Goal: Task Accomplishment & Management: Complete application form

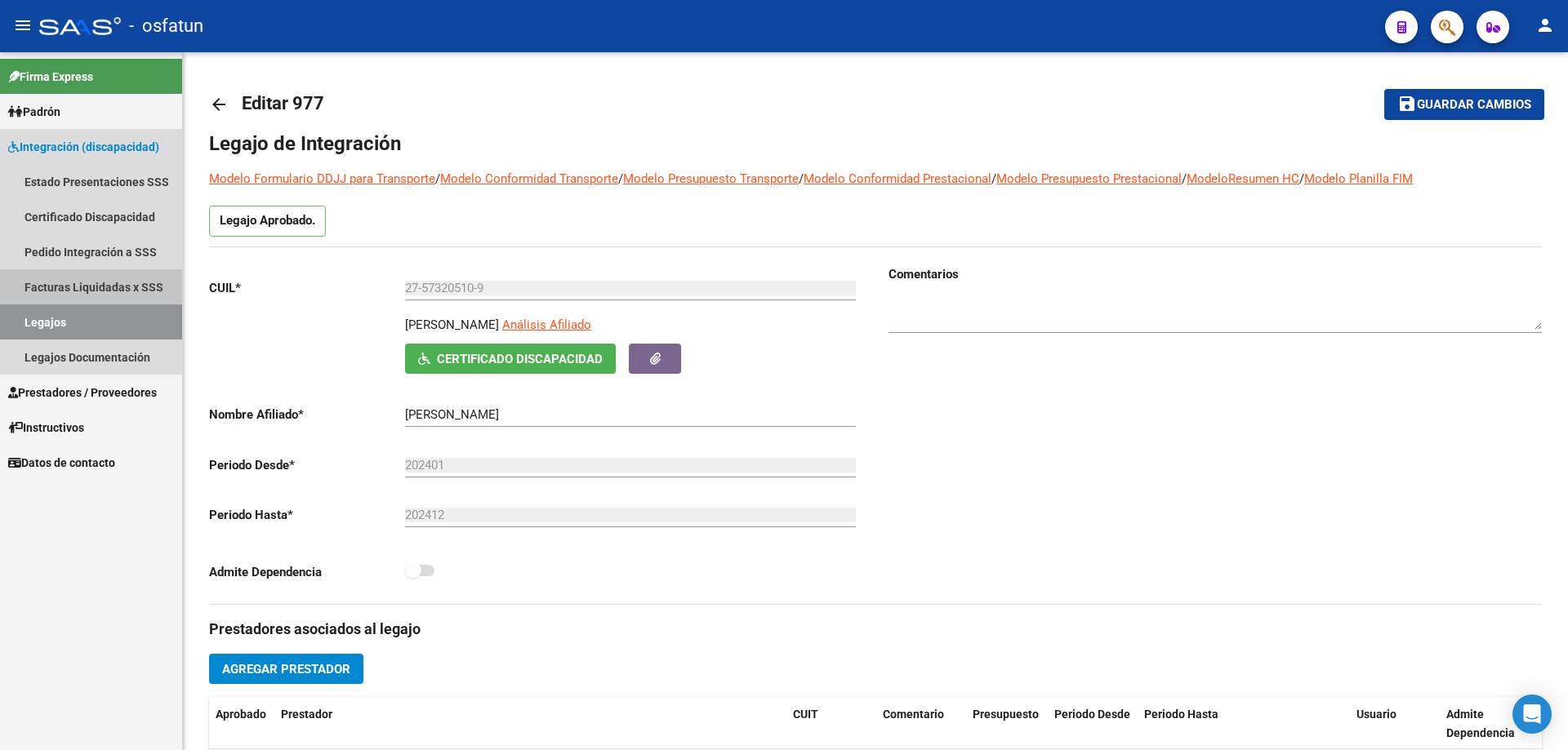
click at [64, 280] on link "Facturas Liquidadas x SSS" at bounding box center [91, 287] width 182 height 35
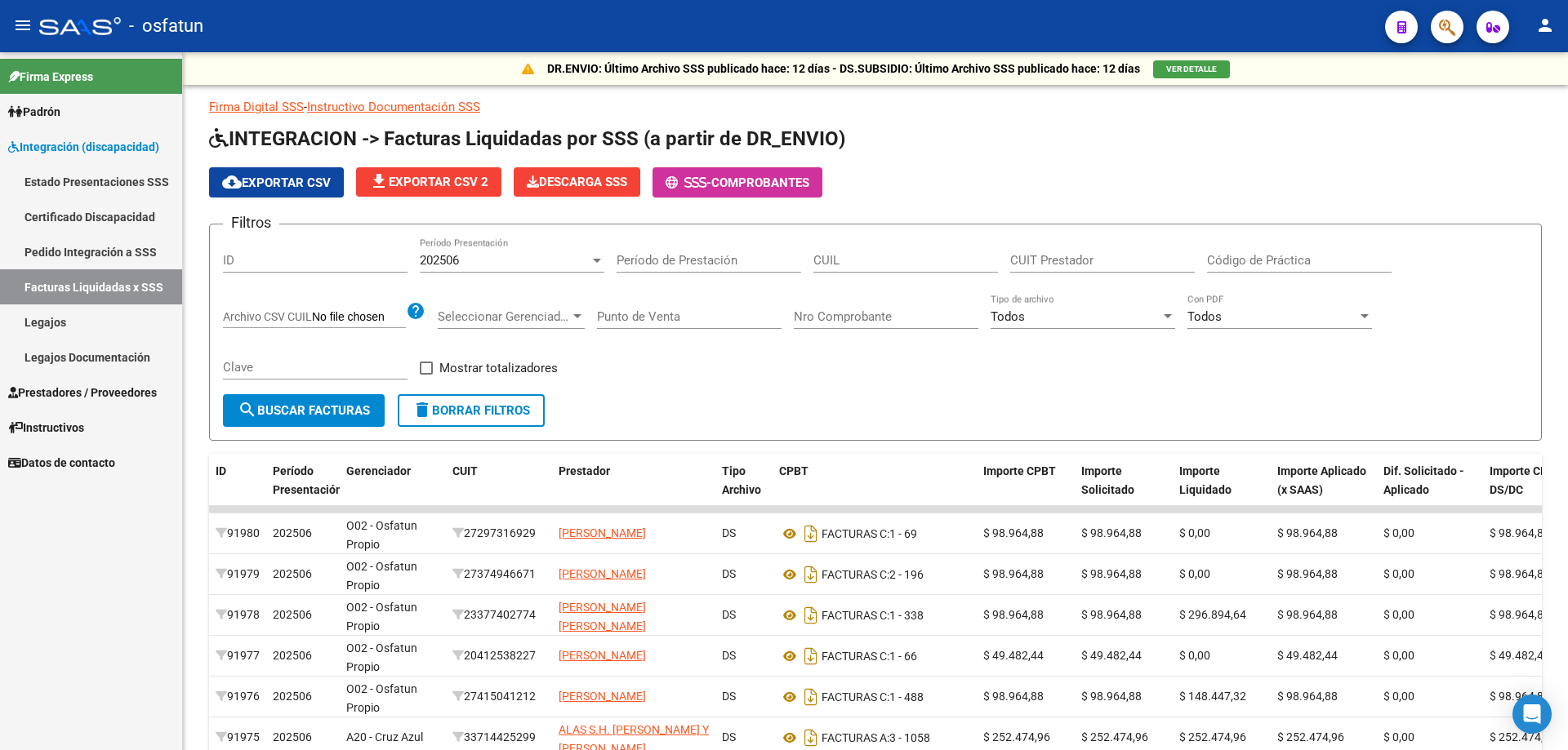
click at [63, 389] on span "Prestadores / Proveedores" at bounding box center [82, 392] width 149 height 18
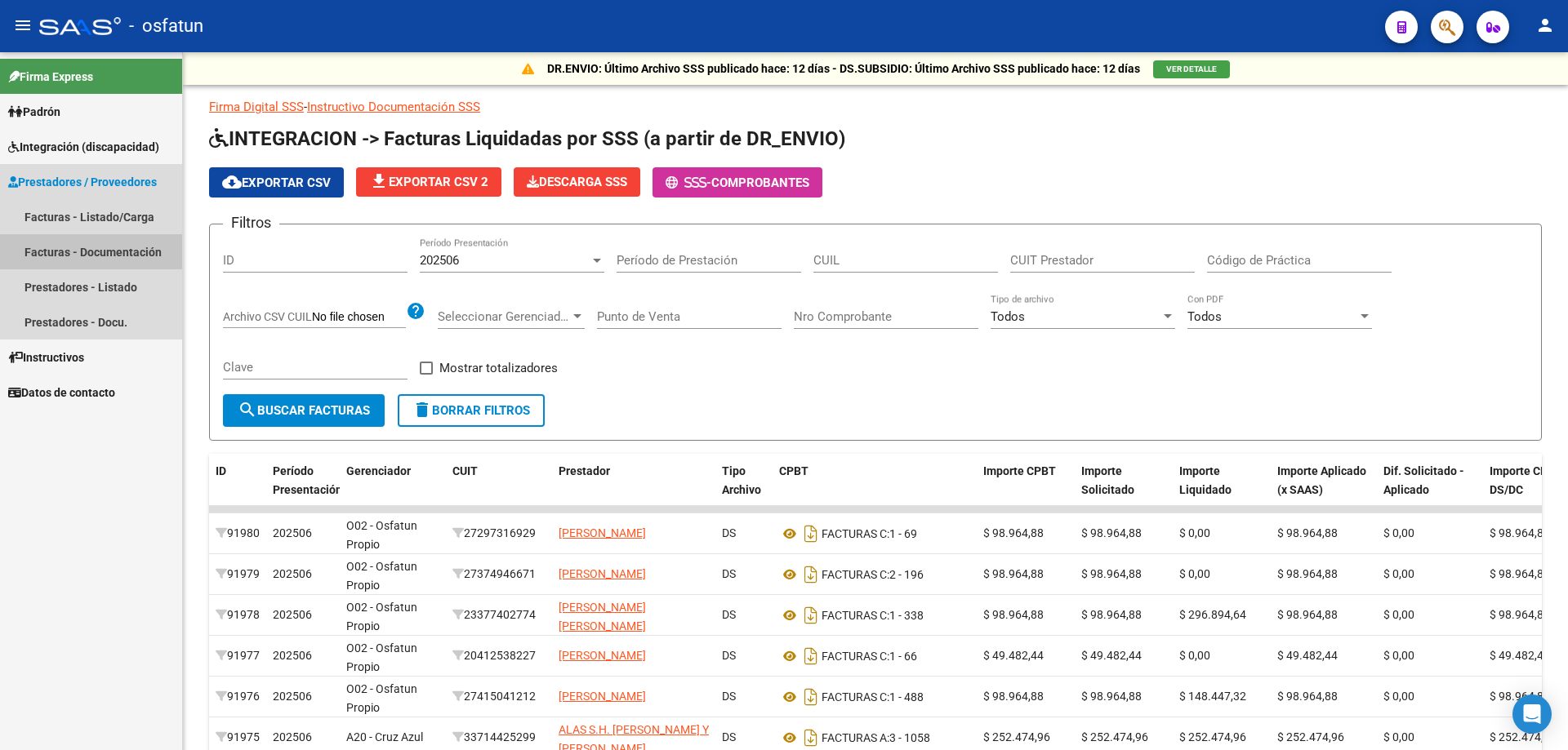
click at [33, 249] on link "Facturas - Documentación" at bounding box center [91, 252] width 182 height 35
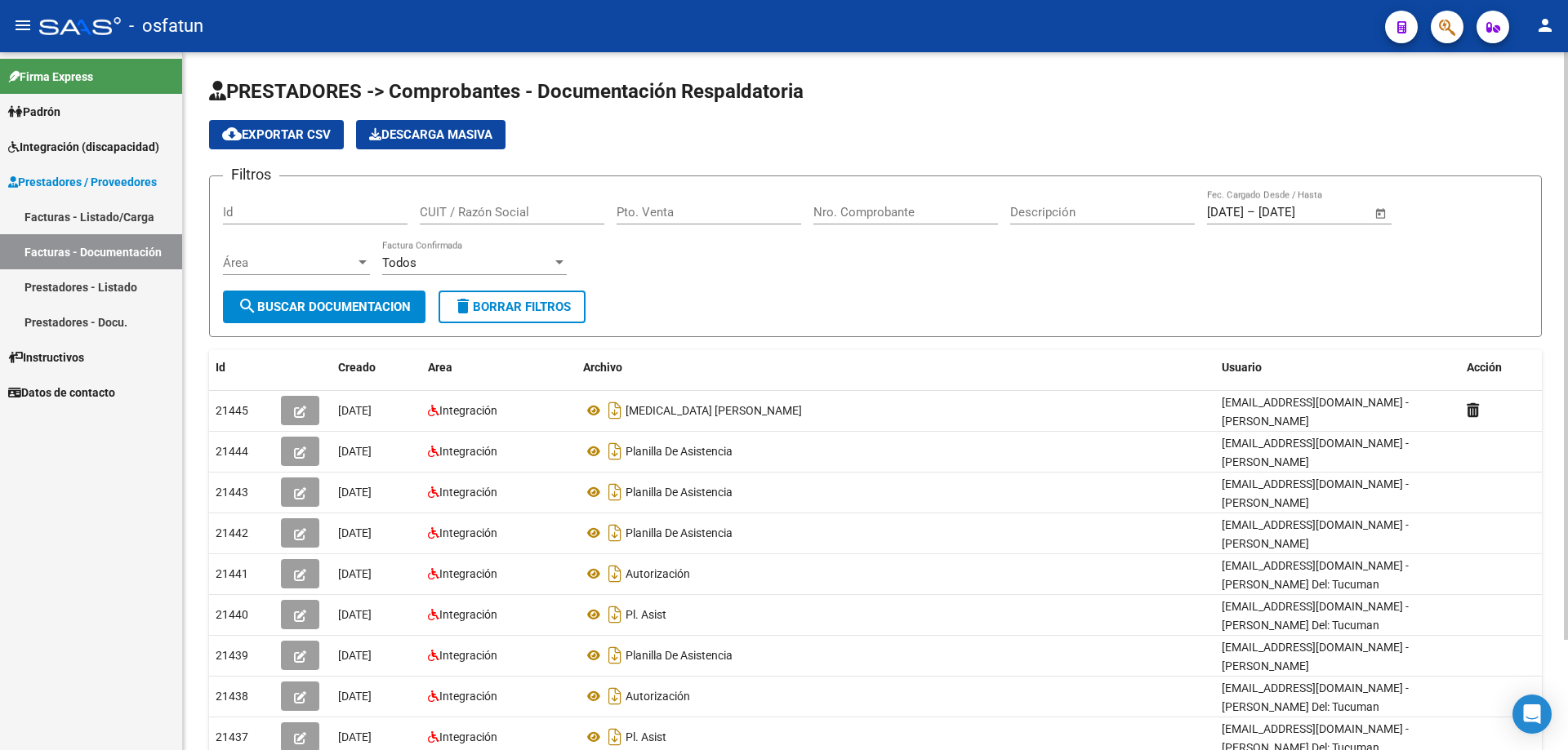
click at [852, 207] on input "Nro. Comprobante" at bounding box center [906, 212] width 185 height 15
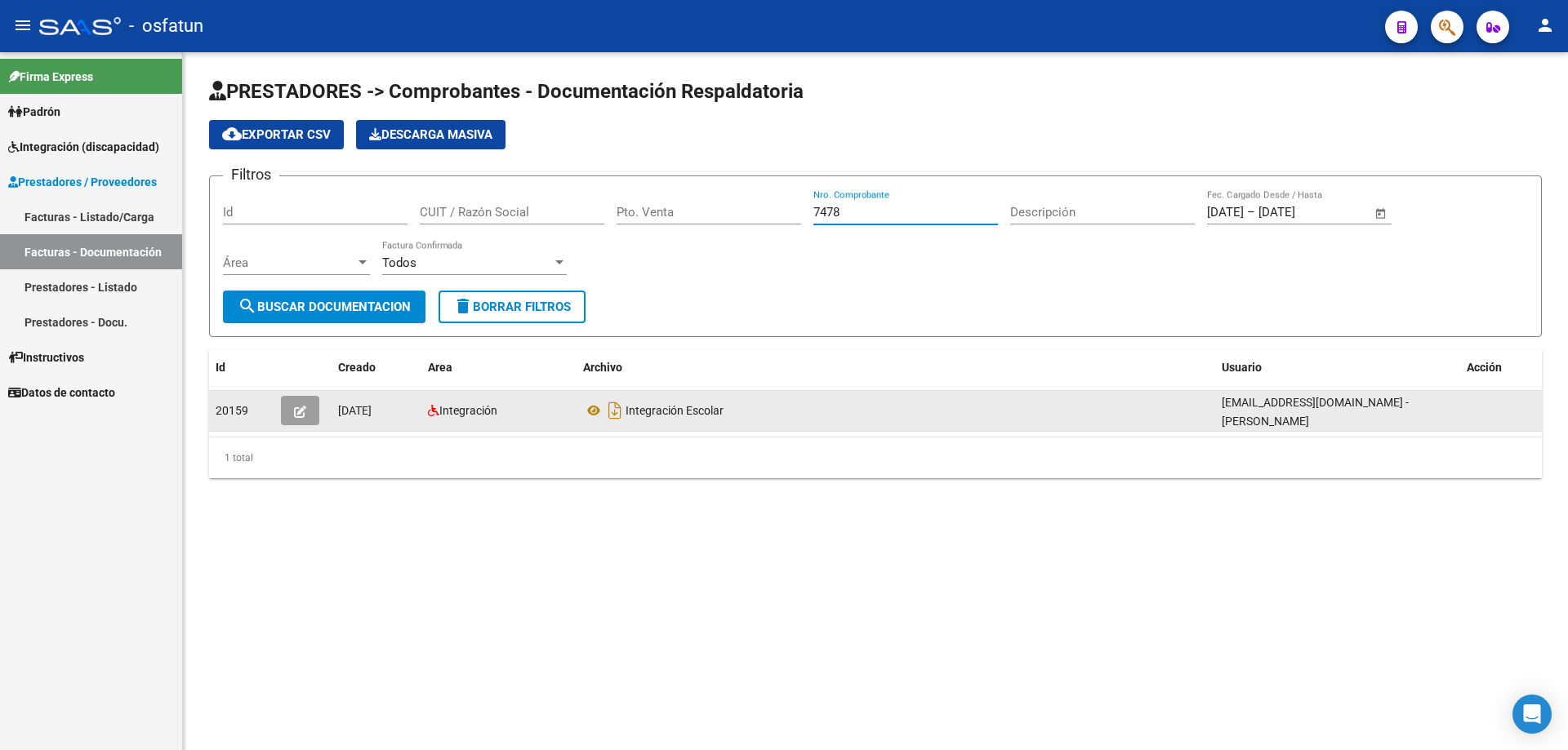
type input "7478"
click at [305, 413] on icon "button" at bounding box center [300, 412] width 12 height 12
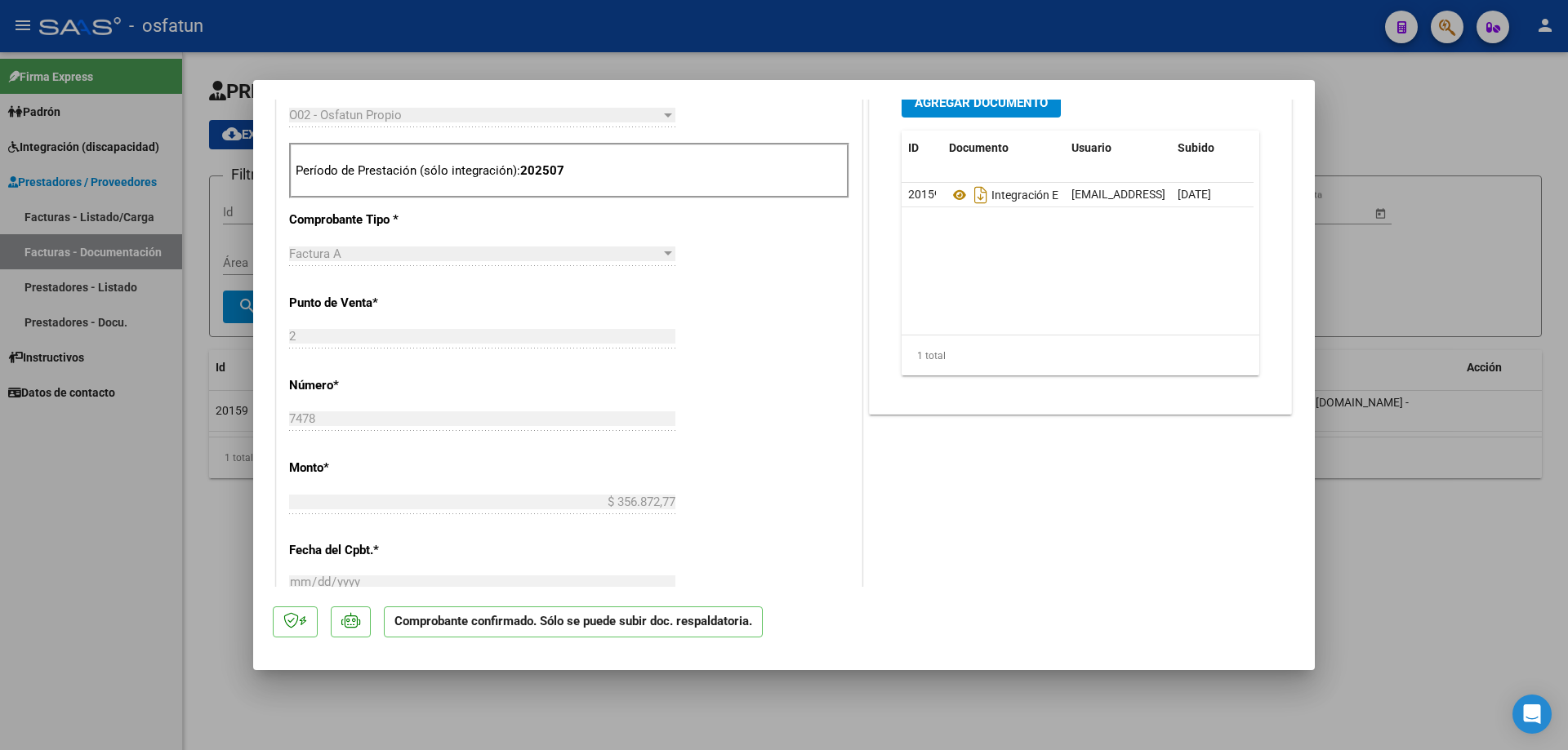
scroll to position [490, 0]
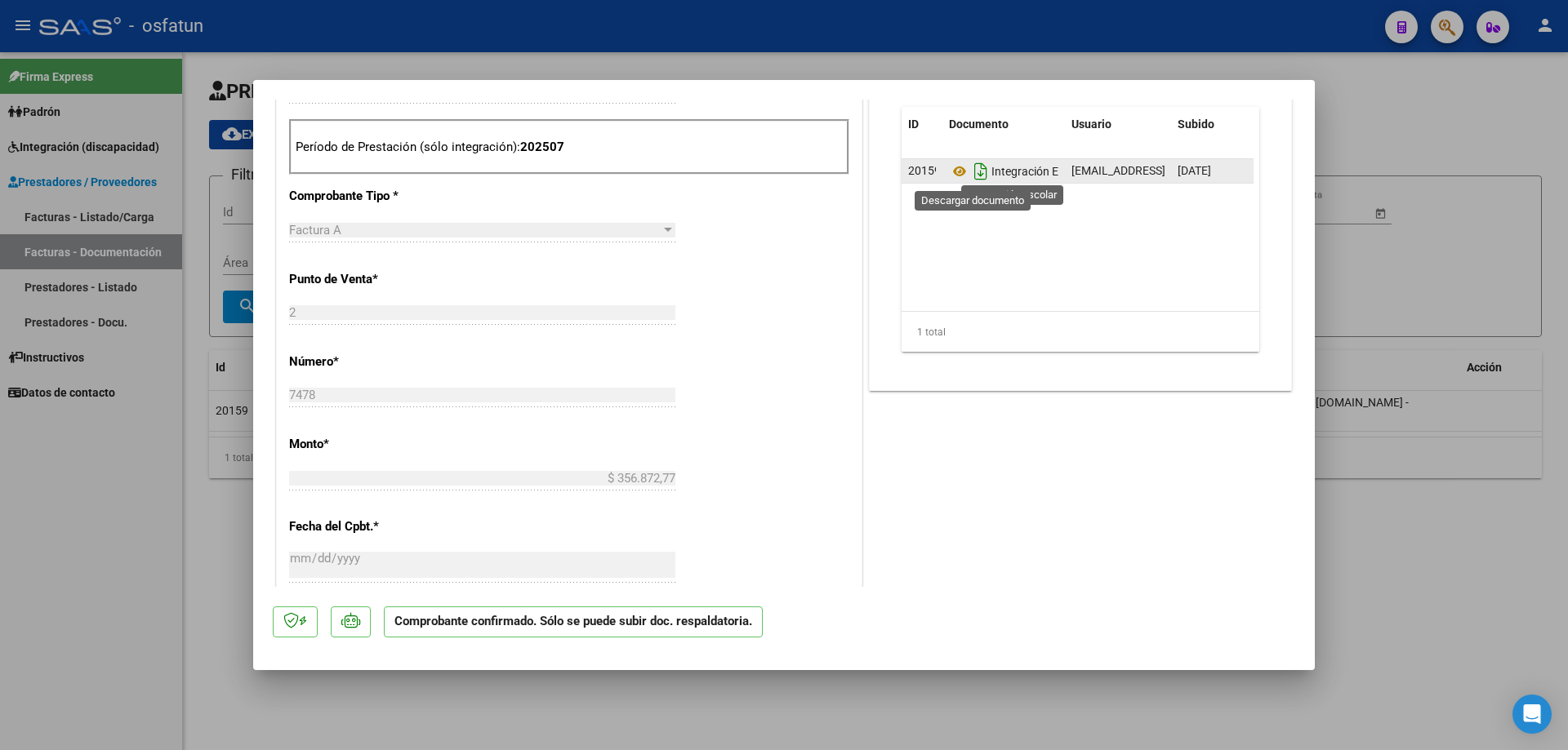
click at [973, 174] on icon "Descargar documento" at bounding box center [981, 172] width 21 height 26
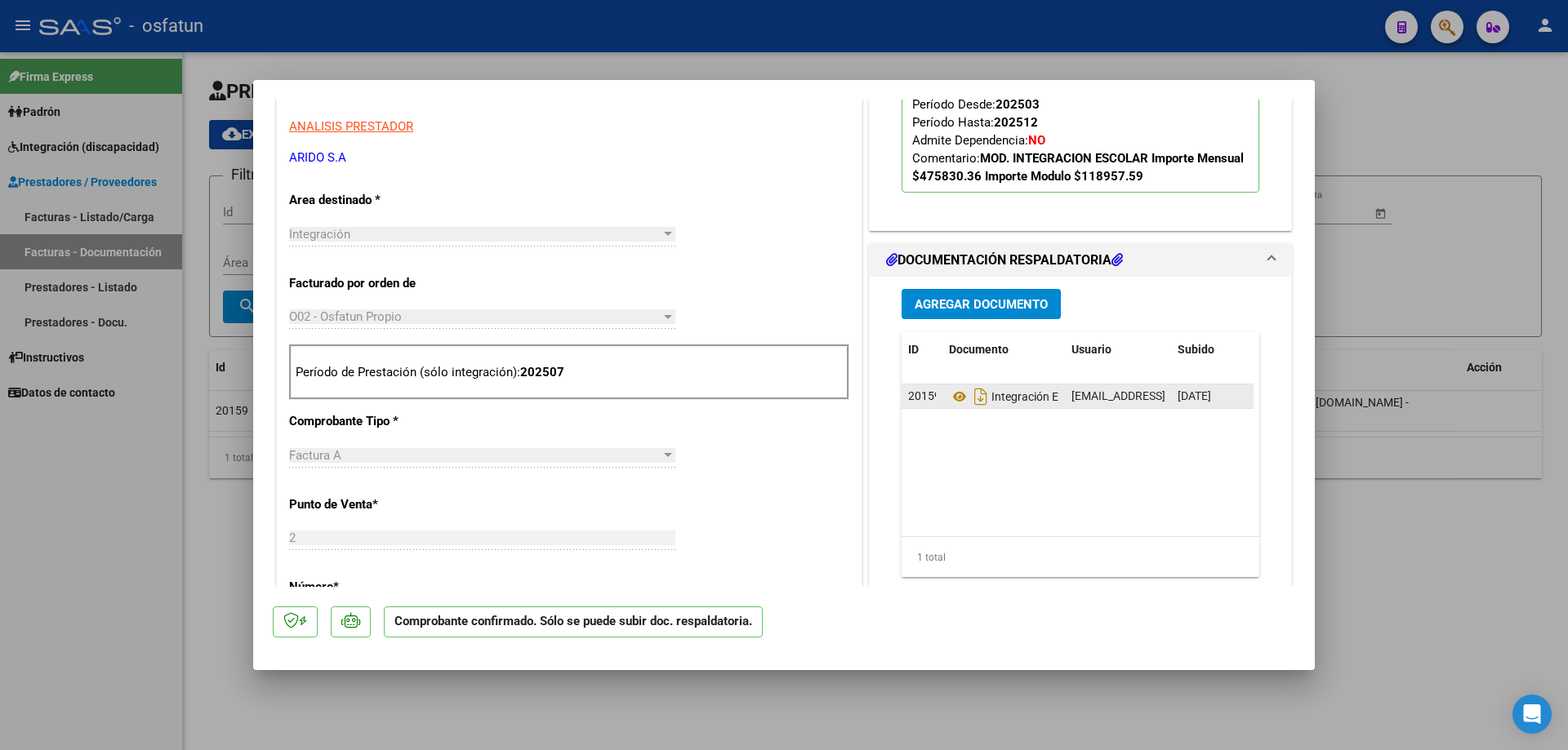
scroll to position [245, 0]
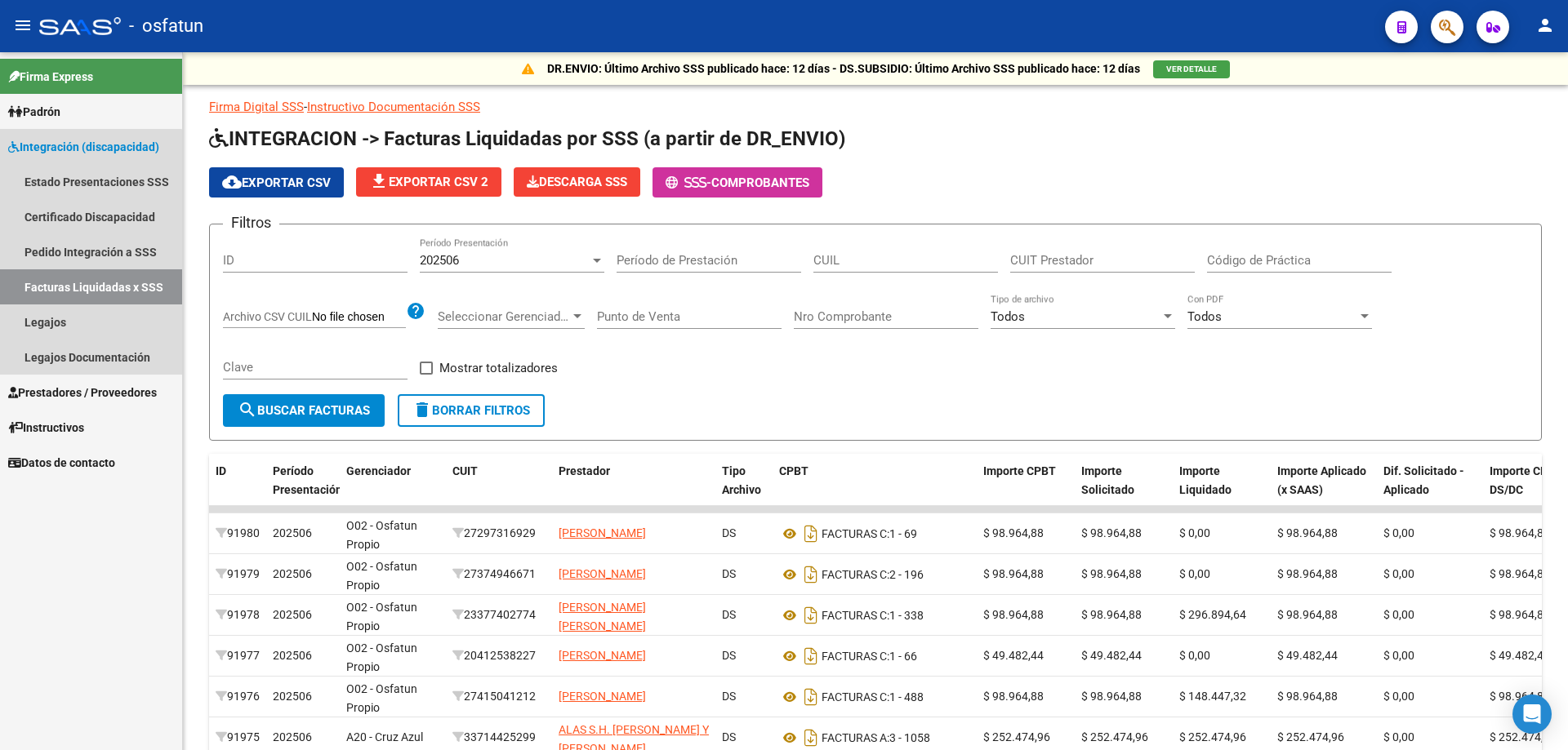
click at [70, 286] on link "Facturas Liquidadas x SSS" at bounding box center [91, 287] width 182 height 35
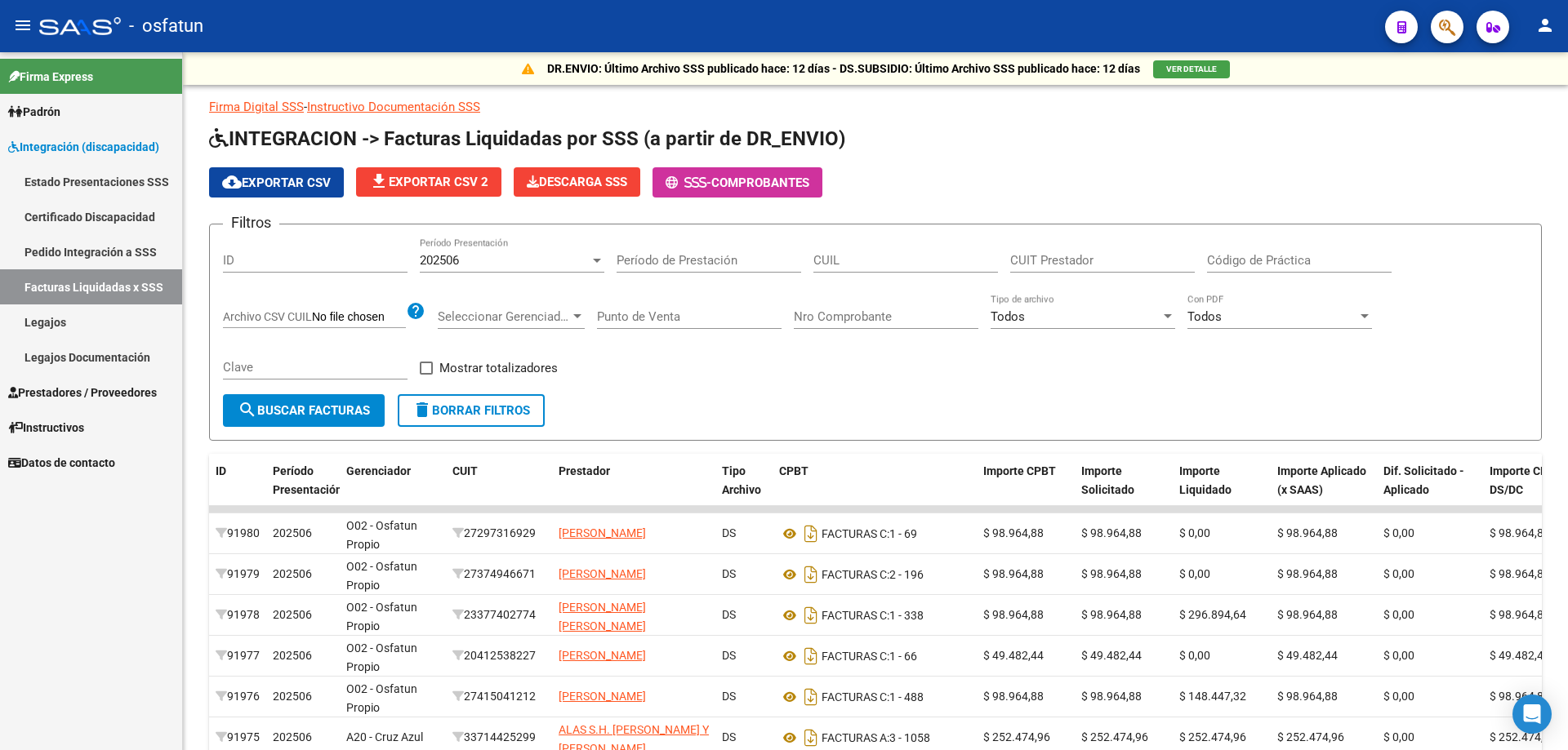
click at [39, 280] on link "Facturas Liquidadas x SSS" at bounding box center [91, 287] width 182 height 35
click at [1192, 100] on p "Firma Digital SSS - Instructivo Documentación SSS" at bounding box center [875, 106] width 1333 height 18
click at [1184, 69] on span "VER DETALLE" at bounding box center [1191, 69] width 51 height 9
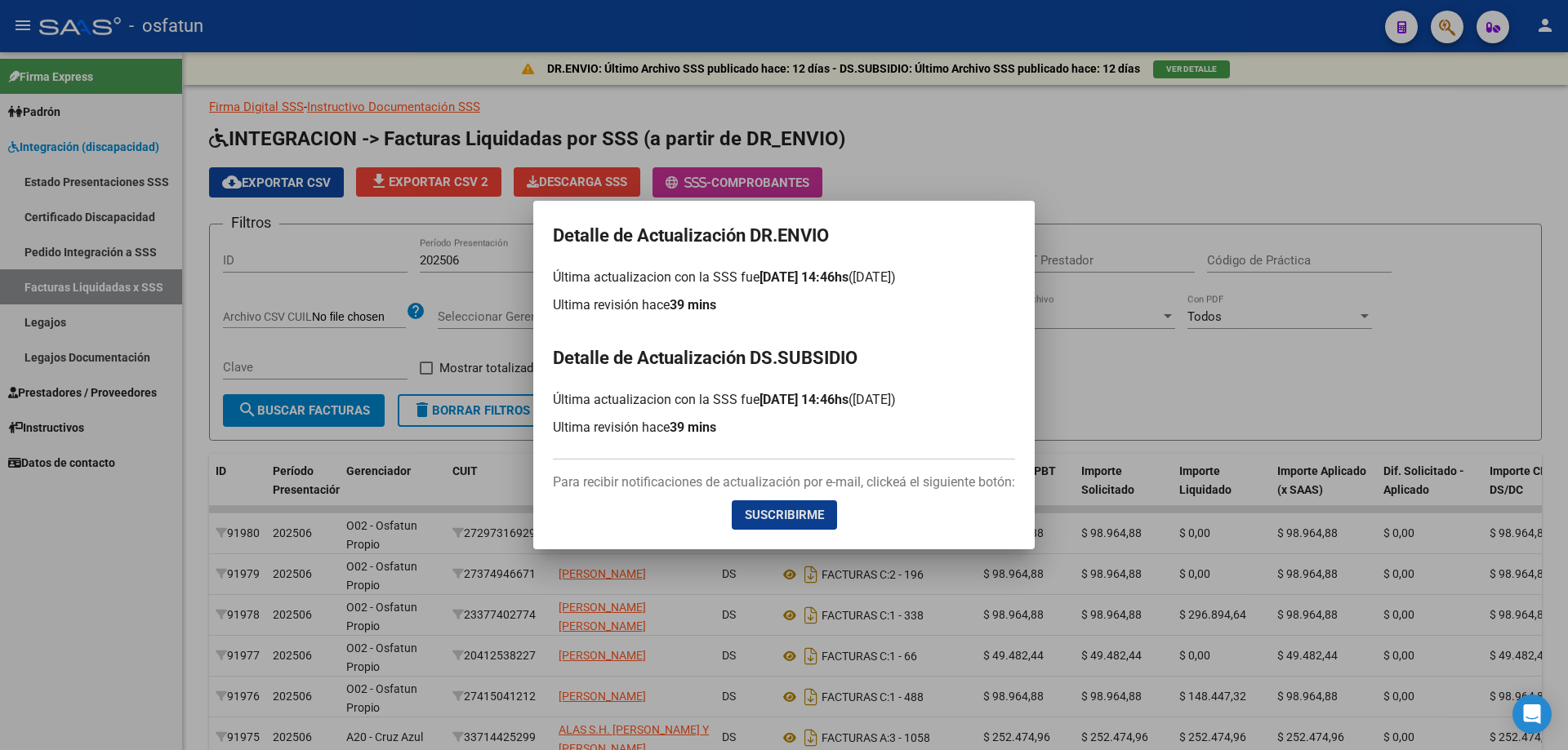
click at [611, 134] on div at bounding box center [784, 375] width 1568 height 750
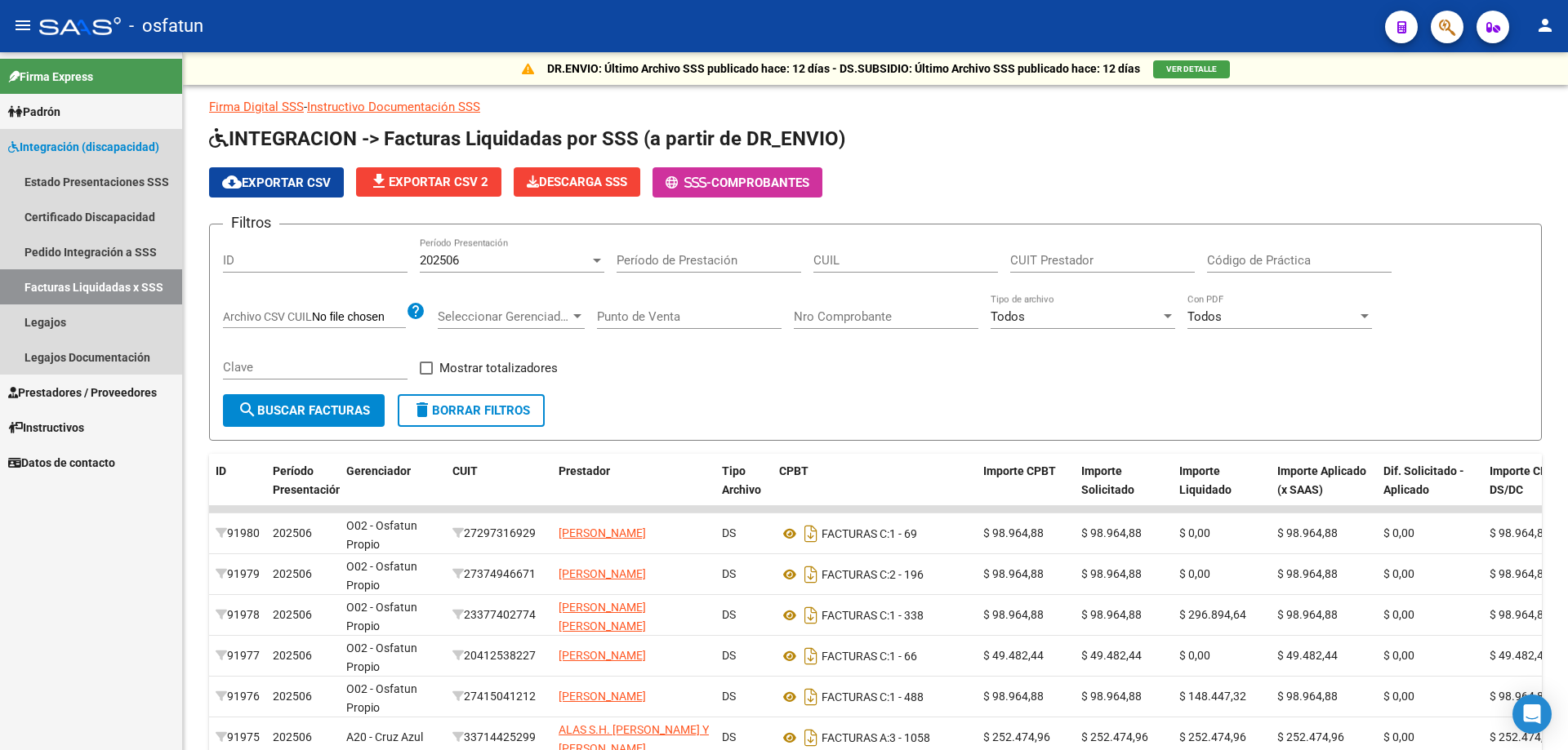
click at [64, 284] on link "Facturas Liquidadas x SSS" at bounding box center [91, 287] width 182 height 35
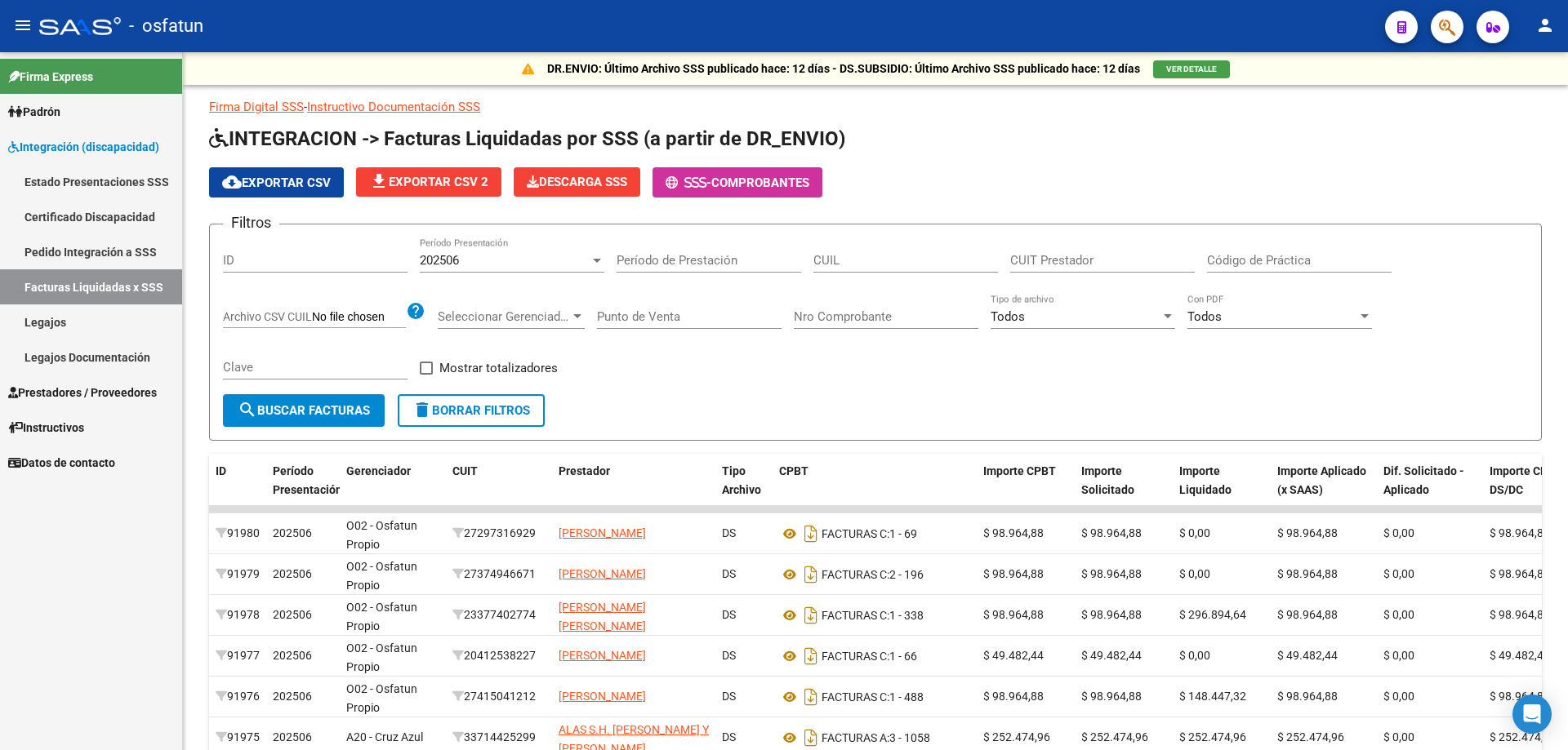
click at [39, 391] on span "Prestadores / Proveedores" at bounding box center [82, 392] width 149 height 18
click at [32, 394] on span "Prestadores / Proveedores" at bounding box center [82, 392] width 149 height 18
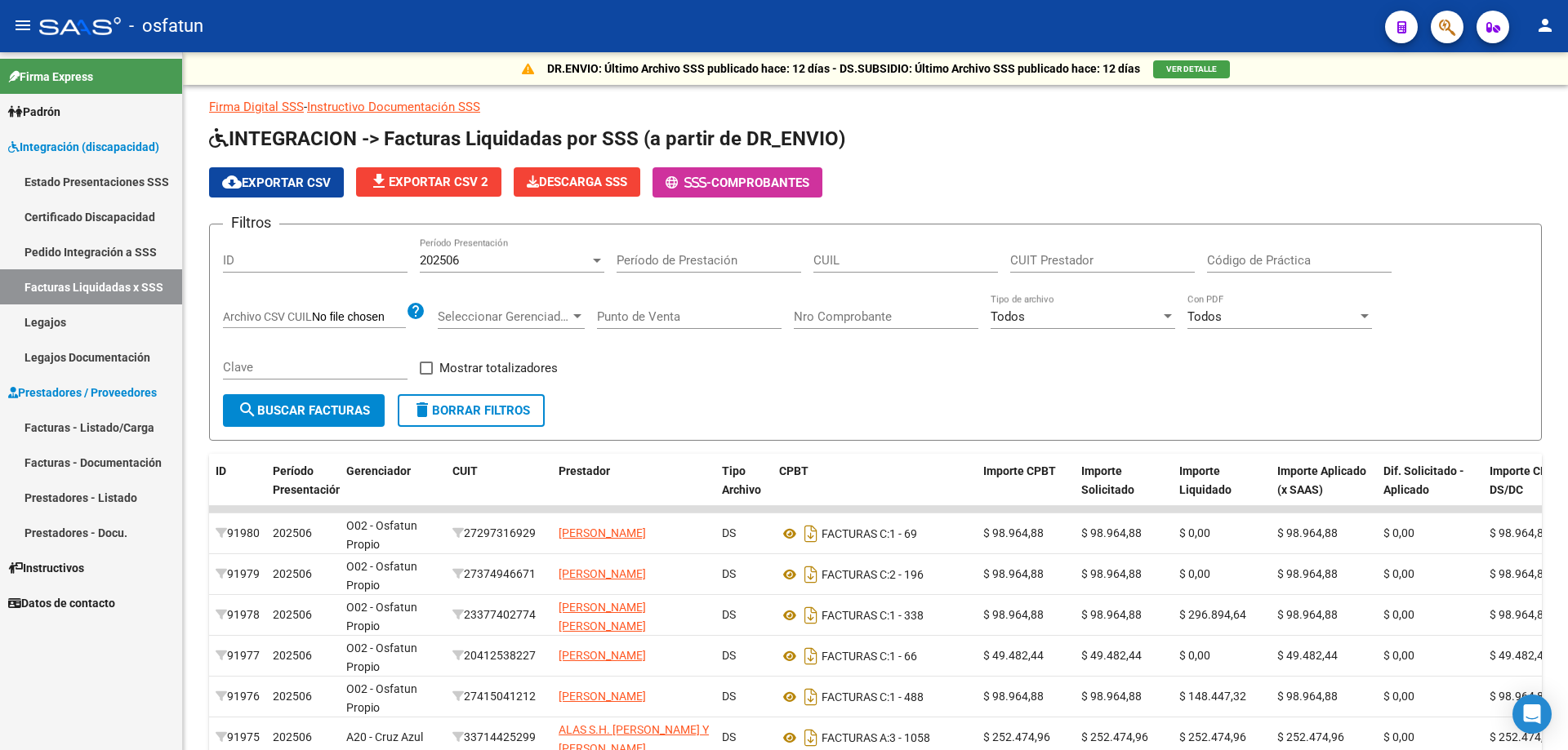
click at [58, 457] on link "Facturas - Documentación" at bounding box center [91, 463] width 182 height 35
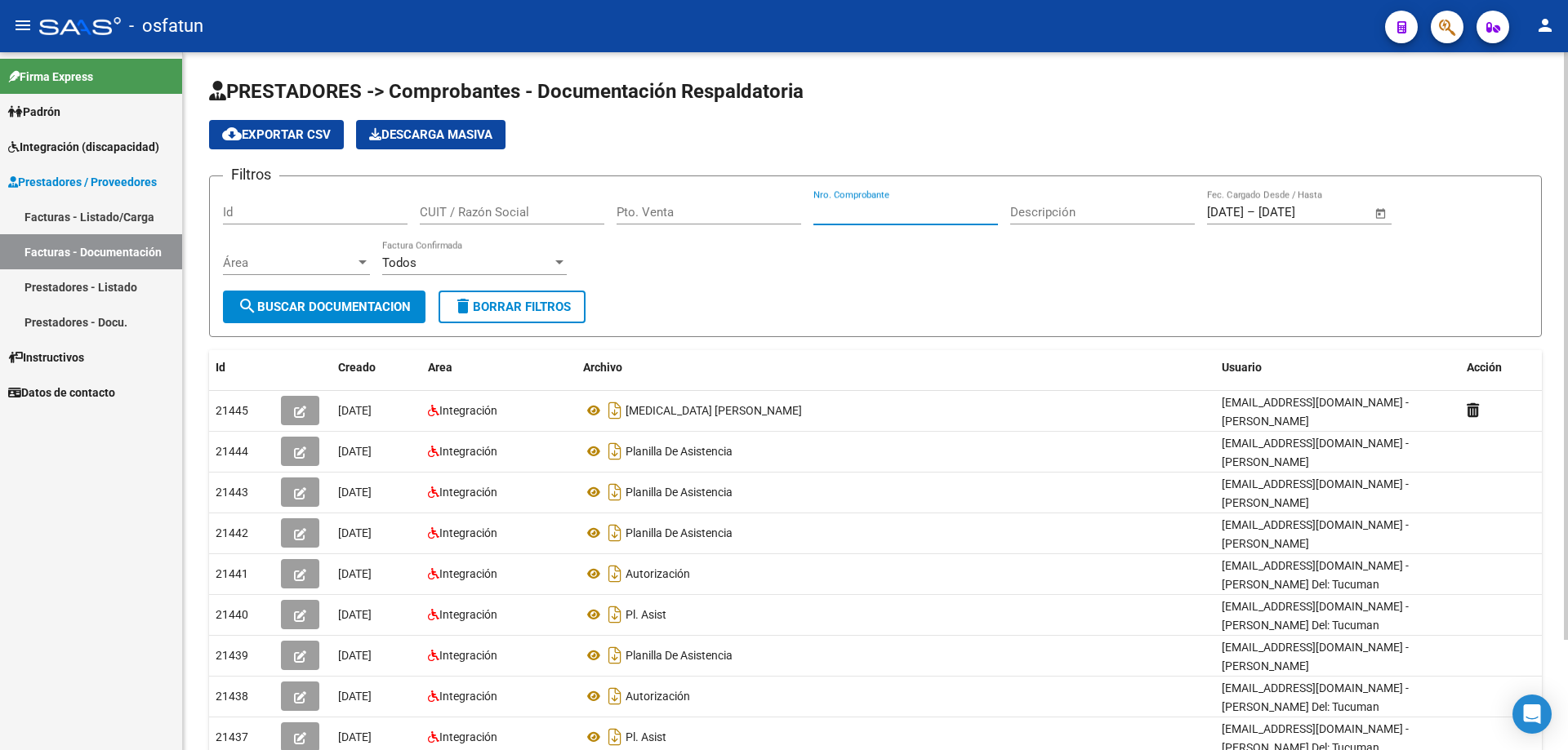
click at [869, 209] on input "Nro. Comprobante" at bounding box center [906, 212] width 185 height 15
click at [358, 305] on span "search Buscar Documentacion" at bounding box center [324, 307] width 173 height 15
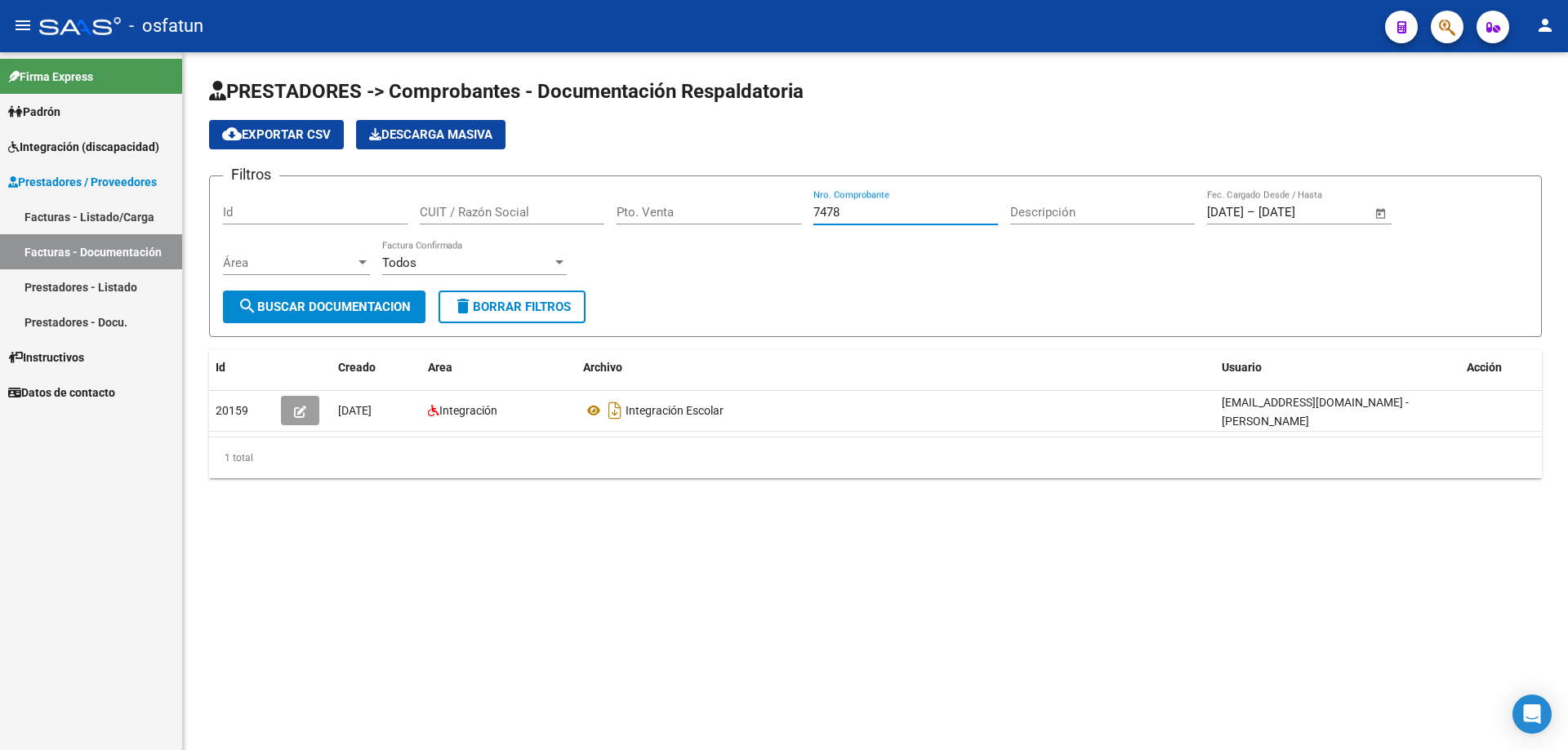
drag, startPoint x: 855, startPoint y: 213, endPoint x: 739, endPoint y: 231, distance: 117.4
click at [739, 231] on div "Filtros Id CUIT / Razón Social Pto. Venta 7478 Nro. Comprobante Descripción [DA…" at bounding box center [875, 240] width 1305 height 101
type input "7194"
click at [267, 307] on span "search Buscar Documentacion" at bounding box center [324, 307] width 173 height 15
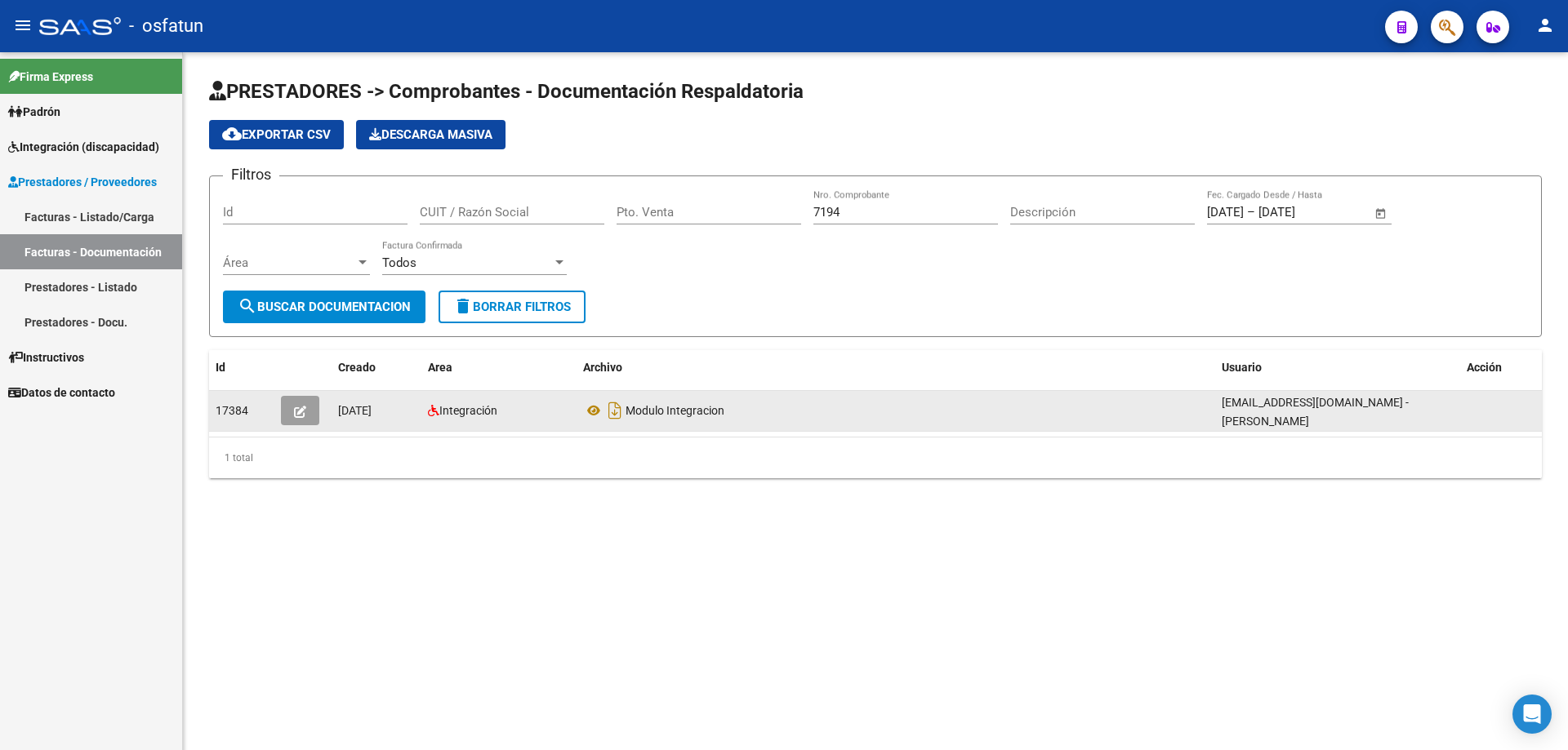
click at [297, 411] on icon "button" at bounding box center [300, 412] width 12 height 12
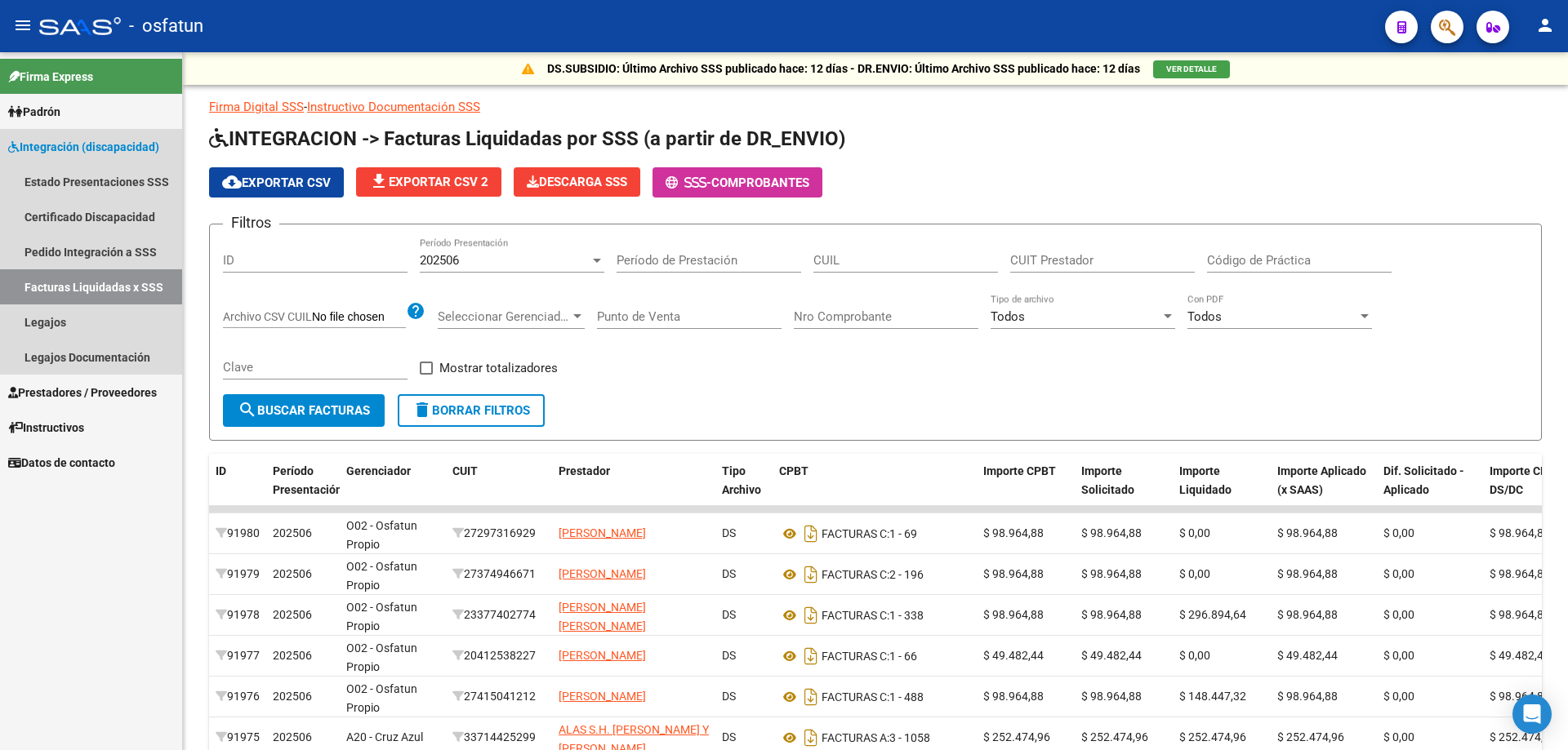
click at [58, 291] on link "Facturas Liquidadas x SSS" at bounding box center [91, 287] width 182 height 35
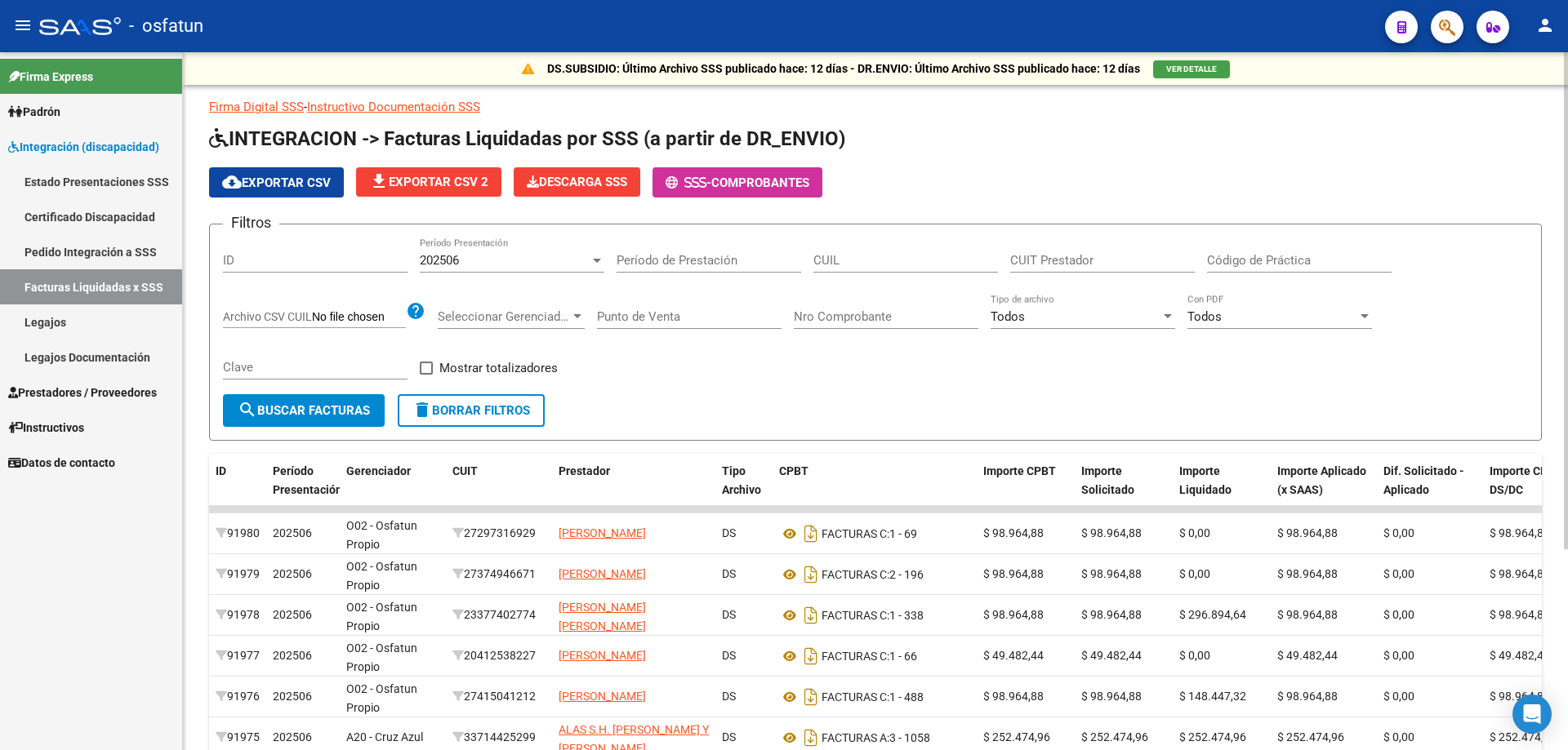
click at [839, 257] on input "CUIL" at bounding box center [906, 260] width 185 height 15
click at [847, 320] on input "Nro Comprobante" at bounding box center [886, 316] width 185 height 15
type input "7262"
click at [306, 403] on span "search Buscar Facturas" at bounding box center [304, 410] width 132 height 15
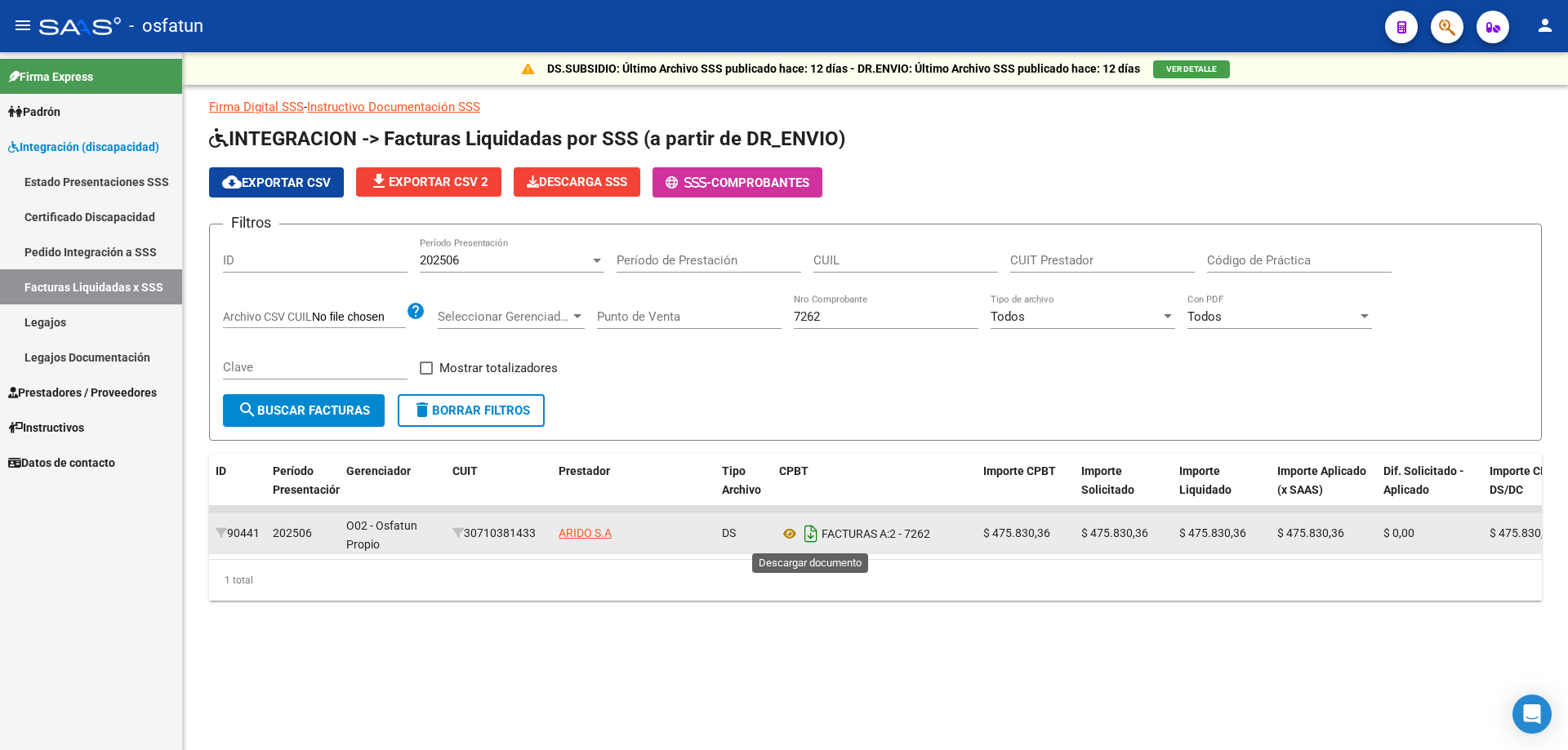
click at [812, 533] on icon "Descargar documento" at bounding box center [811, 534] width 21 height 26
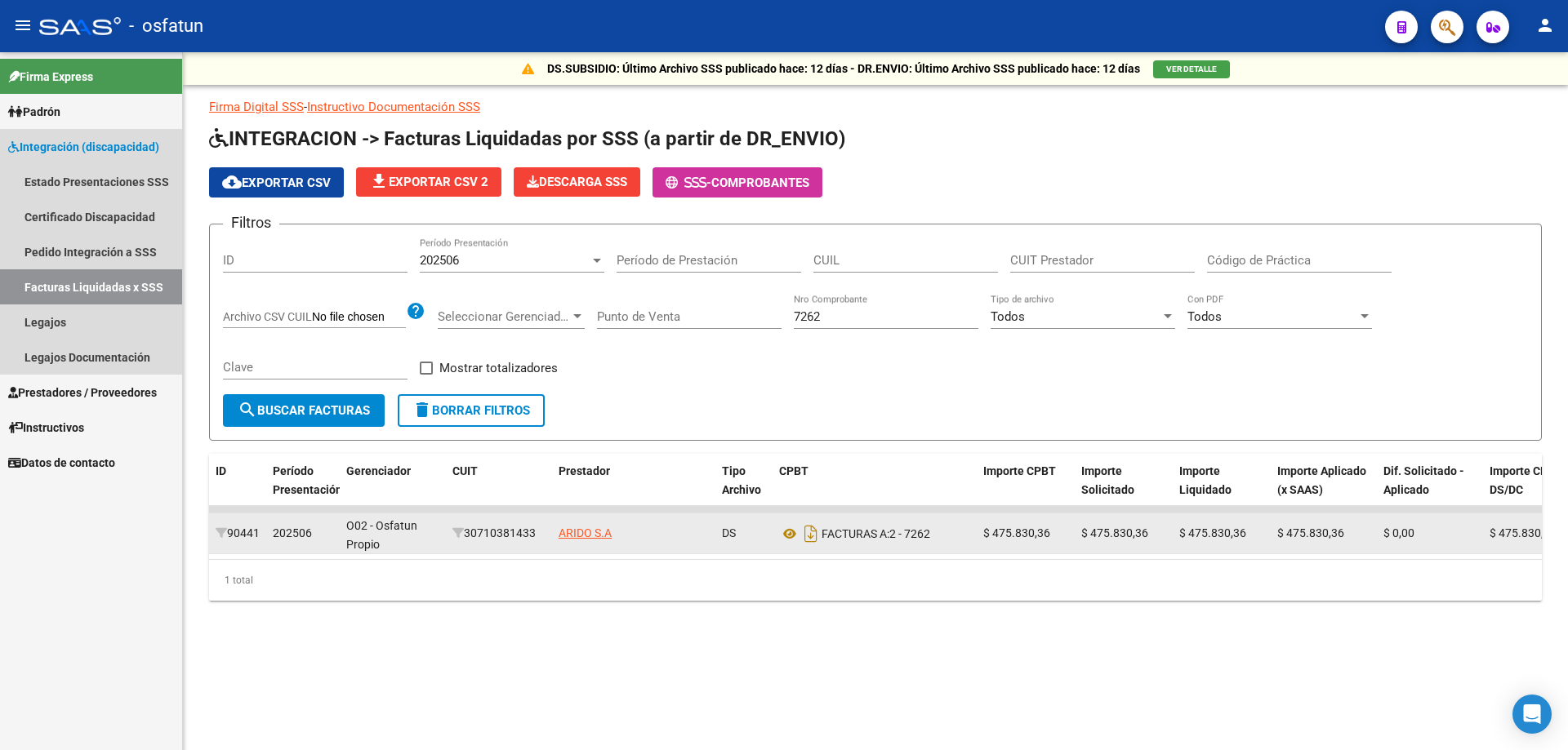
click at [50, 287] on link "Facturas Liquidadas x SSS" at bounding box center [91, 287] width 182 height 35
click at [51, 287] on link "Facturas Liquidadas x SSS" at bounding box center [91, 287] width 182 height 35
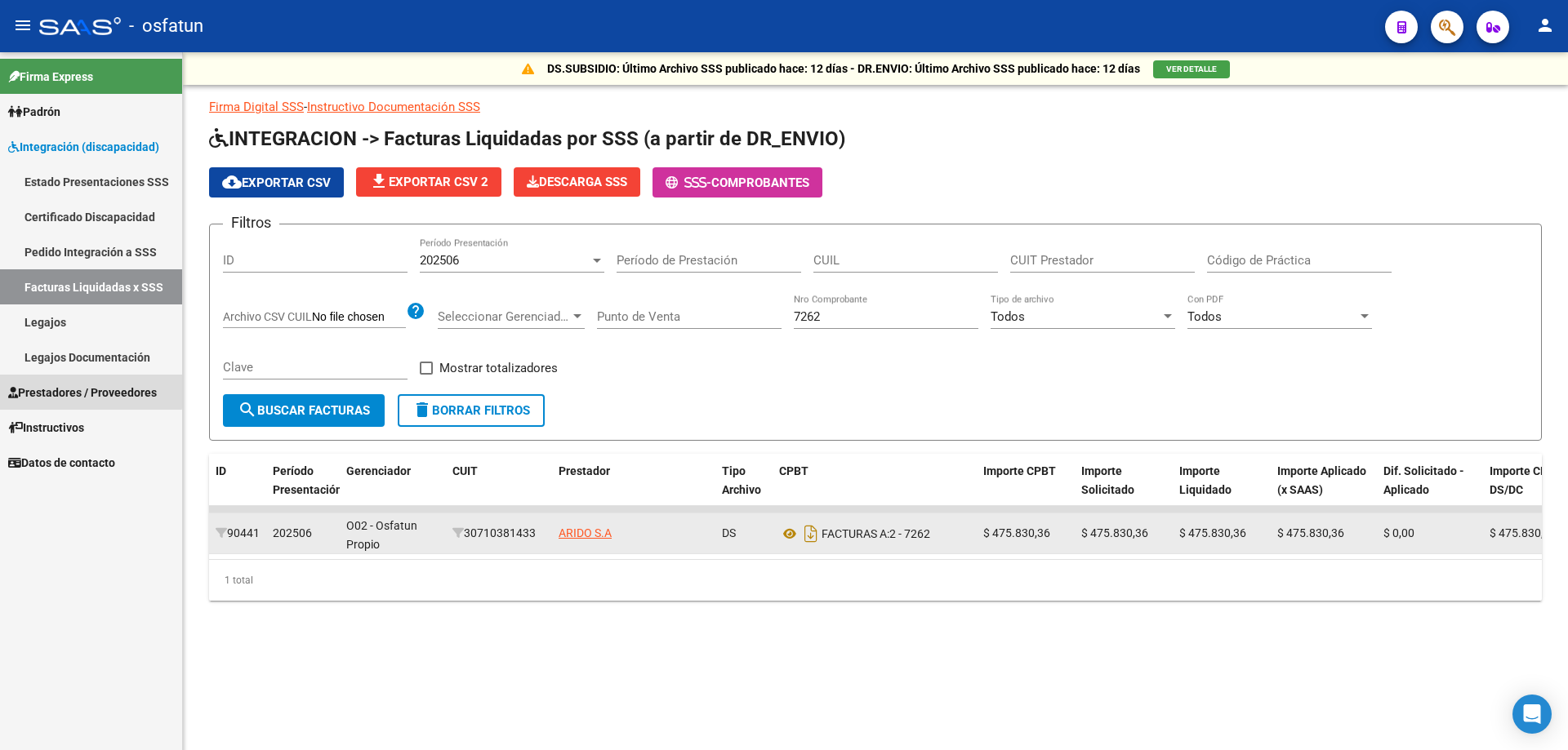
click at [55, 389] on span "Prestadores / Proveedores" at bounding box center [82, 392] width 149 height 18
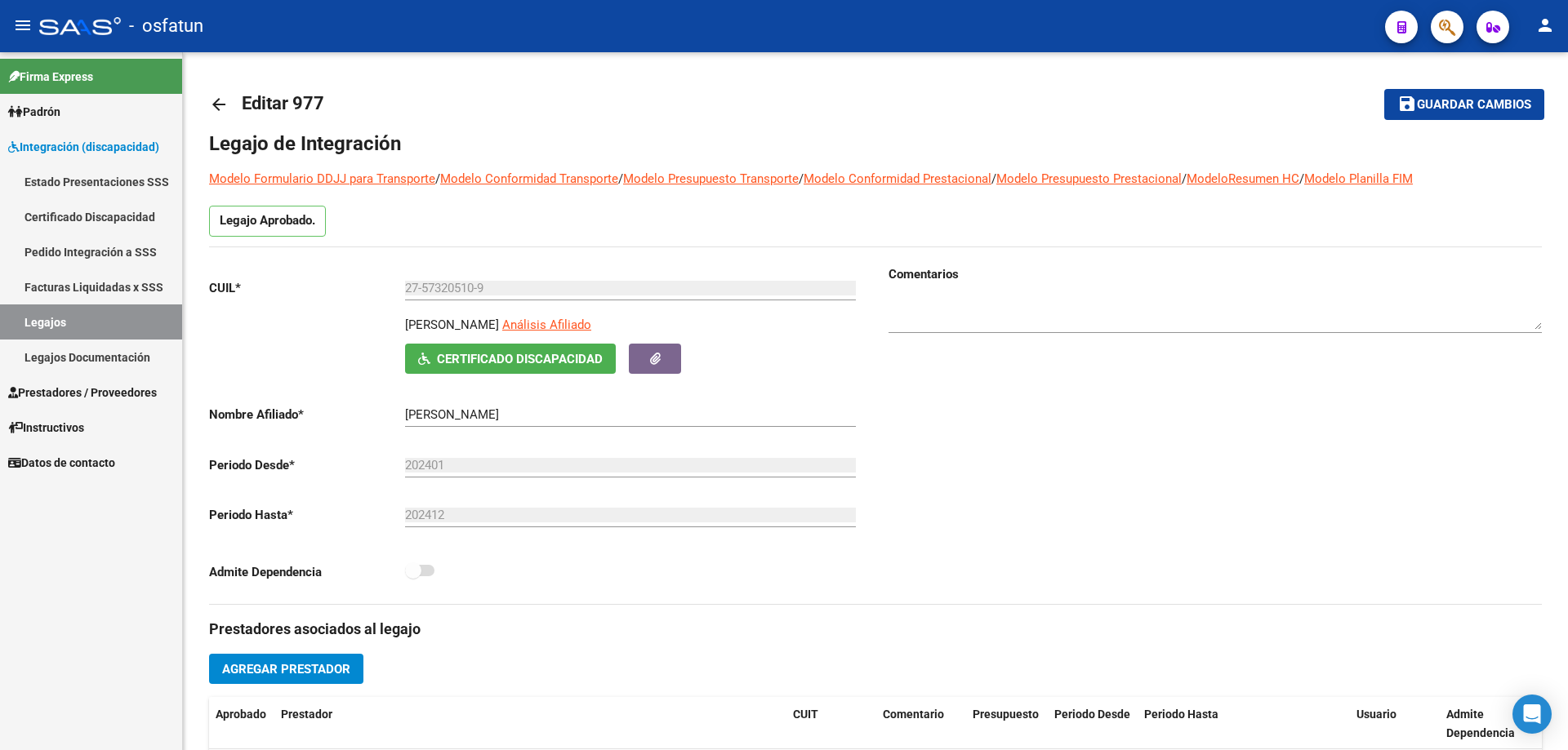
click at [51, 390] on span "Prestadores / Proveedores" at bounding box center [82, 392] width 149 height 18
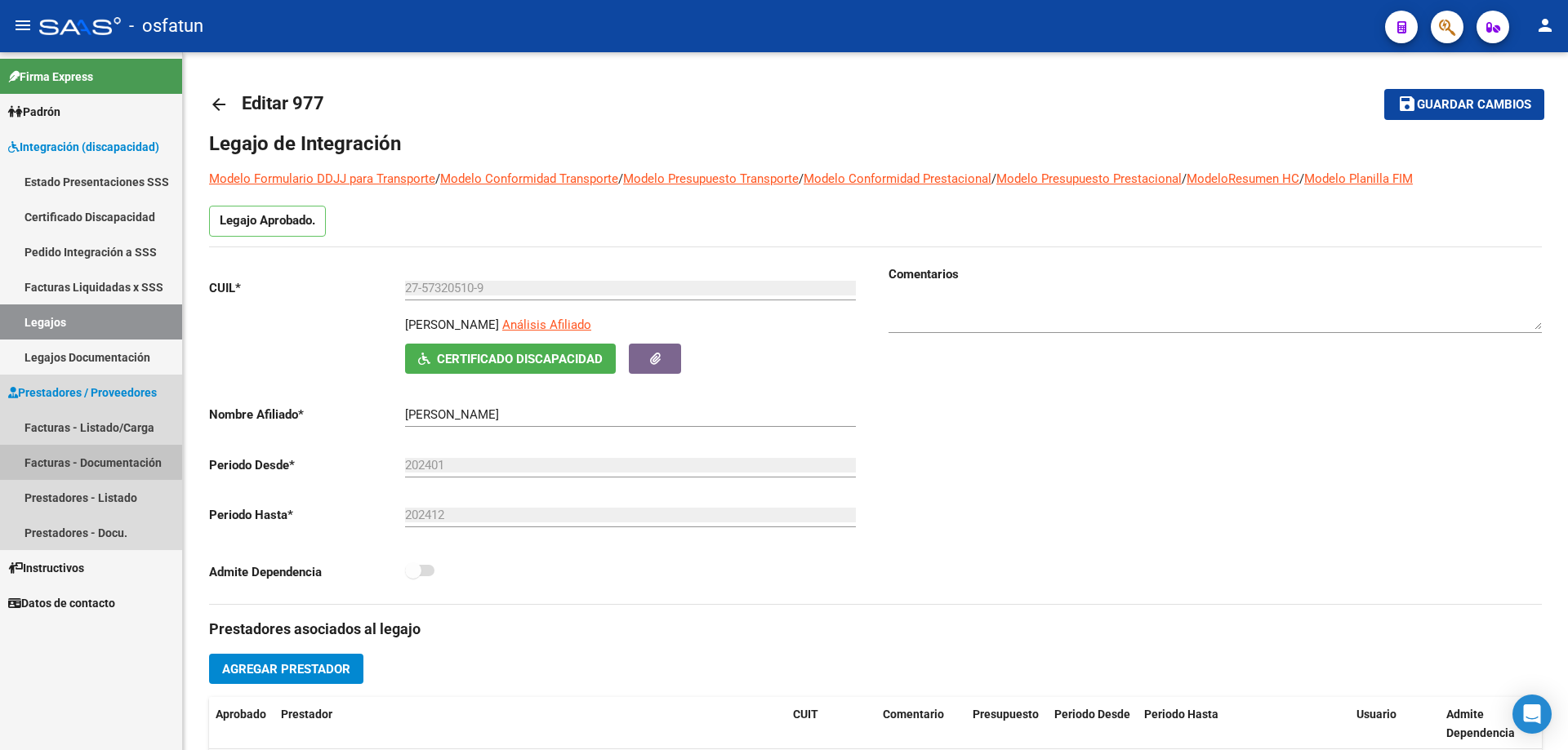
click at [59, 459] on link "Facturas - Documentación" at bounding box center [91, 463] width 182 height 35
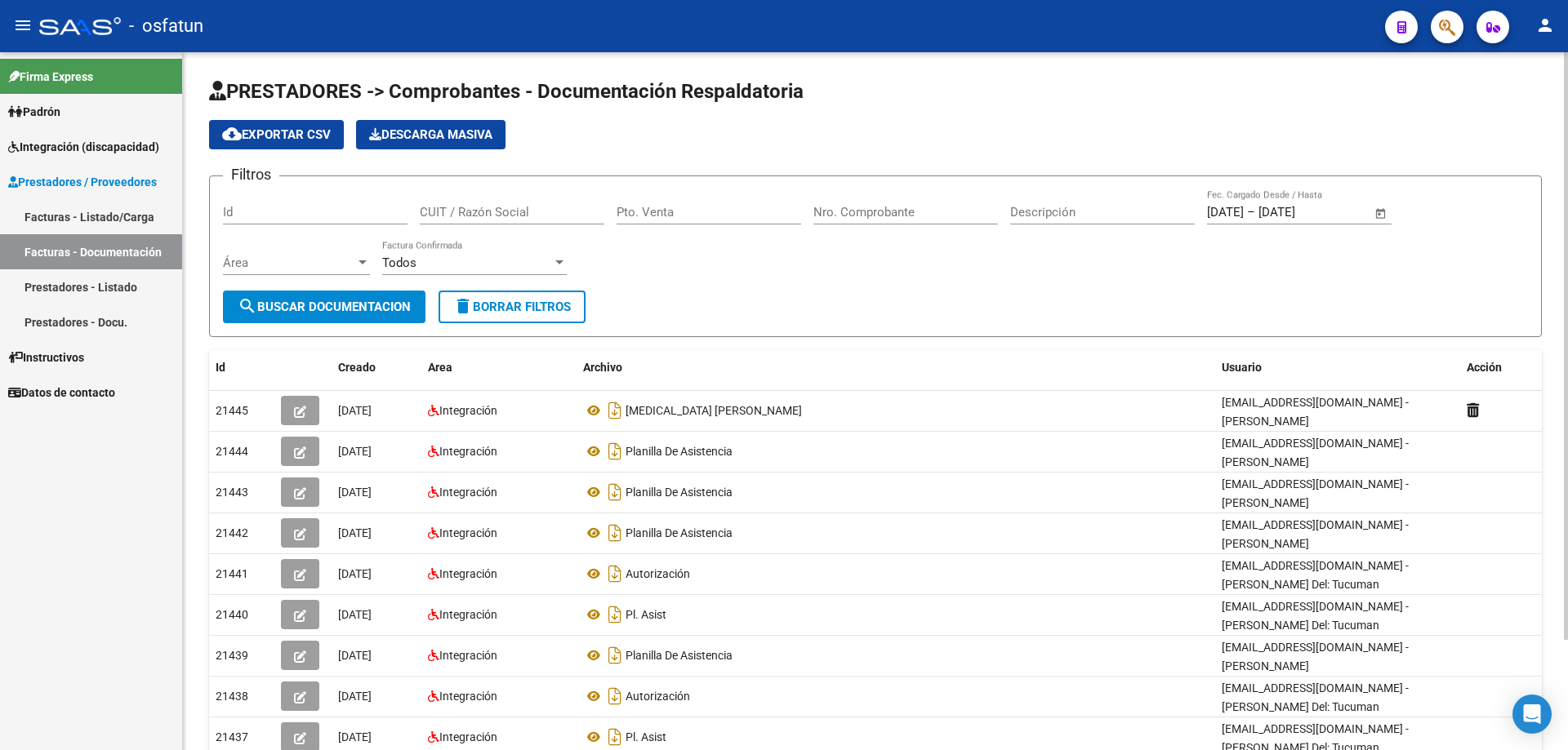
click at [848, 210] on input "Nro. Comprobante" at bounding box center [906, 212] width 185 height 15
click at [277, 307] on span "search Buscar Documentacion" at bounding box center [324, 307] width 173 height 15
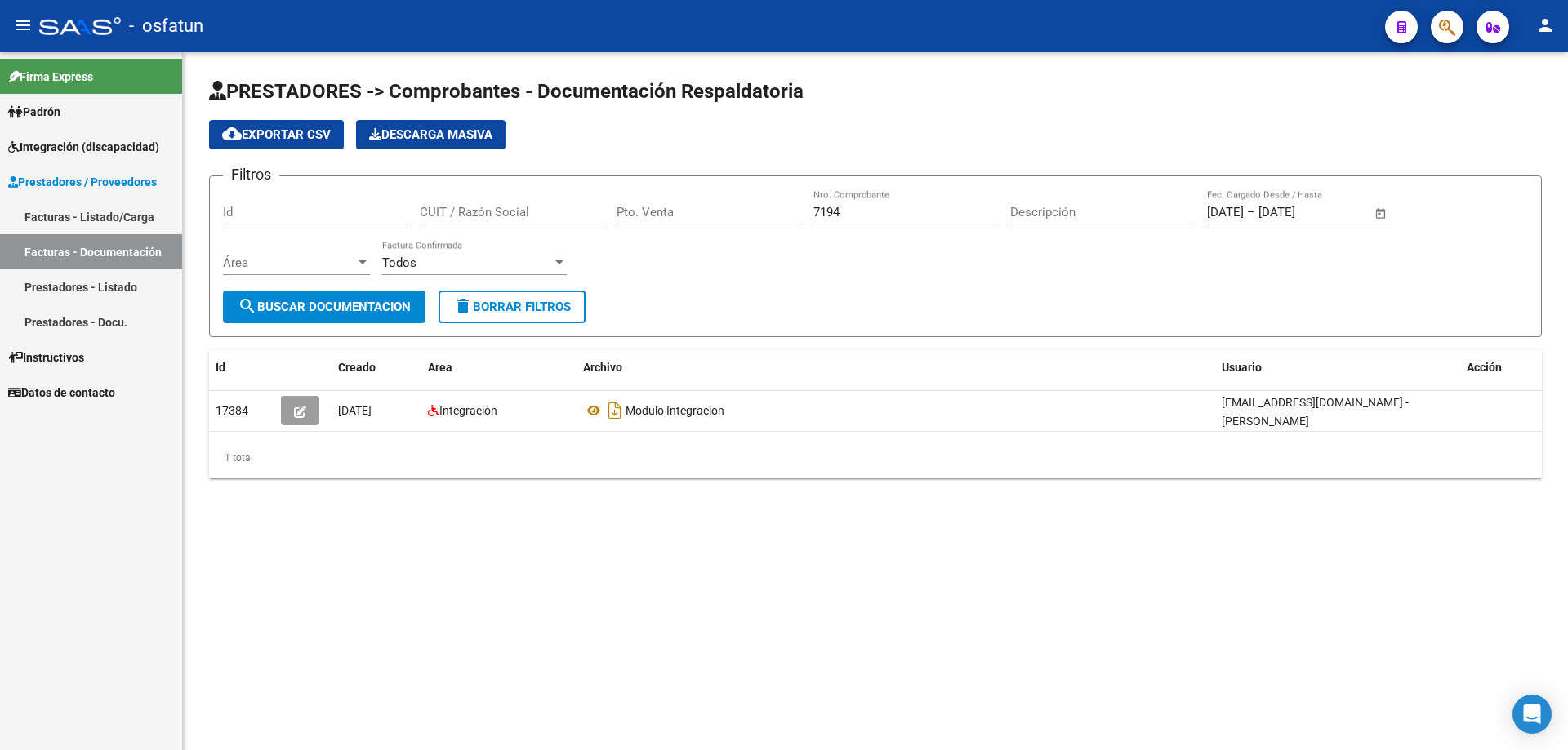
click at [60, 251] on link "Facturas - Documentación" at bounding box center [91, 252] width 182 height 35
drag, startPoint x: 870, startPoint y: 213, endPoint x: 661, endPoint y: 211, distance: 209.0
click at [661, 211] on div "Filtros Id CUIT / Razón Social Pto. Venta 7194 Nro. Comprobante Descripción [DA…" at bounding box center [875, 240] width 1305 height 101
drag, startPoint x: 256, startPoint y: 308, endPoint x: 374, endPoint y: 335, distance: 121.0
click at [257, 308] on span "search Buscar Documentacion" at bounding box center [324, 307] width 173 height 15
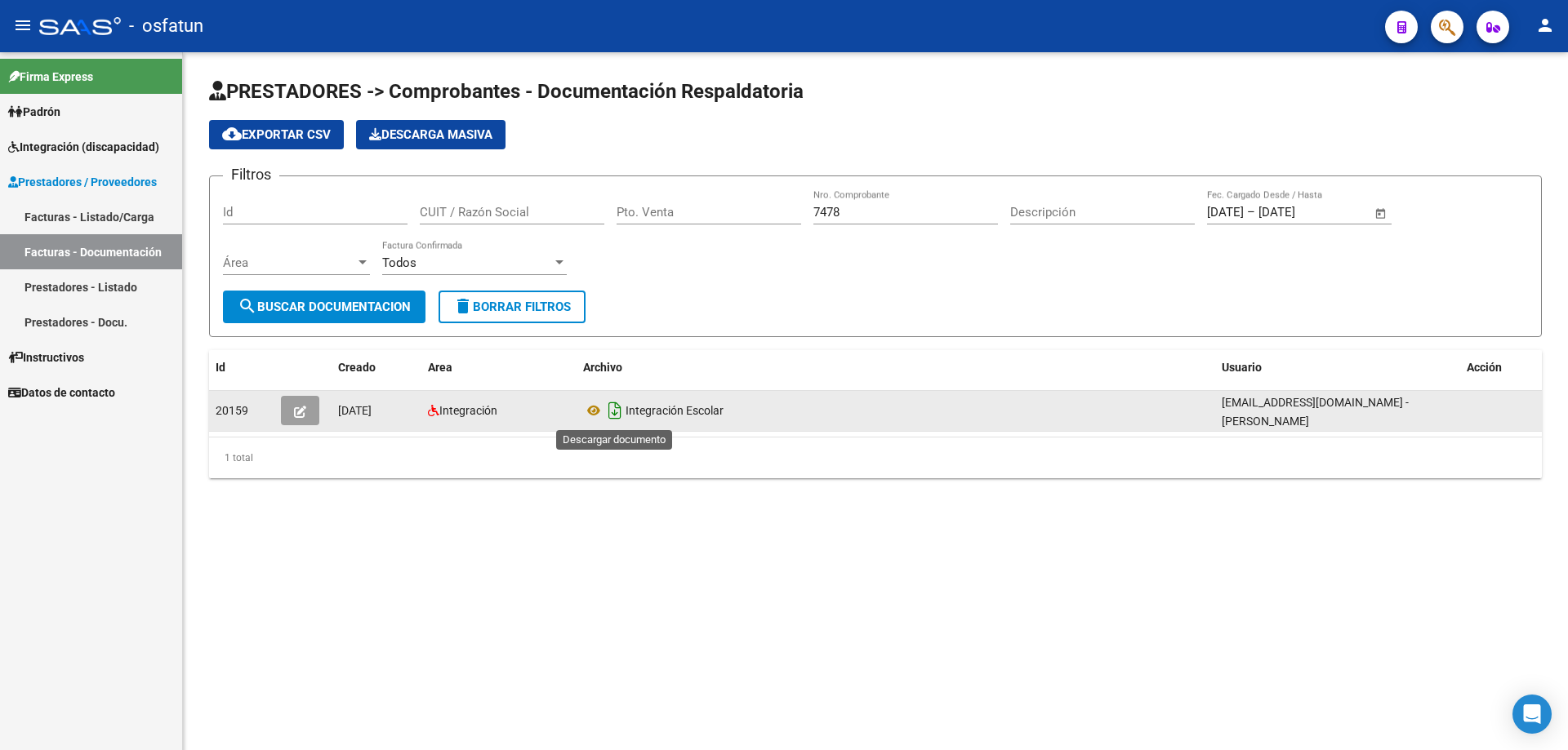
click at [612, 413] on icon "Descargar documento" at bounding box center [614, 410] width 21 height 26
click at [78, 250] on link "Facturas - Documentación" at bounding box center [91, 252] width 182 height 35
click at [608, 239] on div "Filtros Id CUIT / Razón Social Pto. Venta 7478 Nro. Comprobante Descripción [DA…" at bounding box center [875, 240] width 1305 height 101
click at [288, 314] on span "search Buscar Documentacion" at bounding box center [324, 307] width 173 height 15
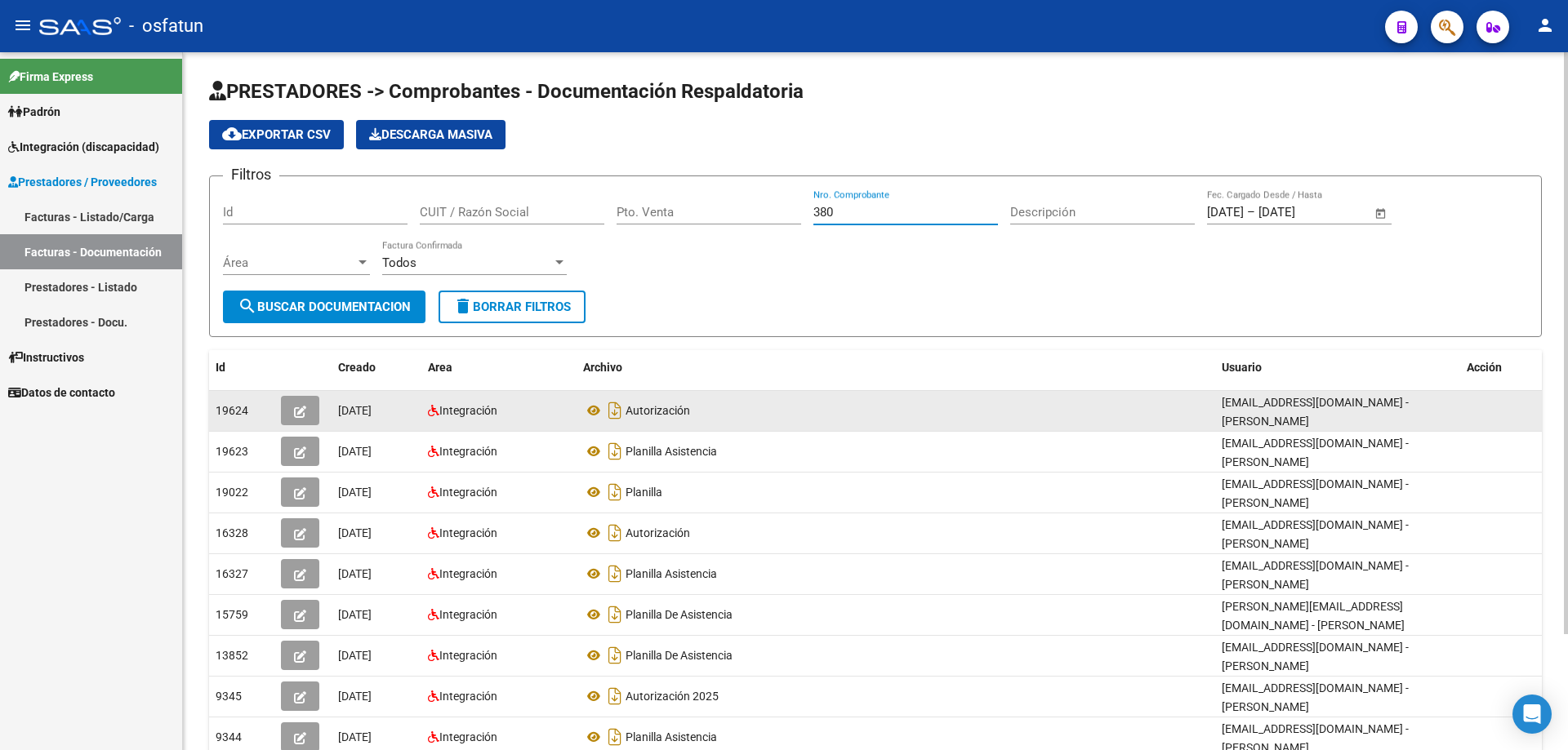
click at [813, 213] on input "380" at bounding box center [906, 212] width 185 height 15
type input "0380"
click at [350, 302] on span "search Buscar Documentacion" at bounding box center [324, 307] width 173 height 15
drag, startPoint x: 668, startPoint y: 213, endPoint x: 641, endPoint y: 216, distance: 27.2
click at [641, 216] on div "Filtros Id CUIT / Razón Social Pto. Venta 0380 Nro. Comprobante Descripción [DA…" at bounding box center [875, 240] width 1305 height 101
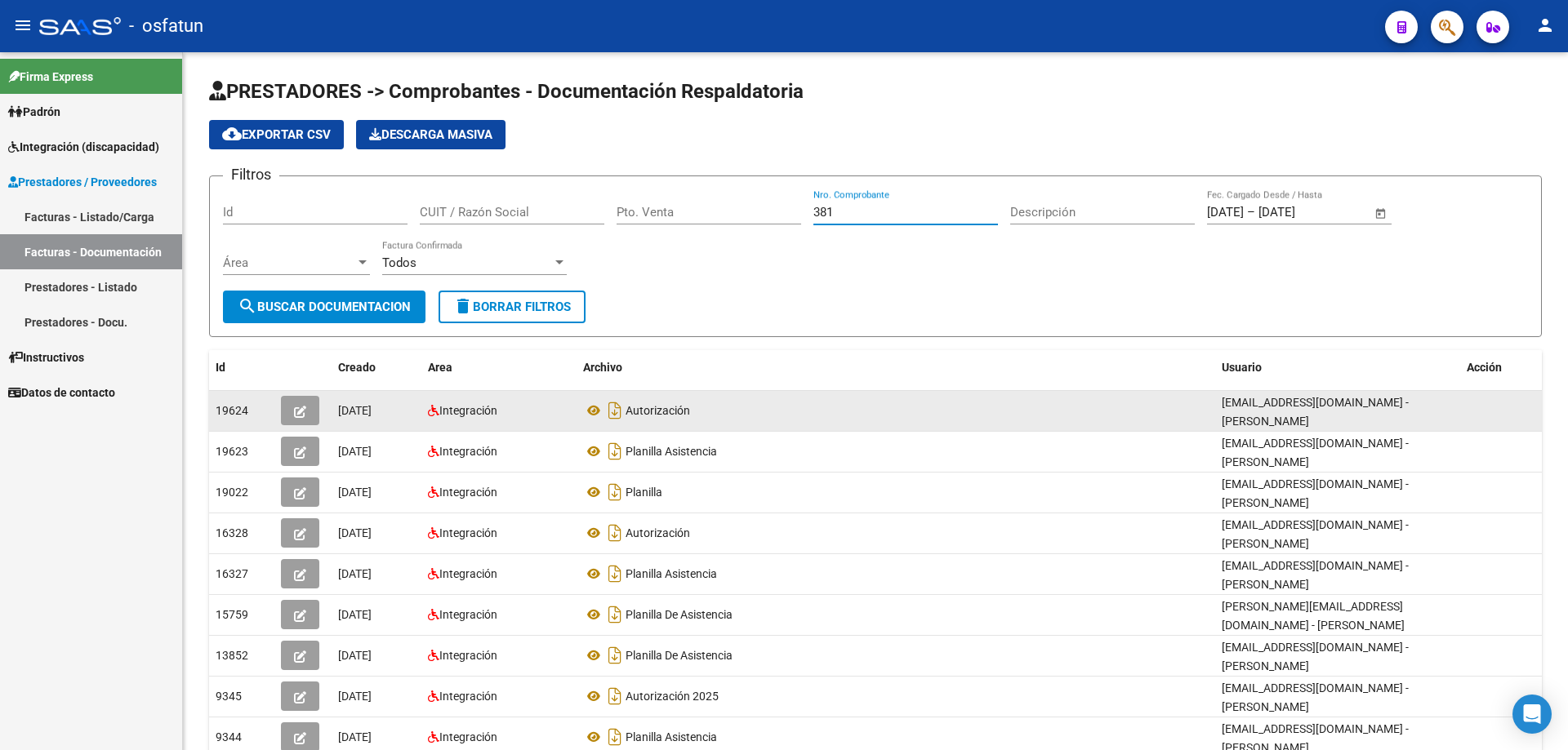
type input "381"
click at [328, 304] on span "search Buscar Documentacion" at bounding box center [324, 307] width 173 height 15
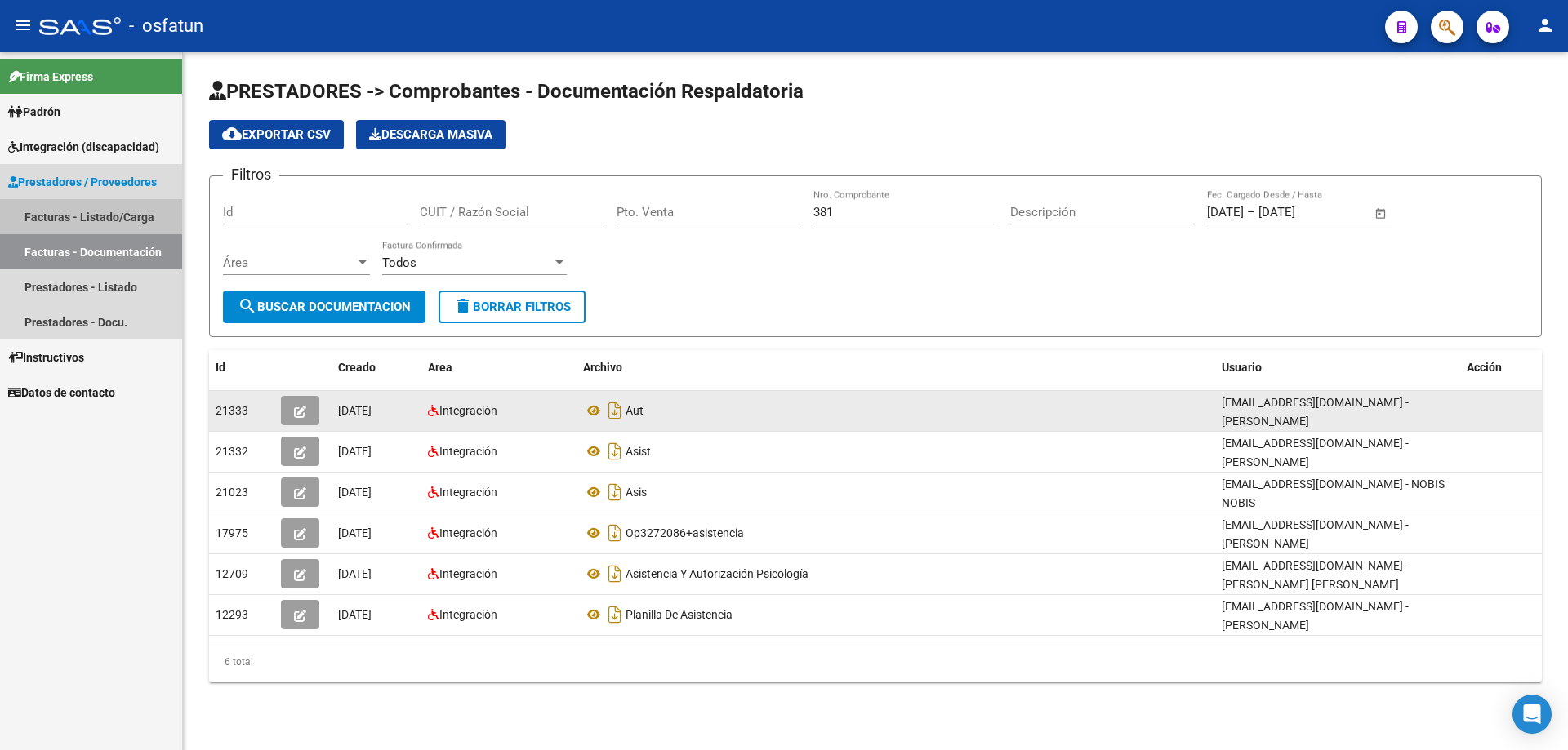
click at [47, 213] on link "Facturas - Listado/Carga" at bounding box center [91, 217] width 182 height 35
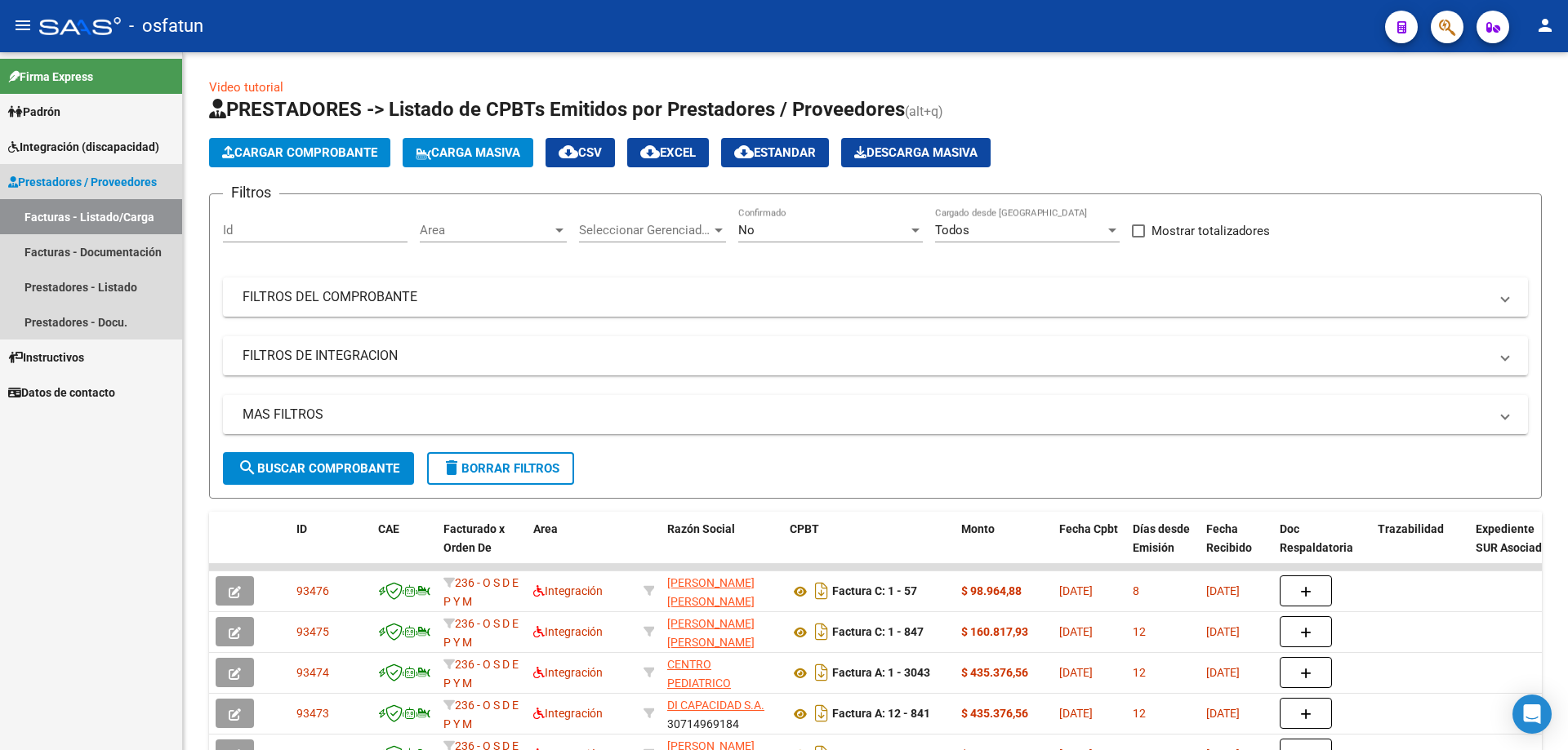
click at [60, 177] on span "Prestadores / Proveedores" at bounding box center [82, 182] width 149 height 18
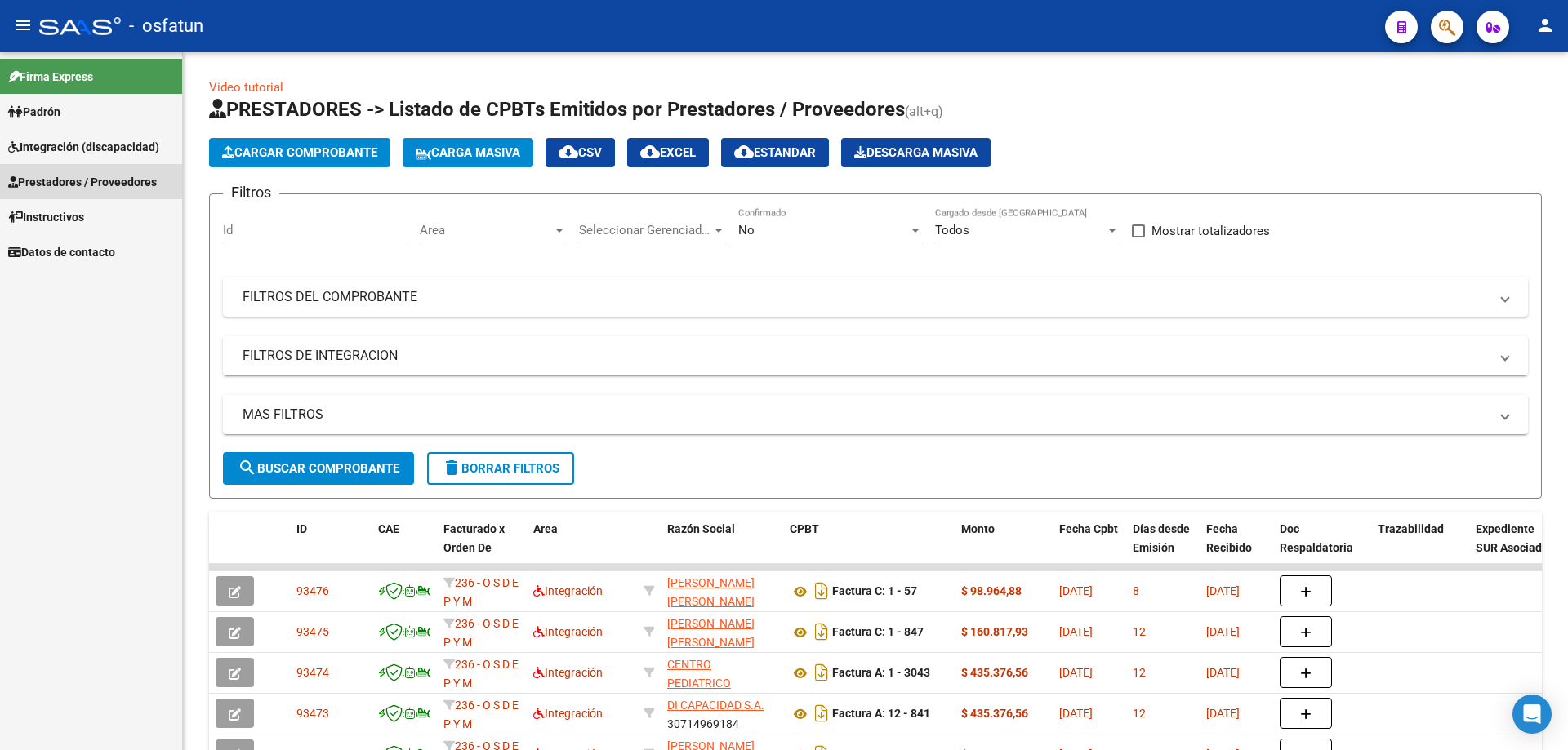
click at [56, 177] on span "Prestadores / Proveedores" at bounding box center [82, 182] width 149 height 18
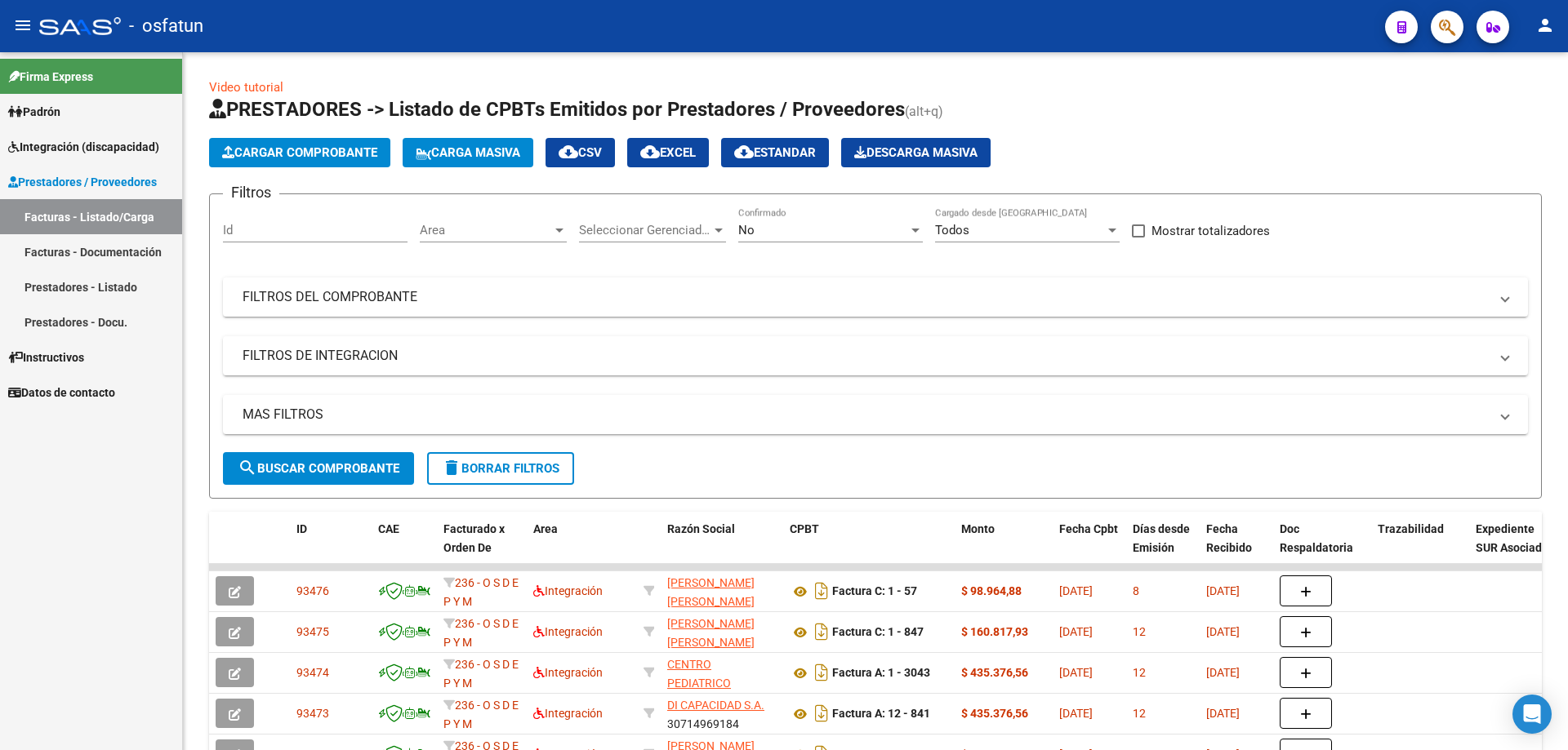
click at [35, 247] on link "Facturas - Documentación" at bounding box center [91, 252] width 182 height 35
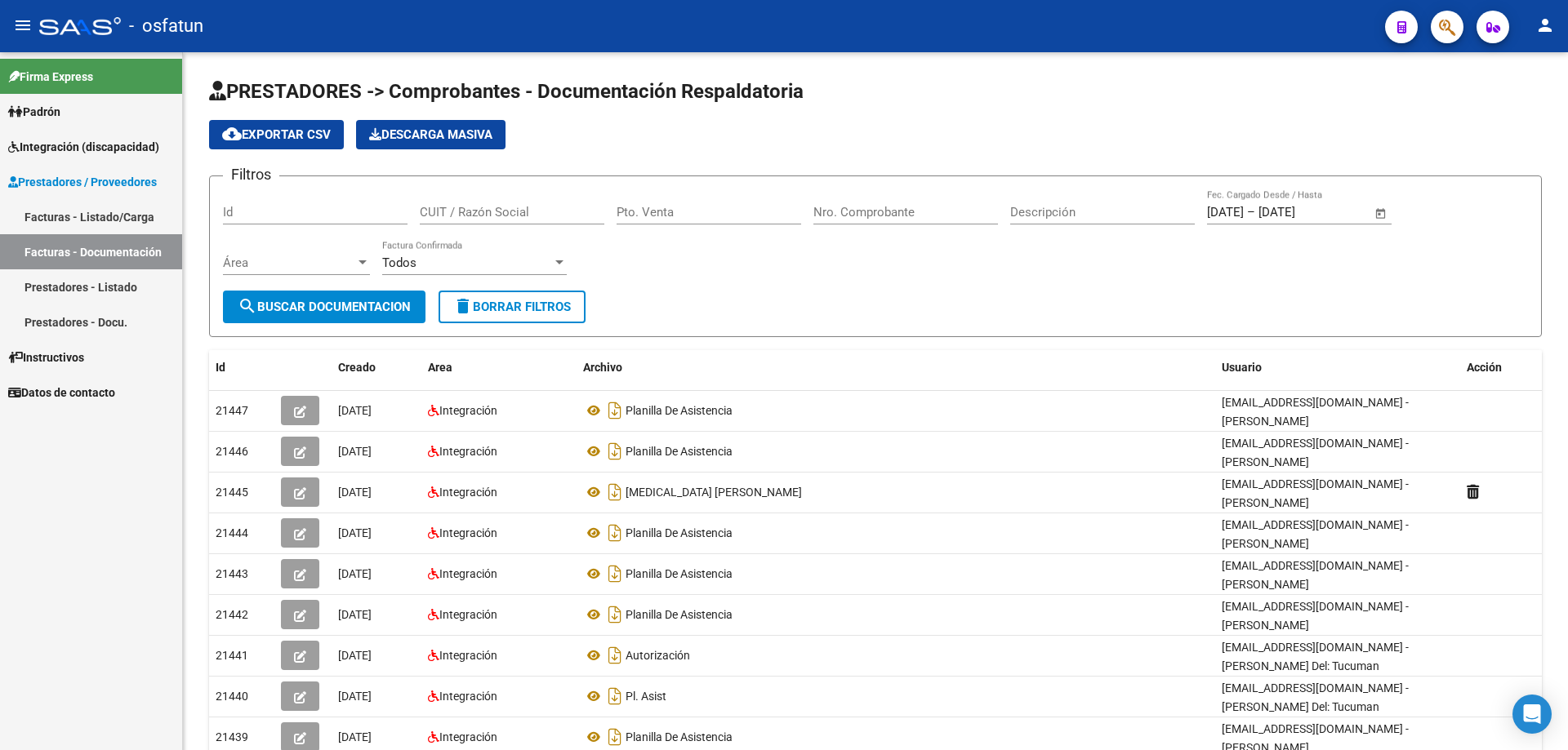
click at [41, 179] on span "Prestadores / Proveedores" at bounding box center [82, 182] width 149 height 18
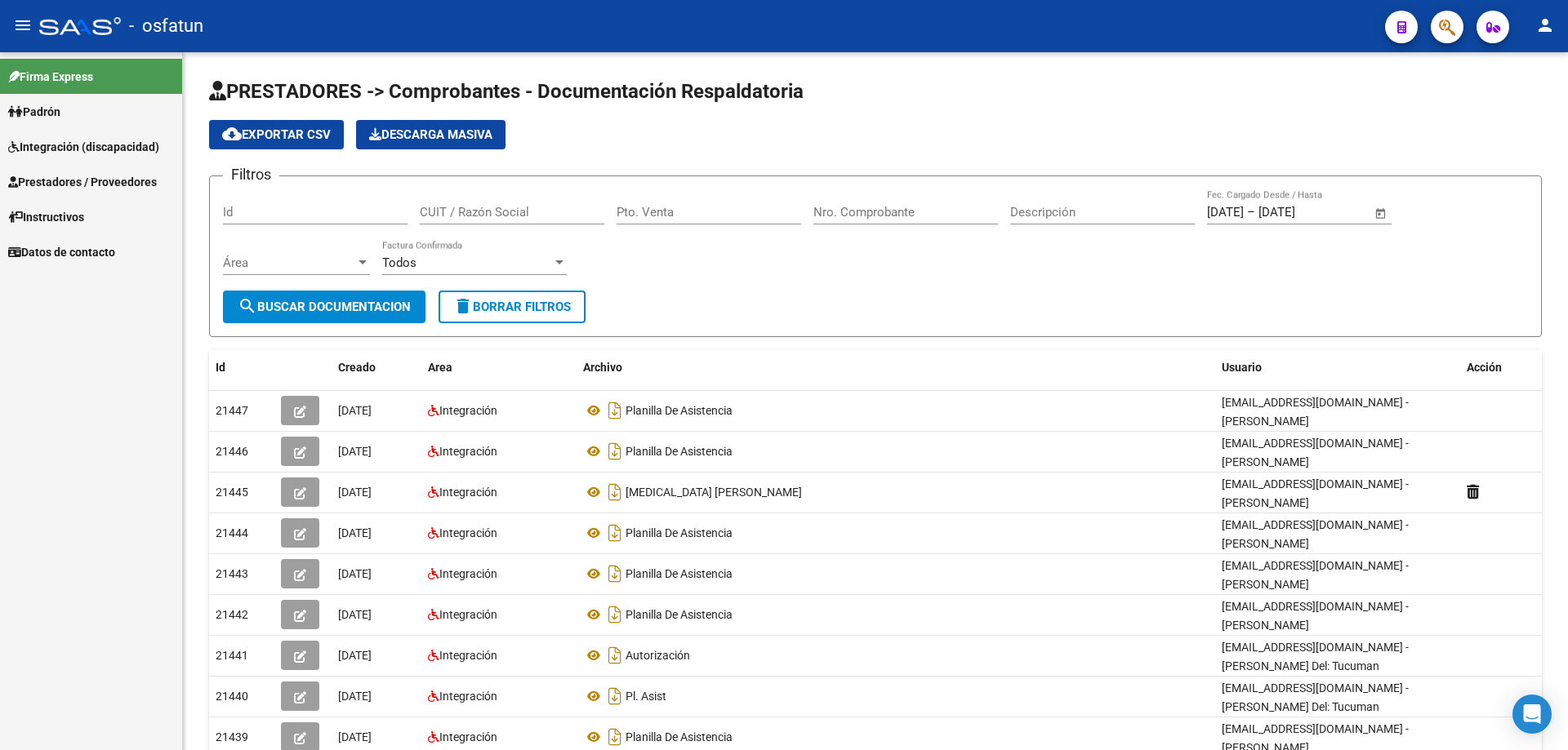
click at [44, 172] on link "Prestadores / Proveedores" at bounding box center [91, 181] width 182 height 35
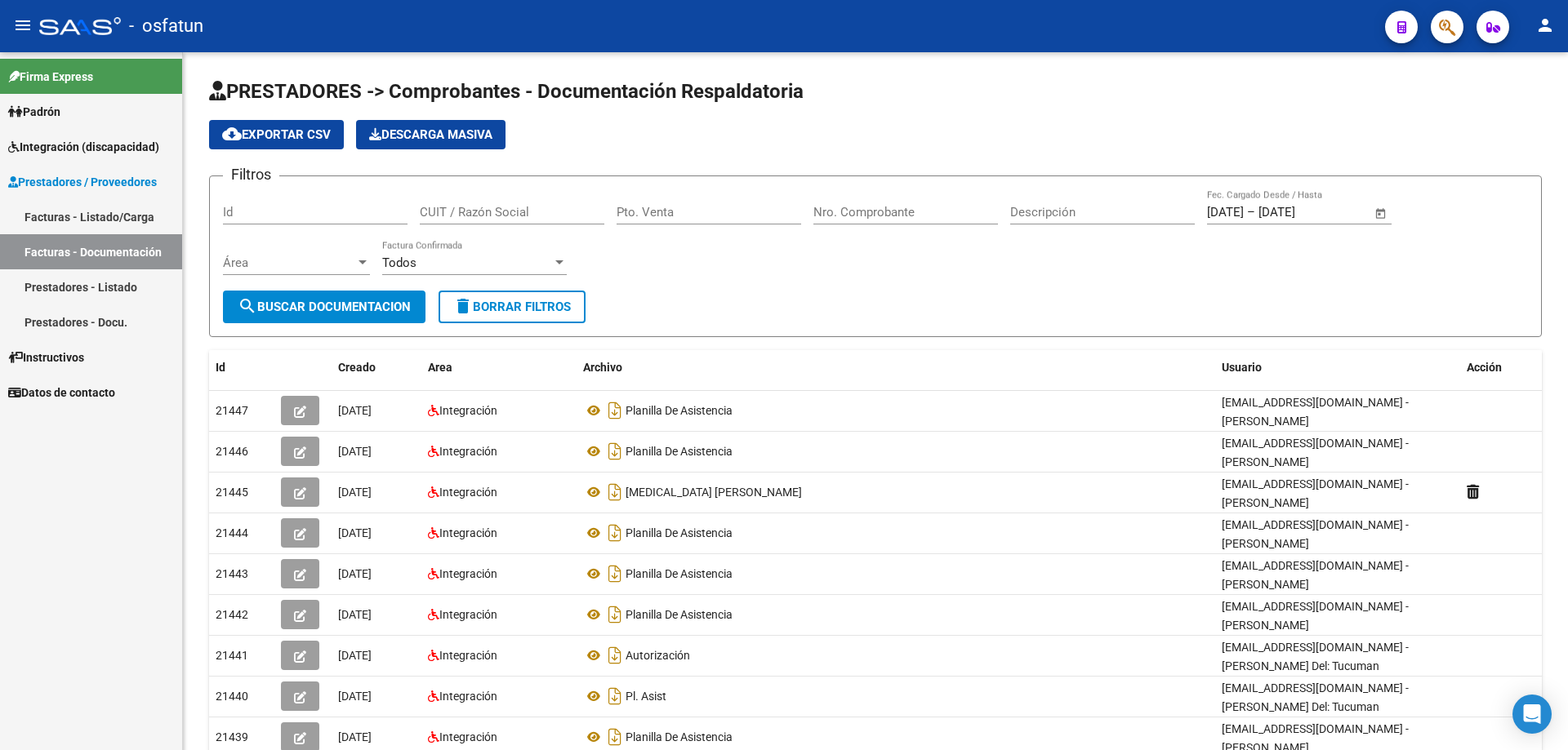
click at [53, 211] on link "Facturas - Listado/Carga" at bounding box center [91, 217] width 182 height 35
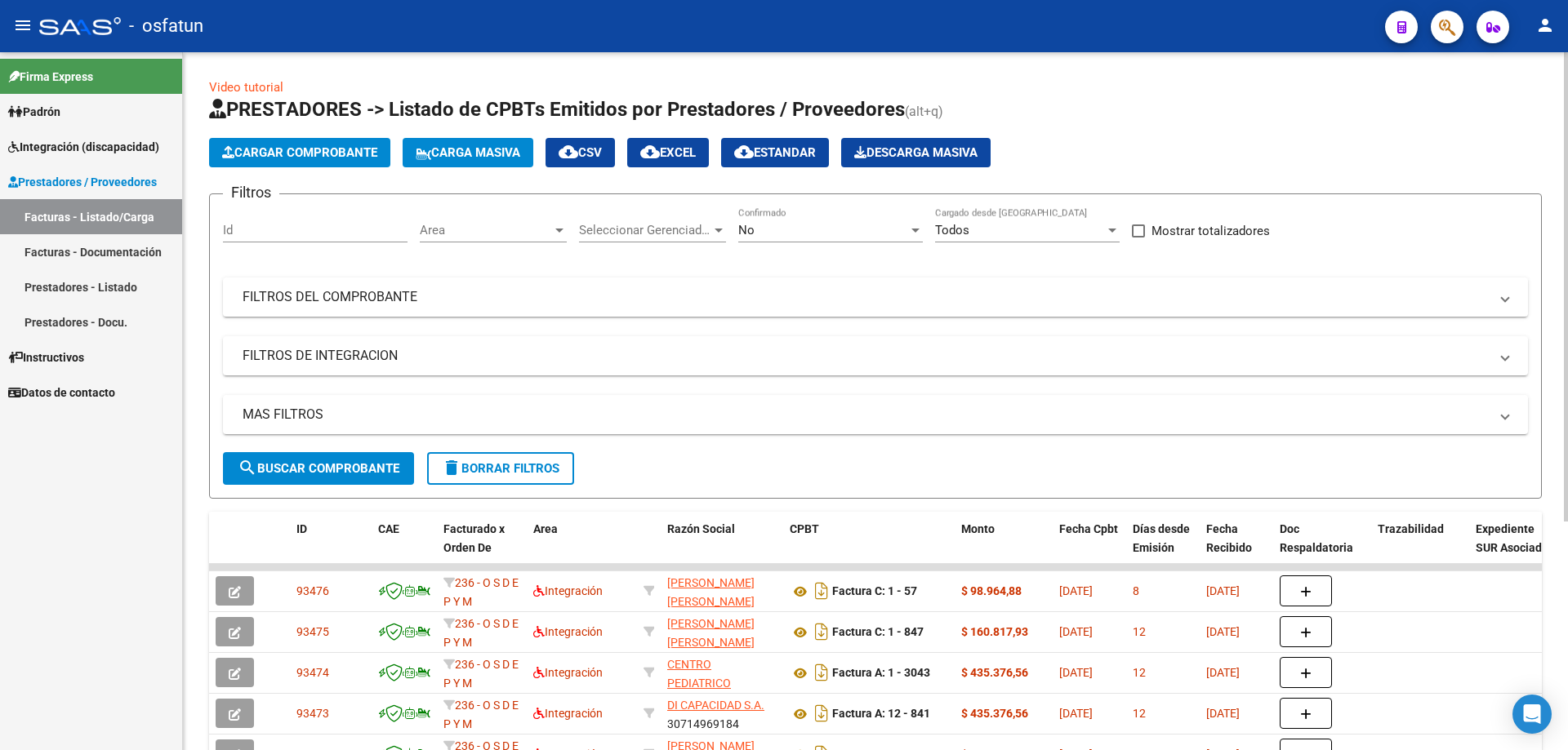
click at [317, 153] on span "Cargar Comprobante" at bounding box center [300, 152] width 155 height 15
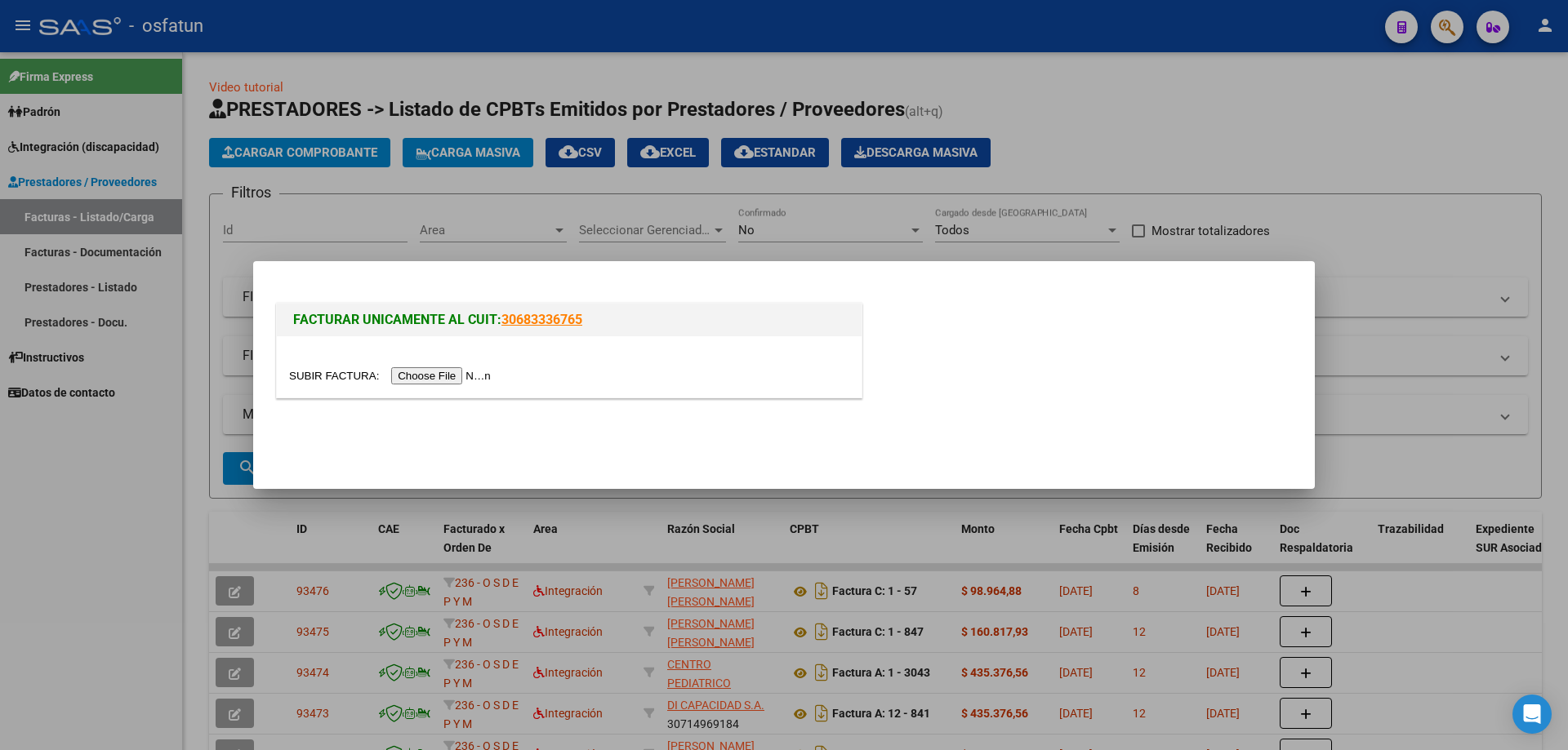
click at [449, 373] on input "file" at bounding box center [392, 376] width 207 height 17
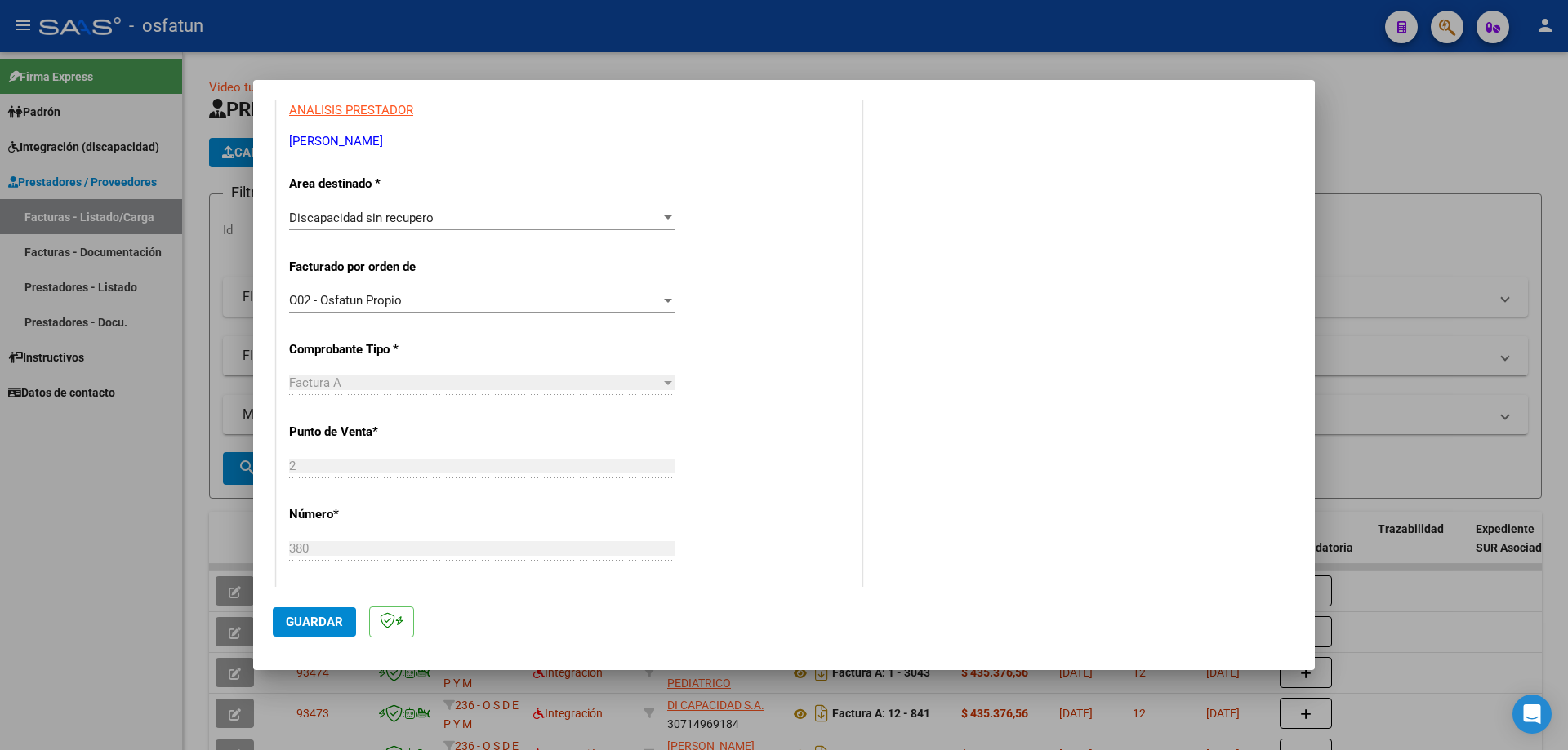
scroll to position [307, 0]
click at [338, 622] on span "Guardar" at bounding box center [315, 621] width 58 height 15
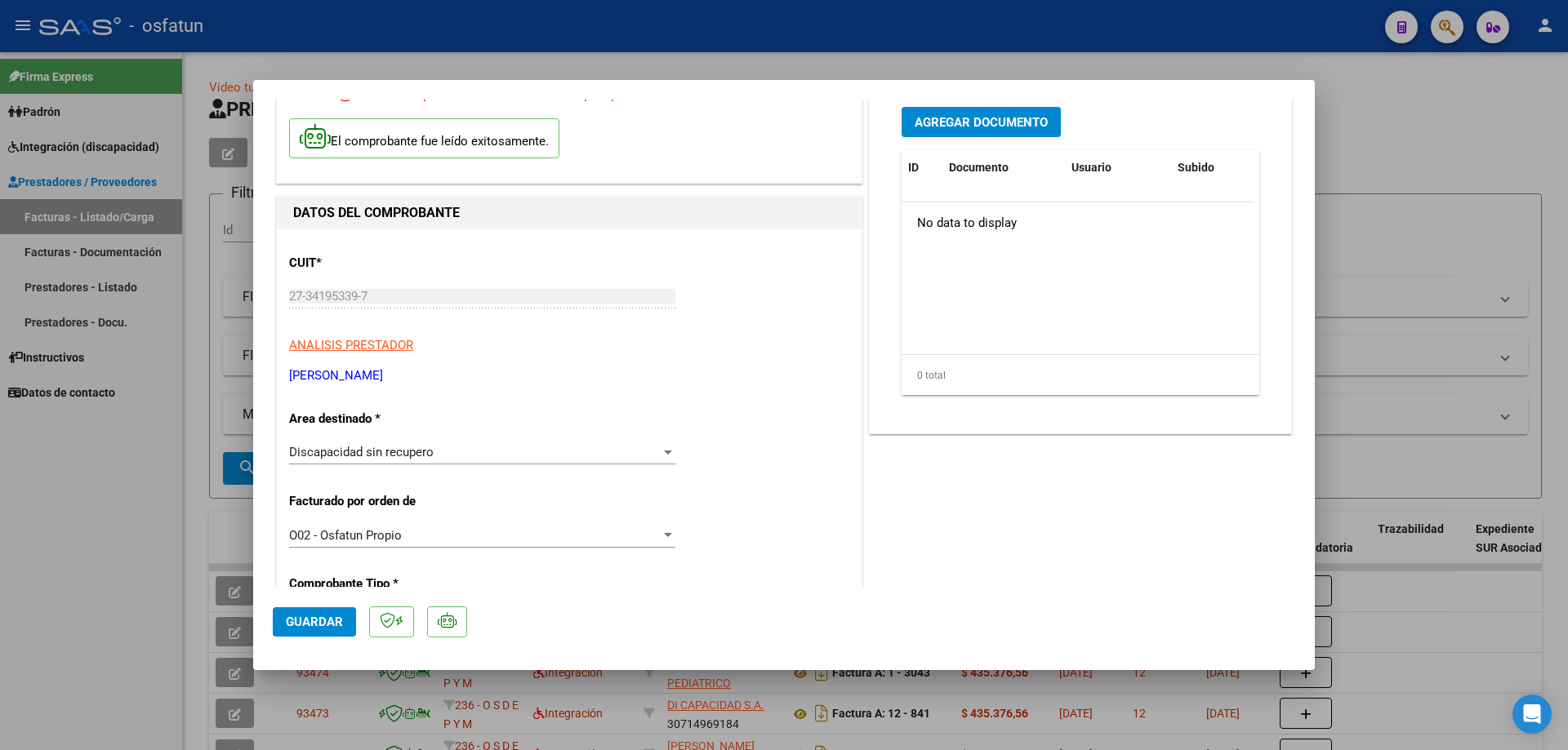
scroll to position [94, 0]
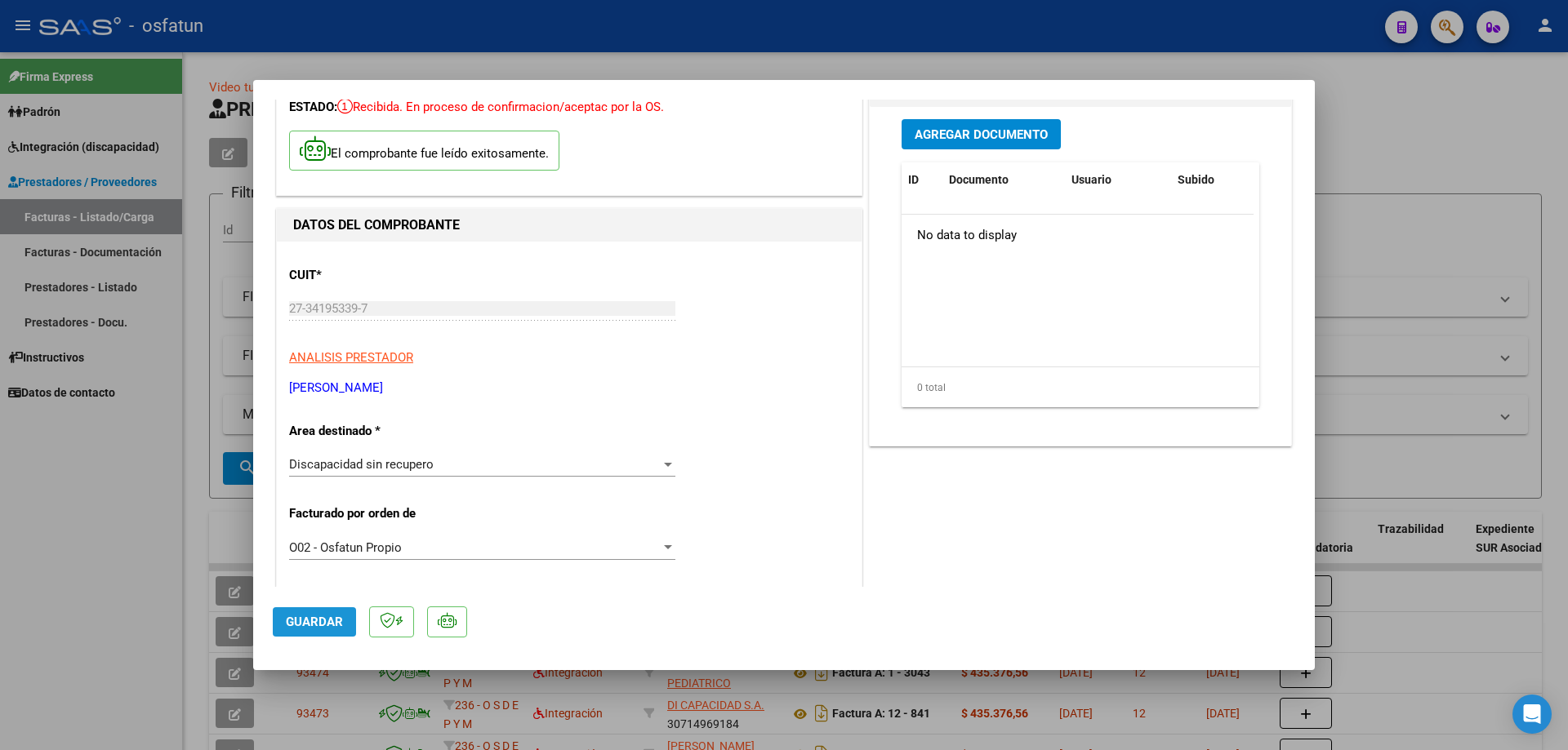
click at [309, 625] on span "Guardar" at bounding box center [315, 621] width 58 height 15
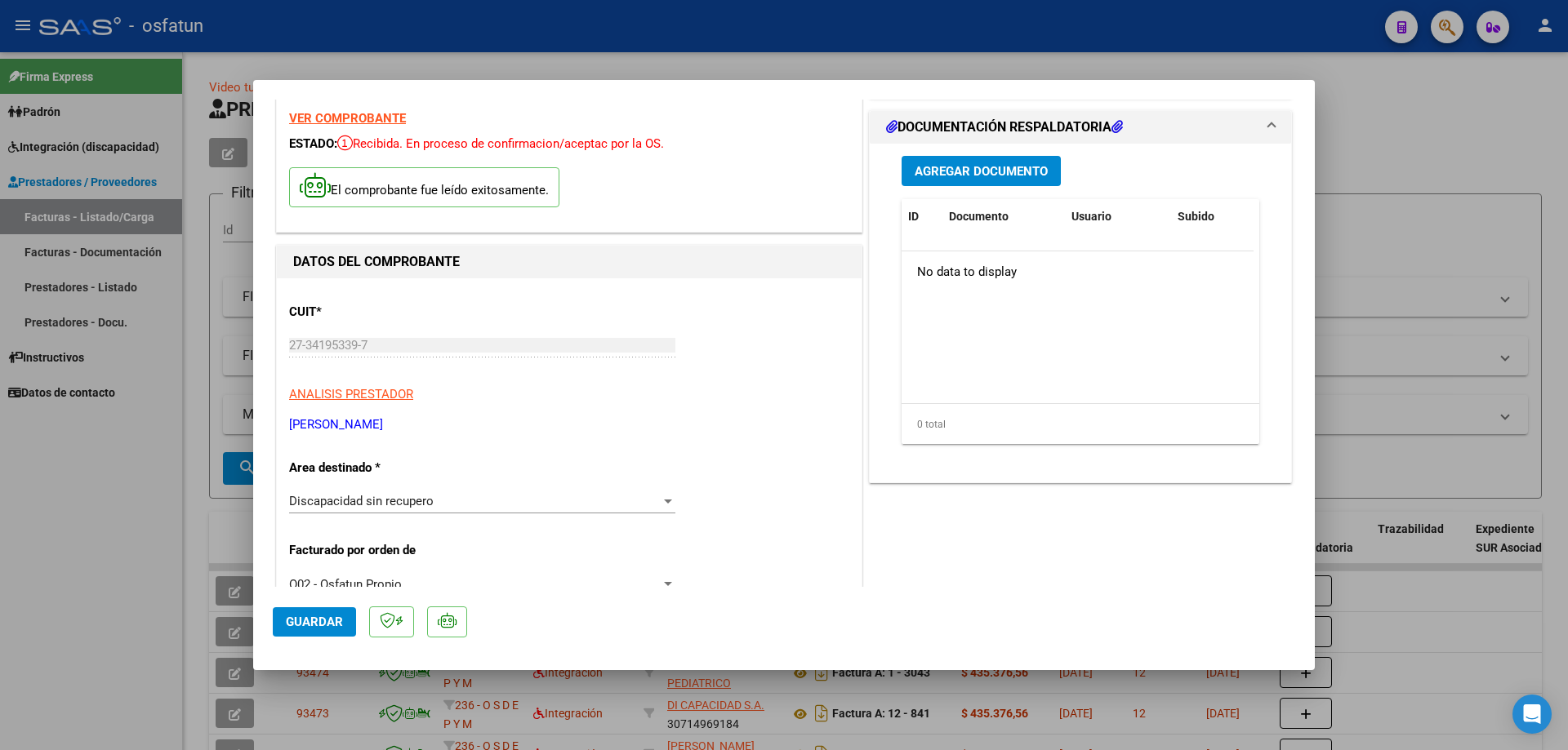
scroll to position [0, 0]
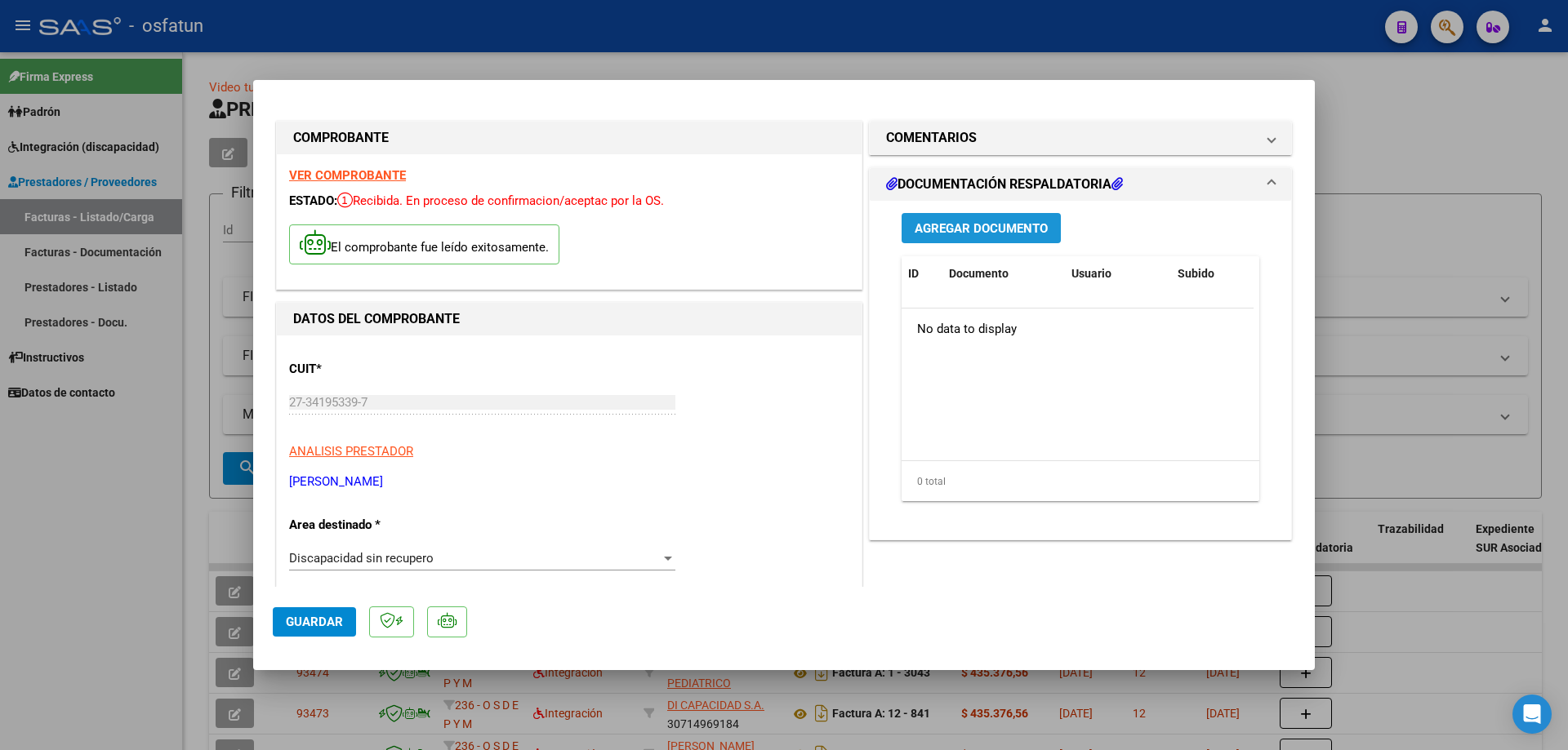
click at [968, 232] on span "Agregar Documento" at bounding box center [981, 228] width 133 height 15
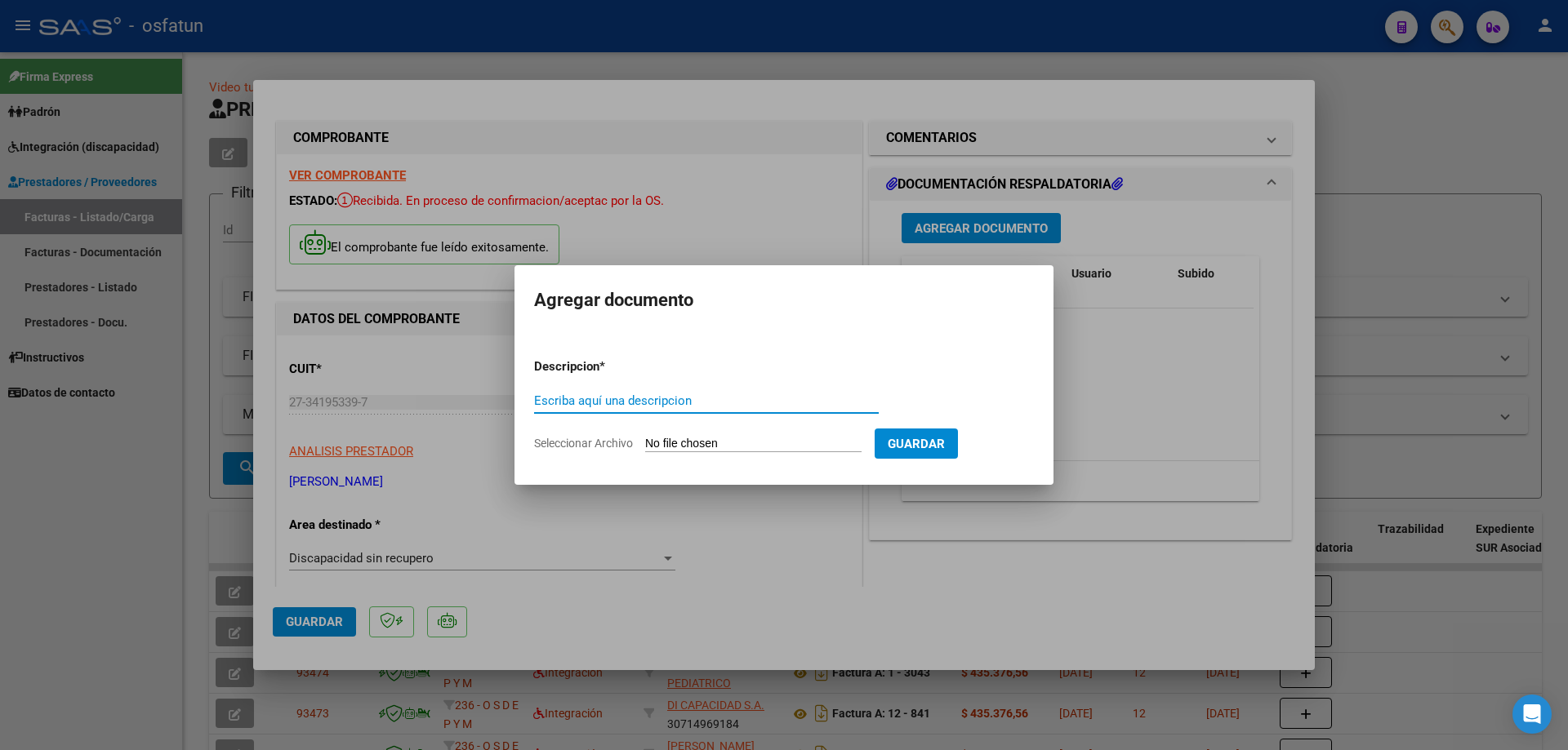
click at [672, 444] on input "Seleccionar Archivo" at bounding box center [753, 444] width 216 height 16
type input "C:\fakepath\Asistencia.pdf"
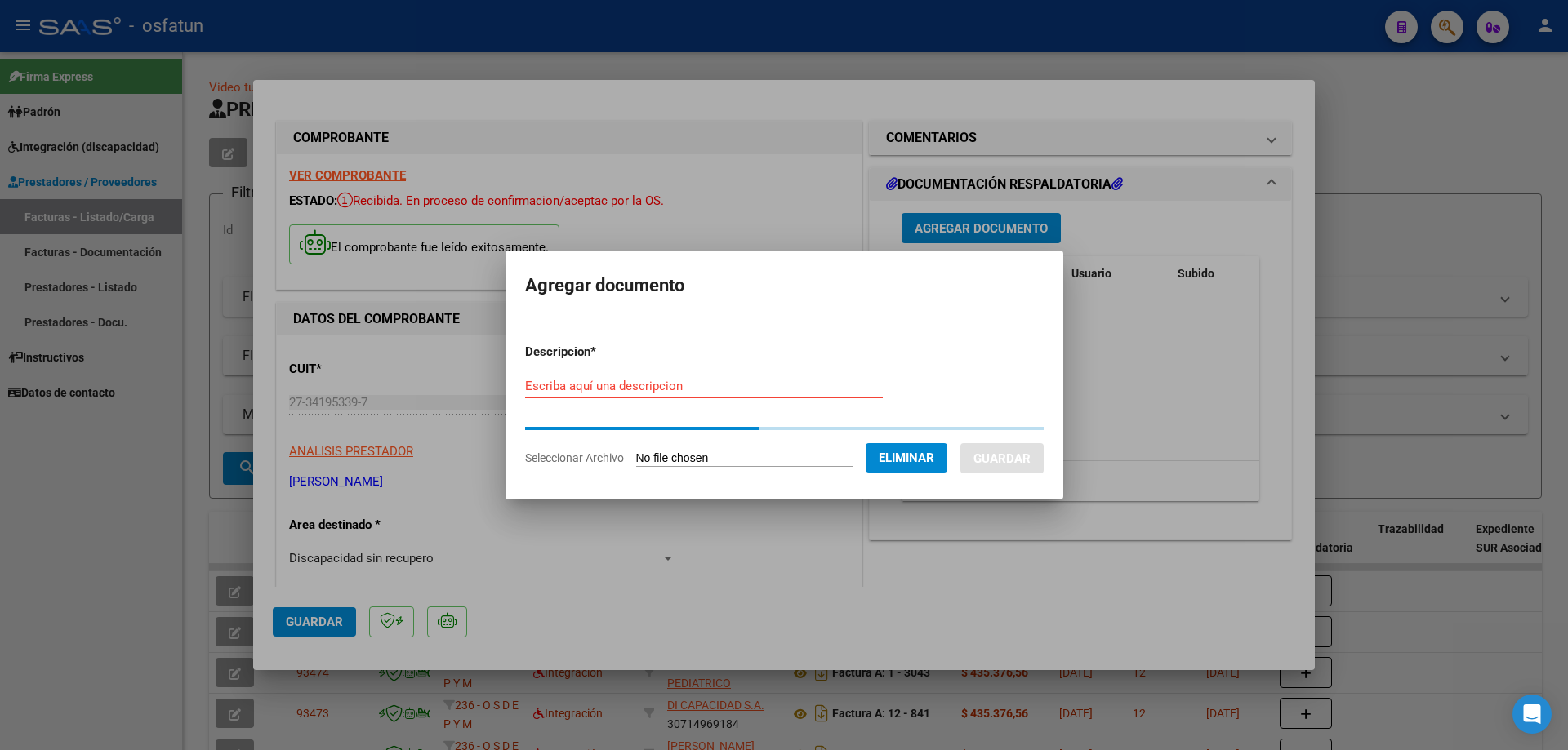
click at [544, 382] on input "Escriba aquí una descripcion" at bounding box center [703, 386] width 357 height 15
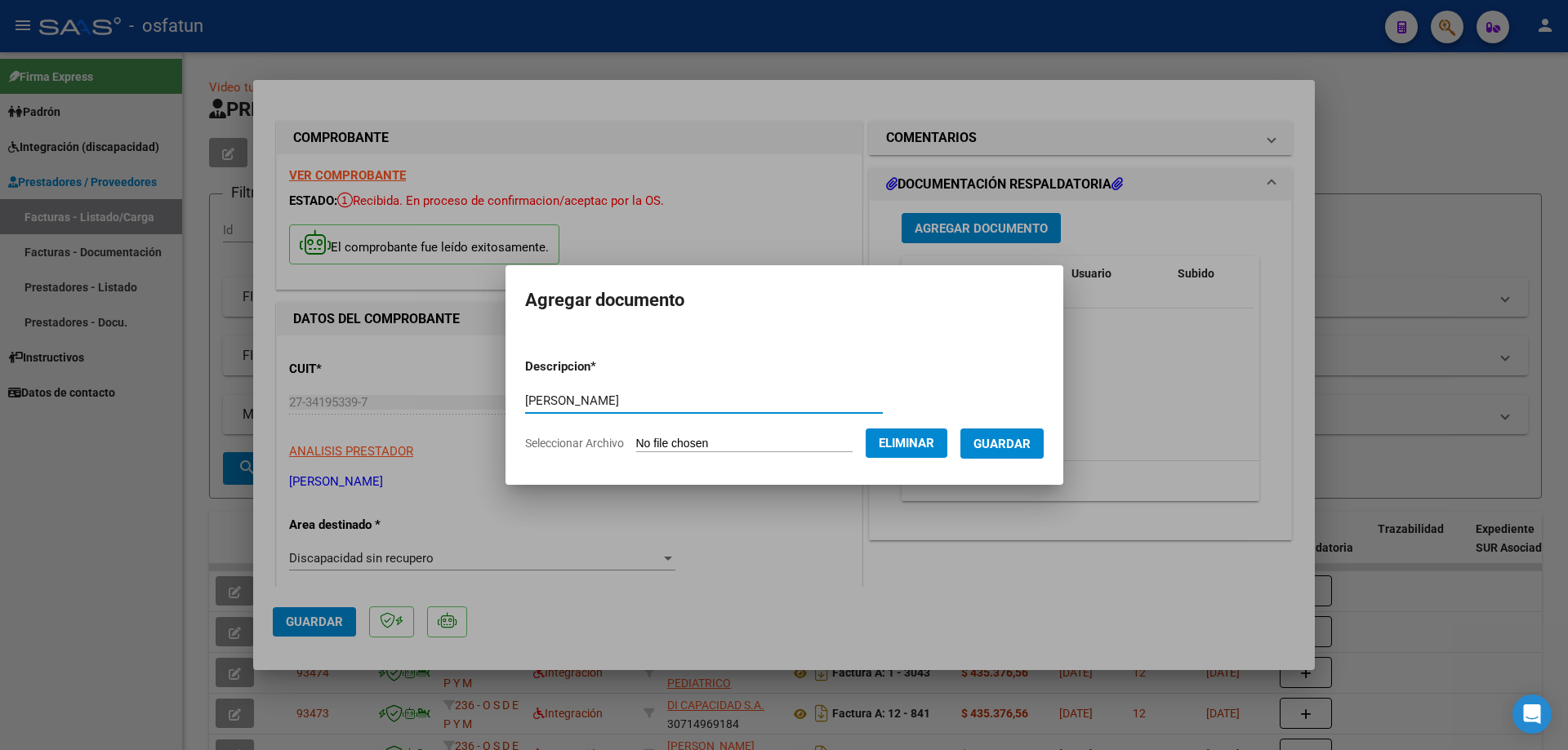
type input "[PERSON_NAME]"
click at [1017, 446] on span "Guardar" at bounding box center [1002, 443] width 58 height 15
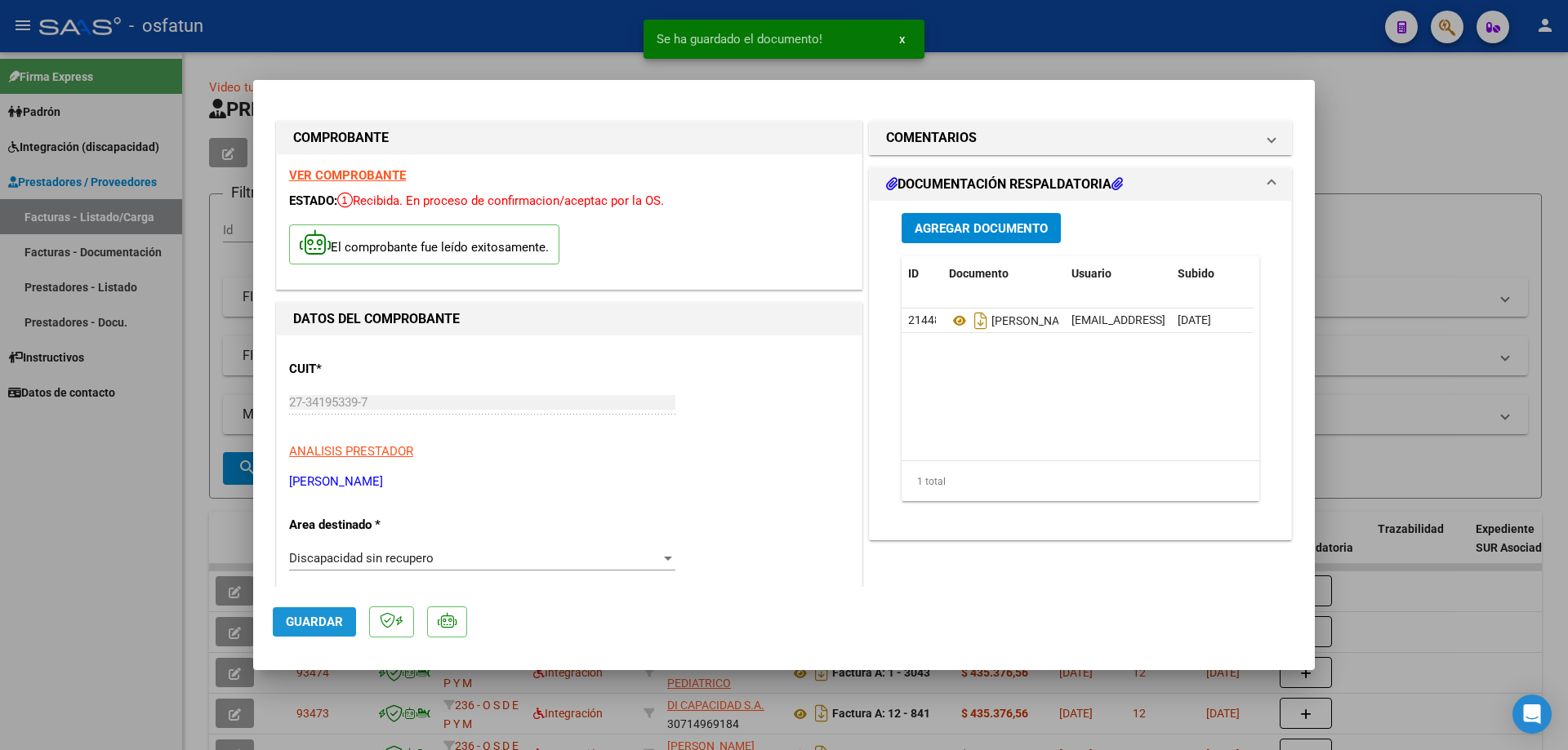
click at [324, 623] on span "Guardar" at bounding box center [315, 621] width 58 height 15
click at [313, 621] on span "Guardar" at bounding box center [315, 621] width 58 height 15
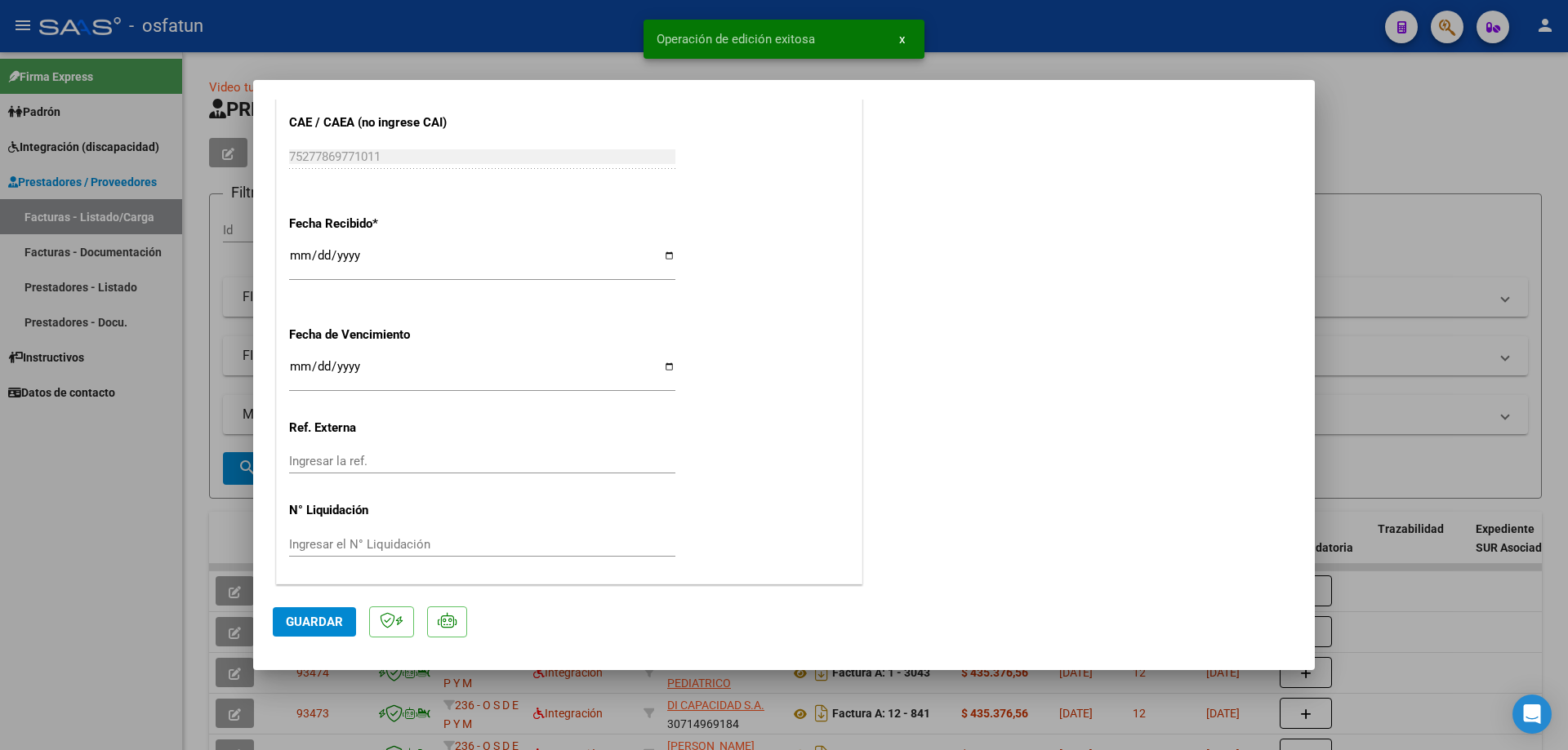
scroll to position [991, 0]
click at [329, 625] on span "Guardar" at bounding box center [315, 621] width 58 height 15
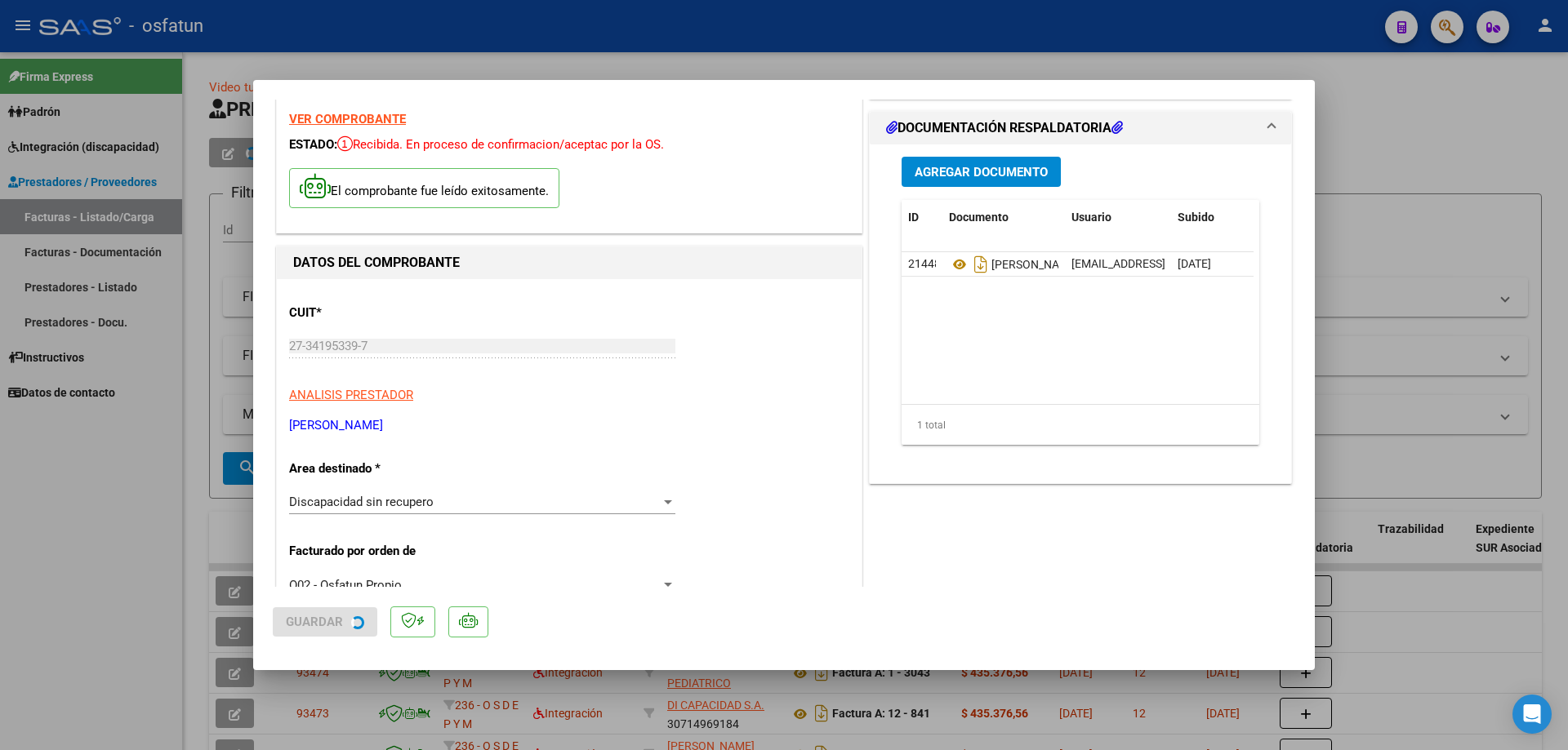
scroll to position [0, 0]
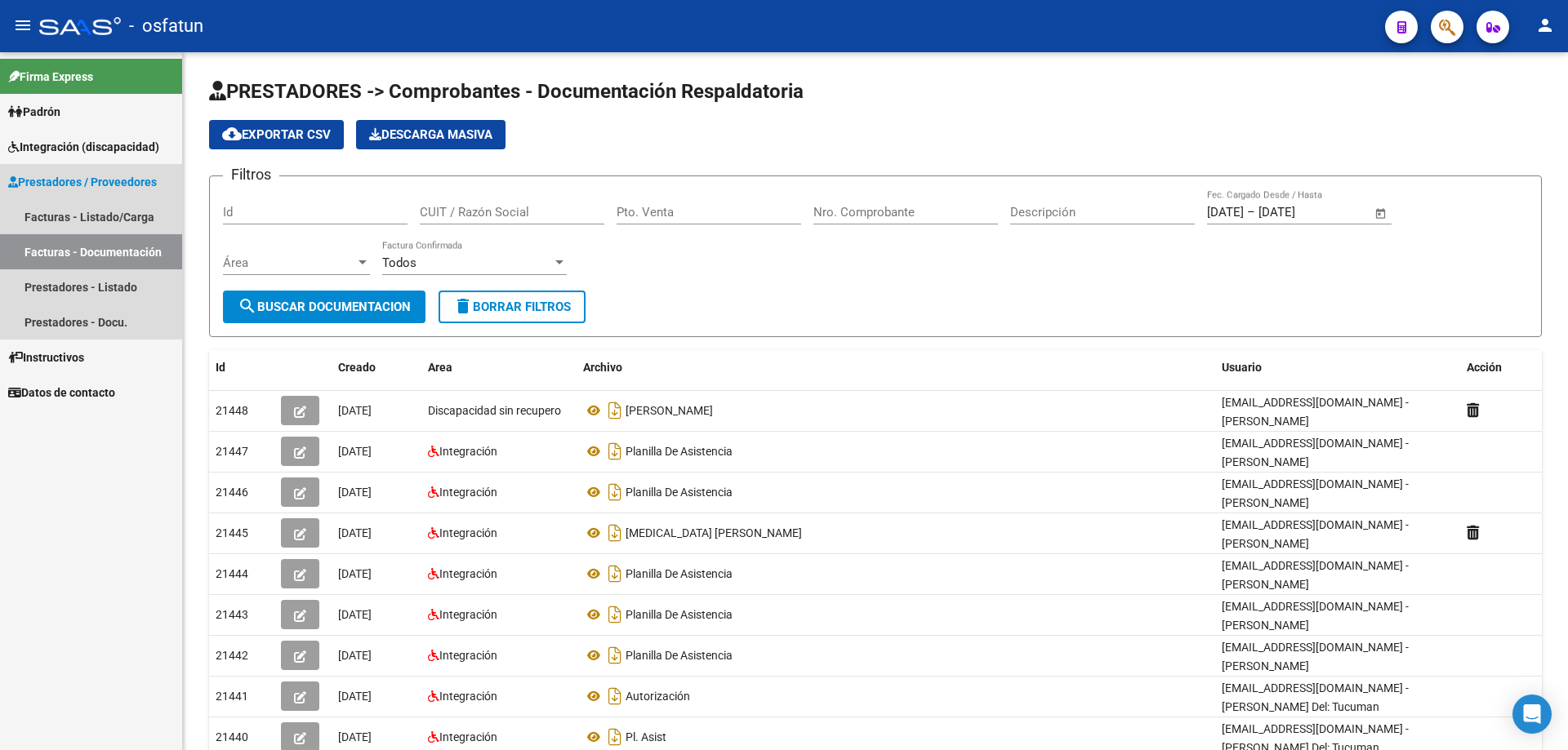
click at [81, 248] on link "Facturas - Documentación" at bounding box center [91, 252] width 182 height 35
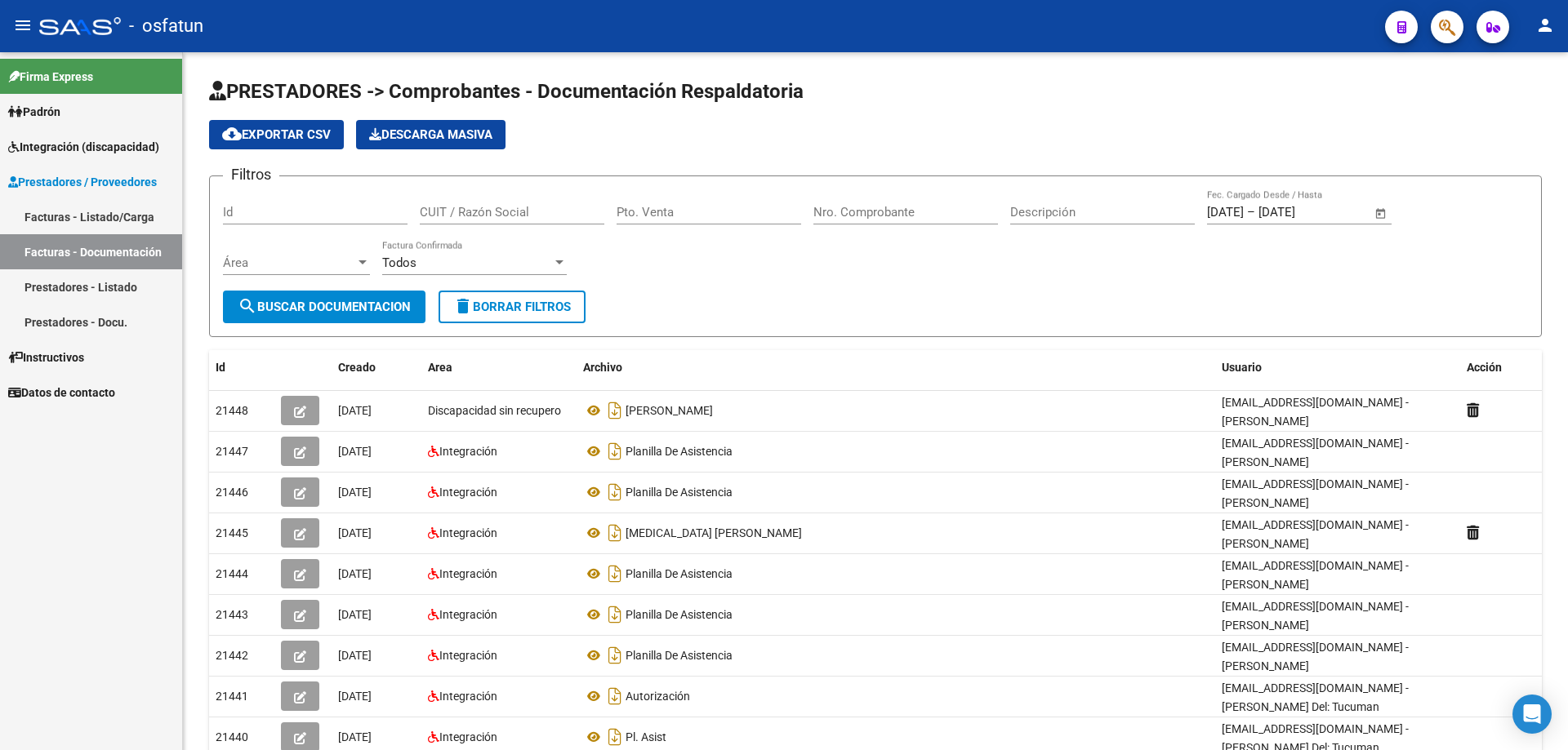
click at [44, 213] on link "Facturas - Listado/Carga" at bounding box center [91, 217] width 182 height 35
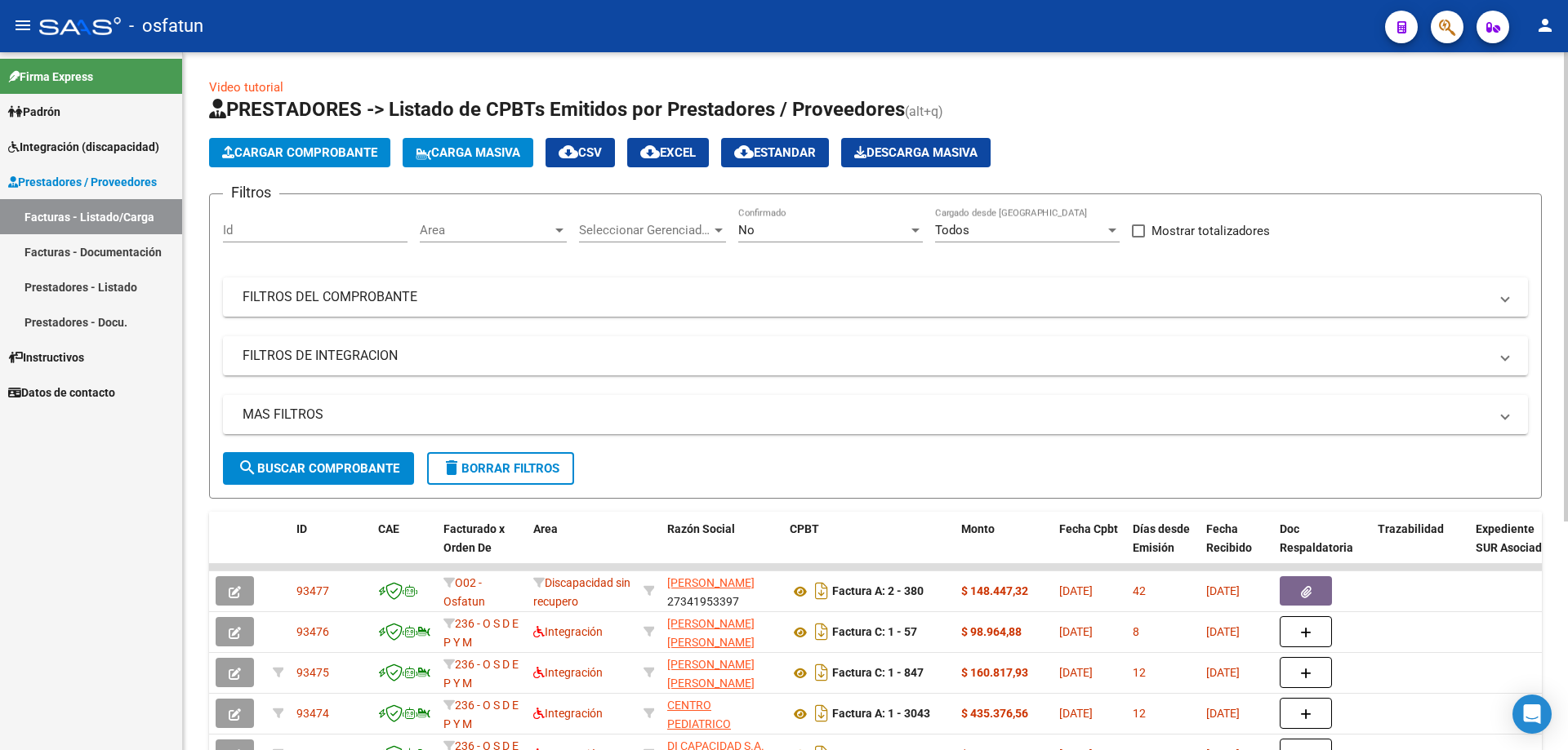
click at [251, 148] on span "Cargar Comprobante" at bounding box center [300, 152] width 155 height 15
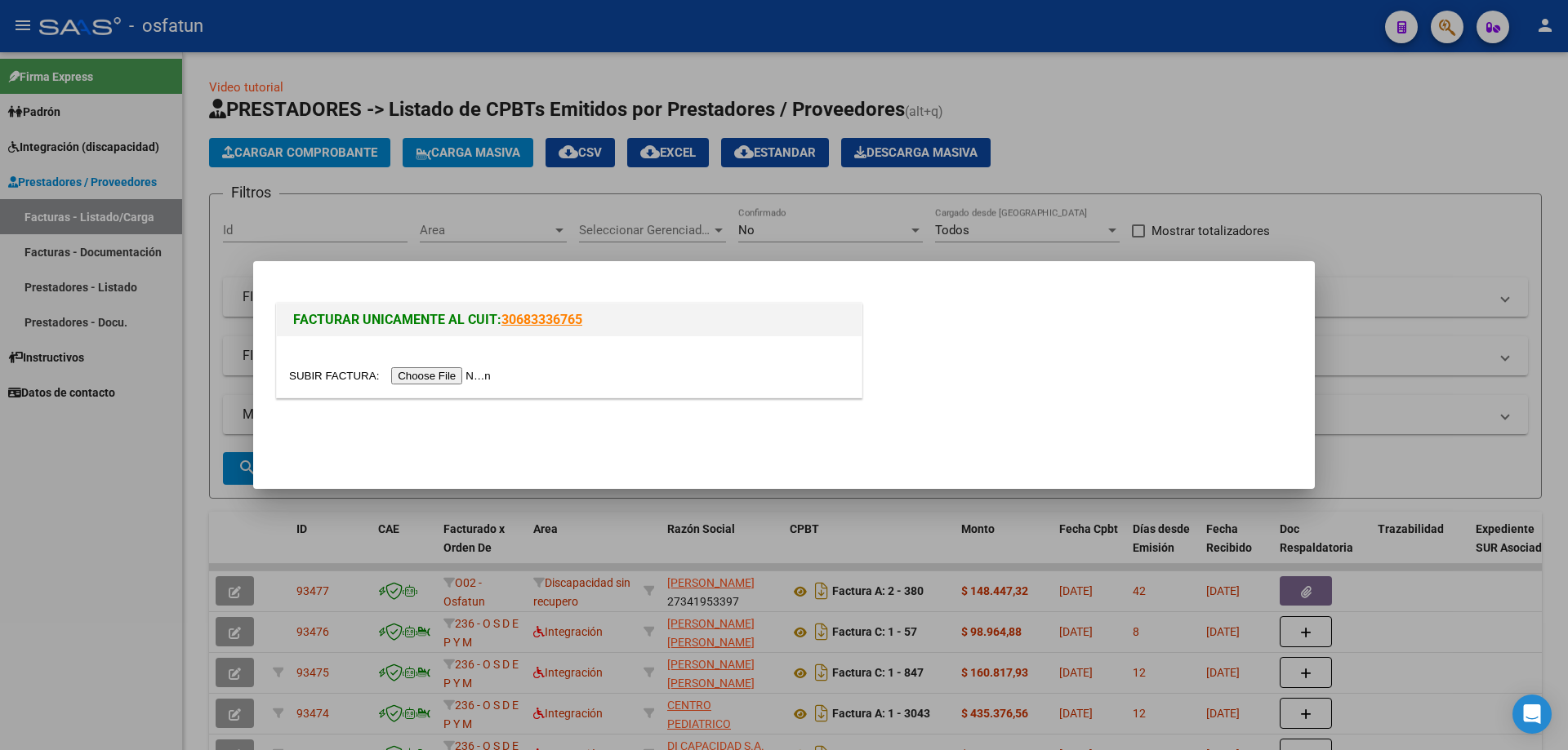
click at [424, 382] on input "file" at bounding box center [392, 376] width 207 height 17
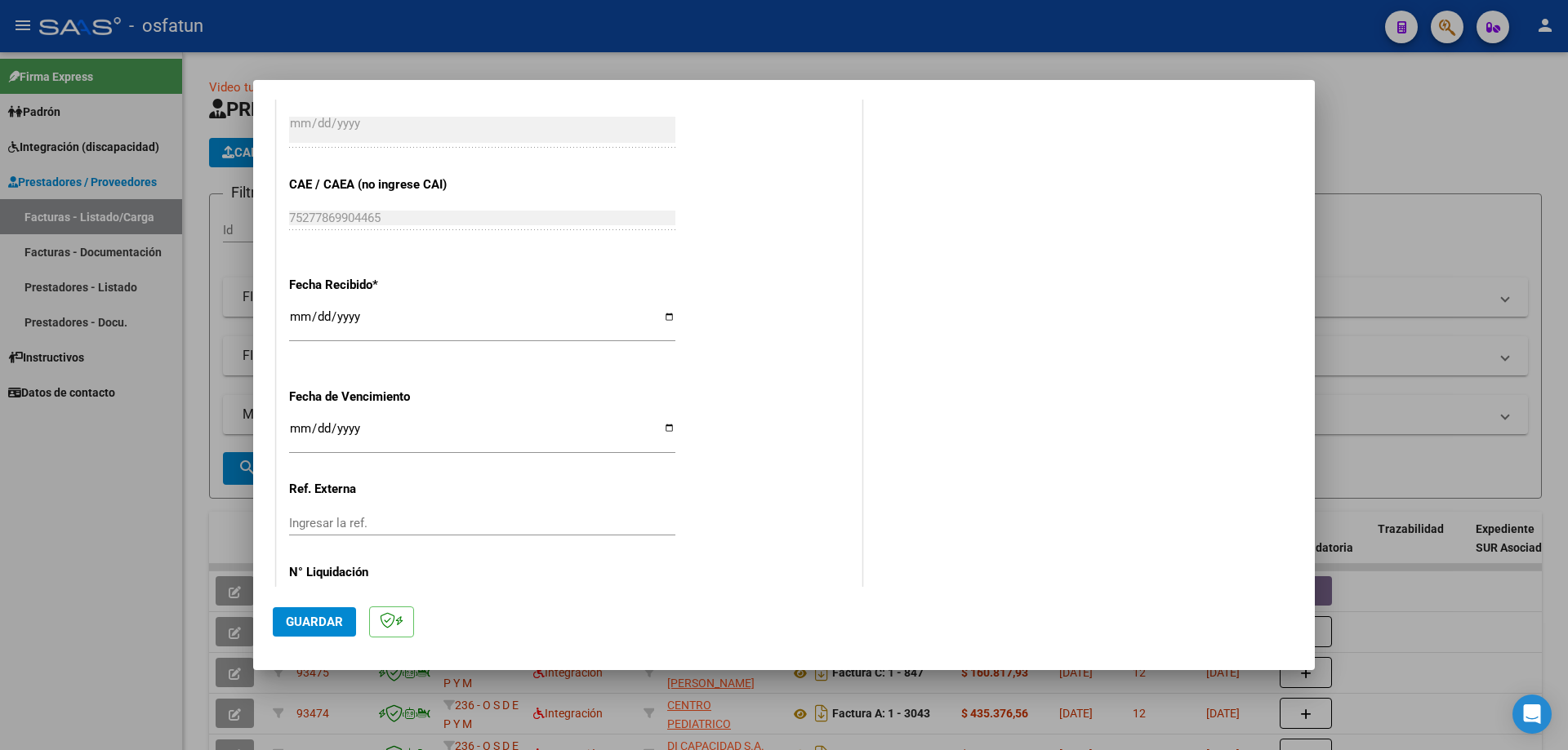
scroll to position [961, 0]
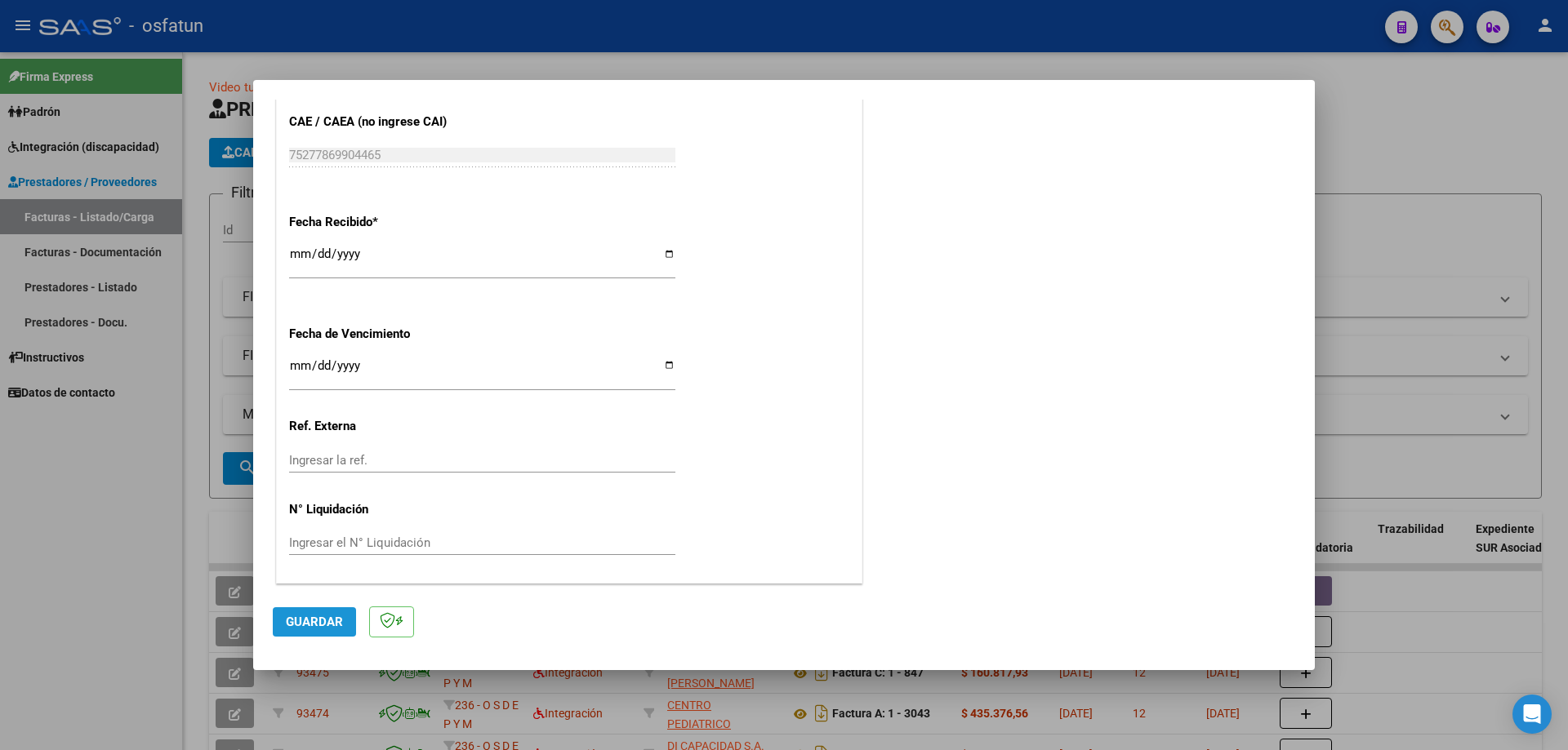
click at [304, 620] on span "Guardar" at bounding box center [315, 621] width 58 height 15
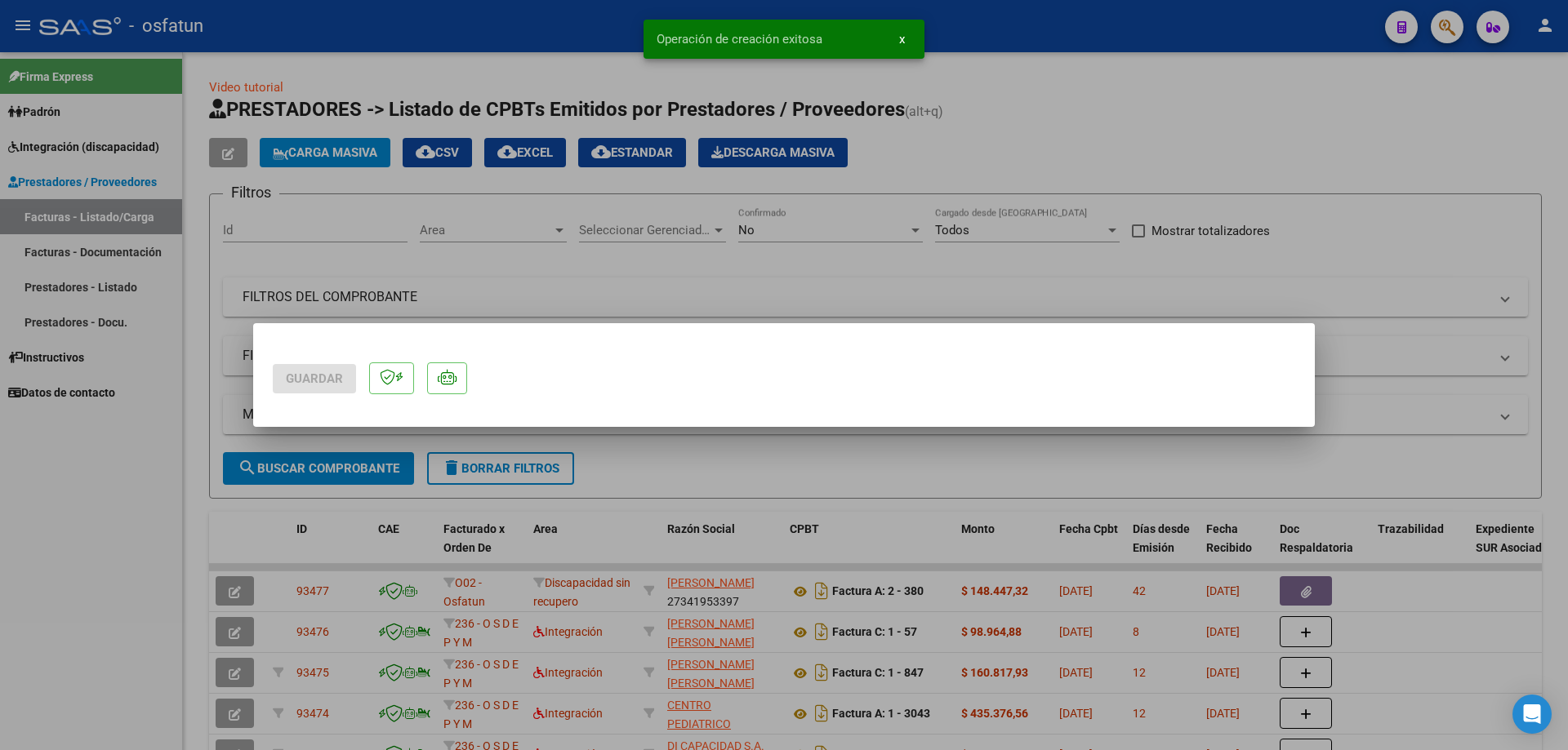
scroll to position [0, 0]
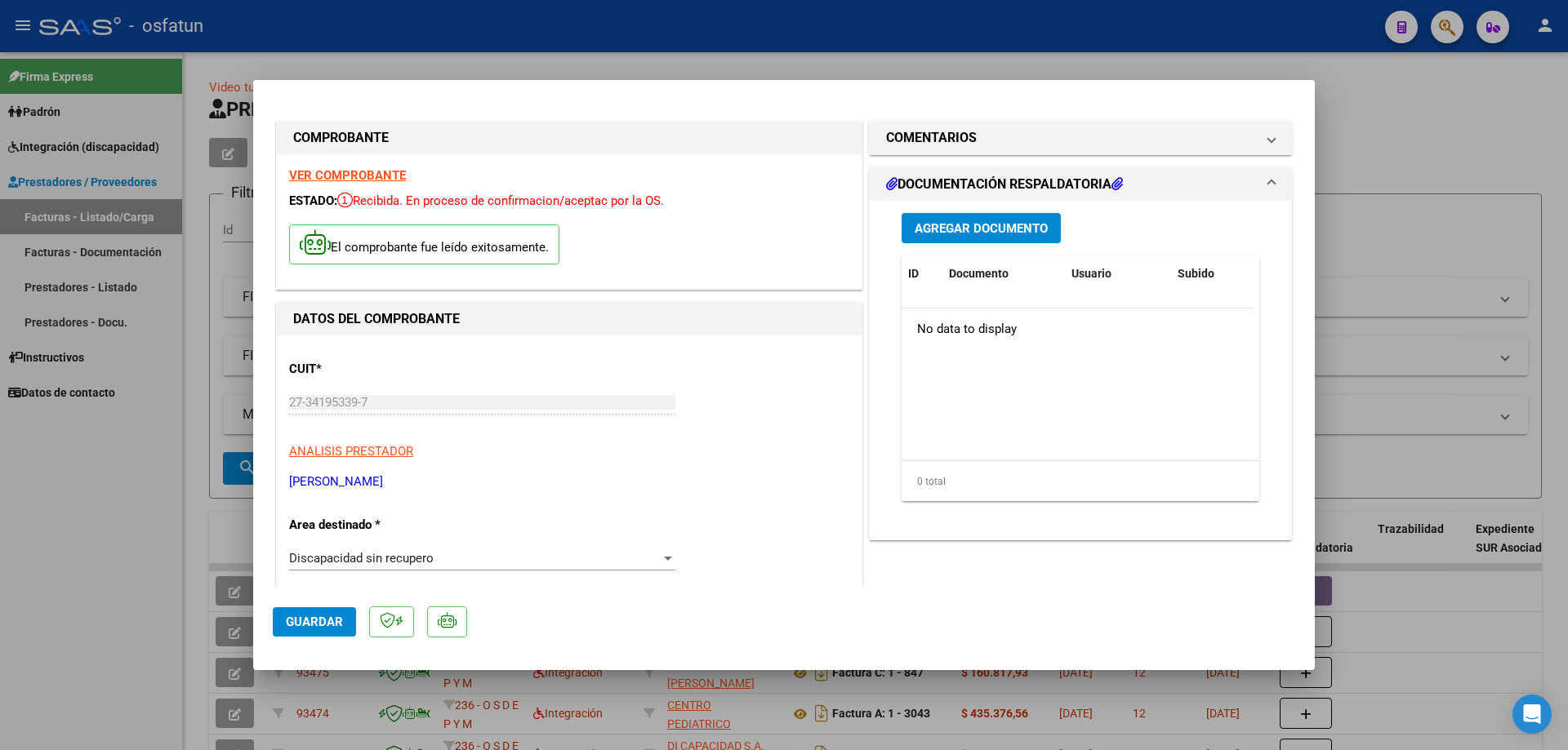
click at [981, 226] on span "Agregar Documento" at bounding box center [981, 228] width 133 height 15
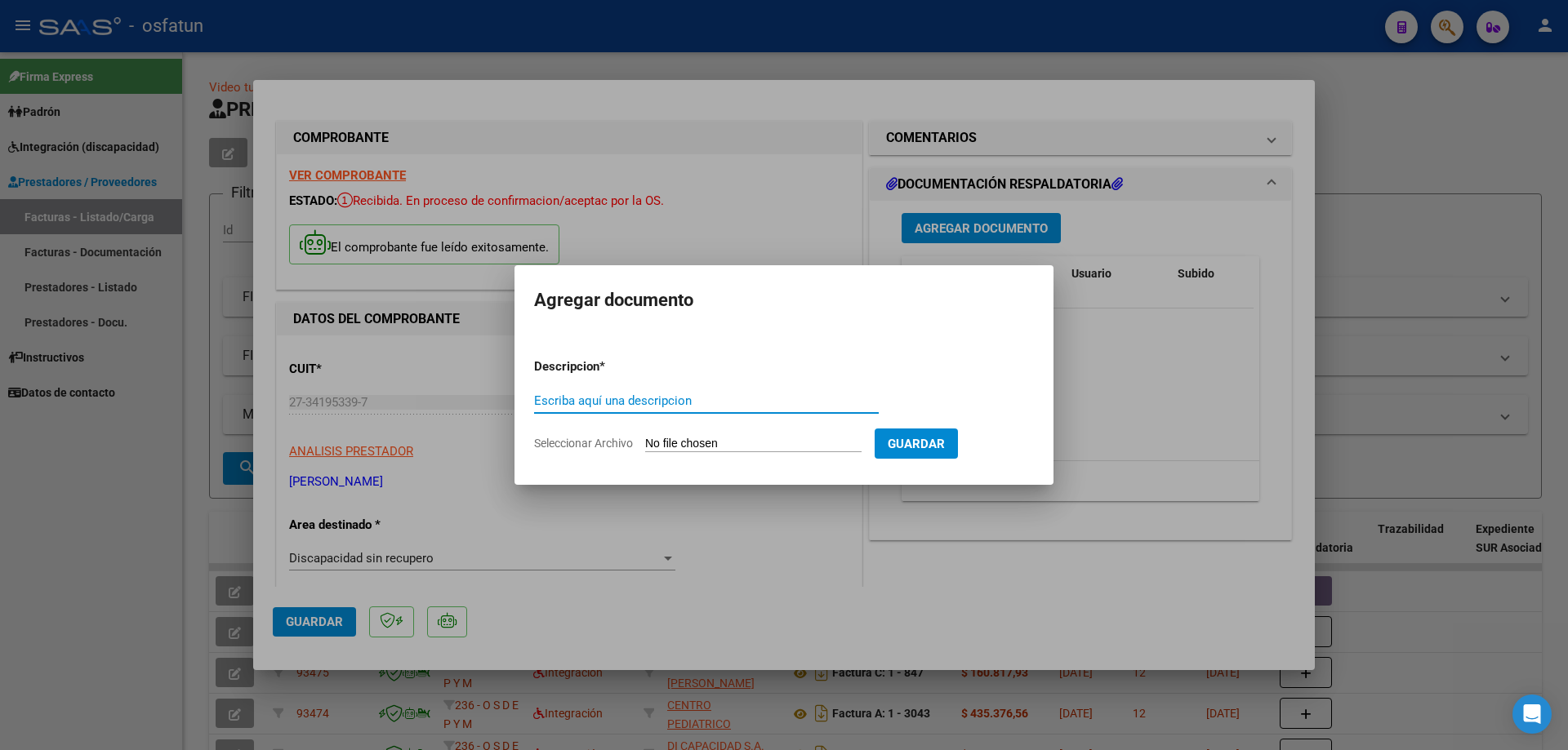
click at [756, 441] on input "Seleccionar Archivo" at bounding box center [753, 444] width 216 height 16
type input "C:\fakepath\ASISTENCIA 2.pdf"
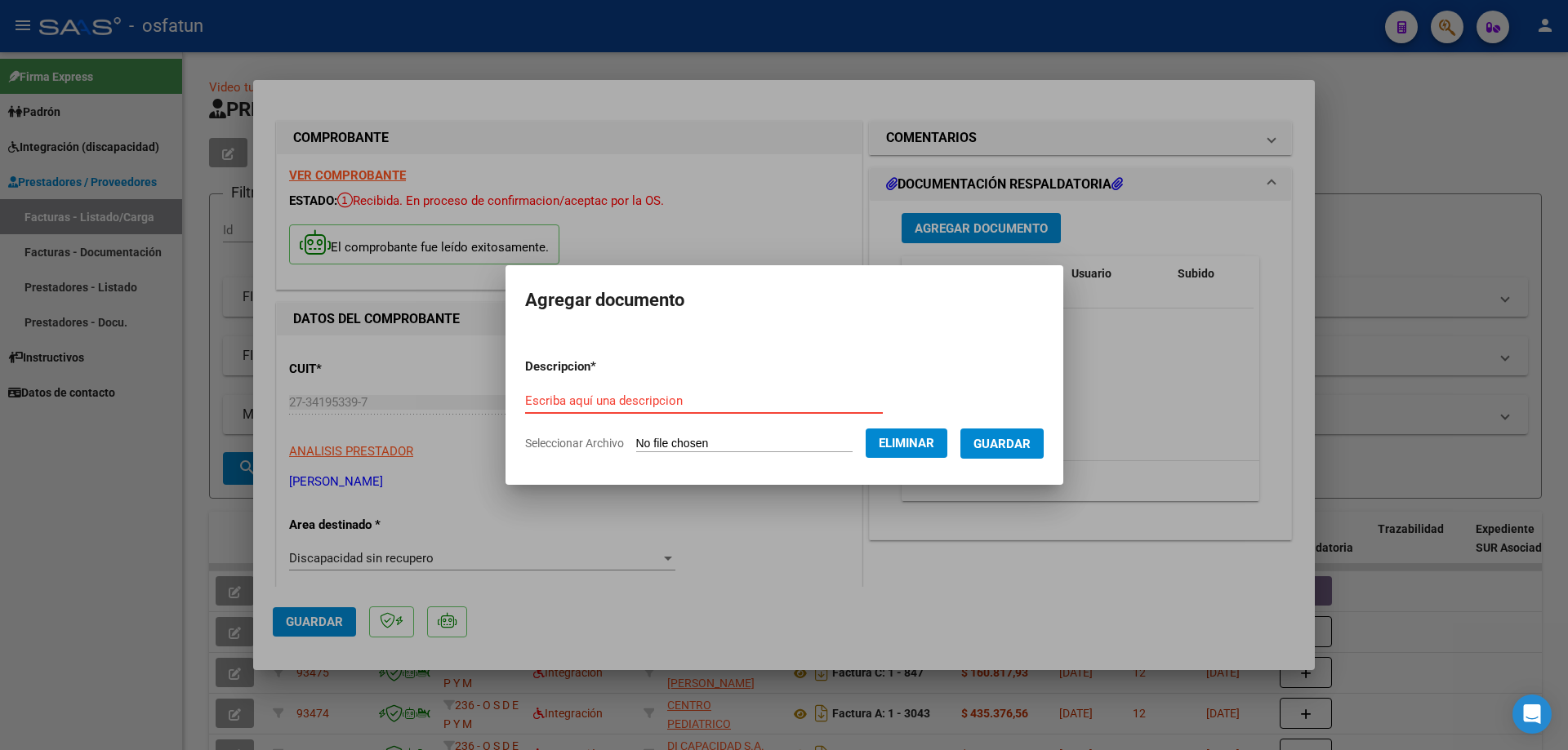
click at [533, 378] on form "Descripcion * Escriba aquí una descripcion Seleccionar Archivo Eliminar Guardar" at bounding box center [784, 404] width 519 height 119
type input "FONOAUDIOLOGIA [PERSON_NAME]"
click at [1001, 447] on span "Guardar" at bounding box center [1002, 443] width 58 height 15
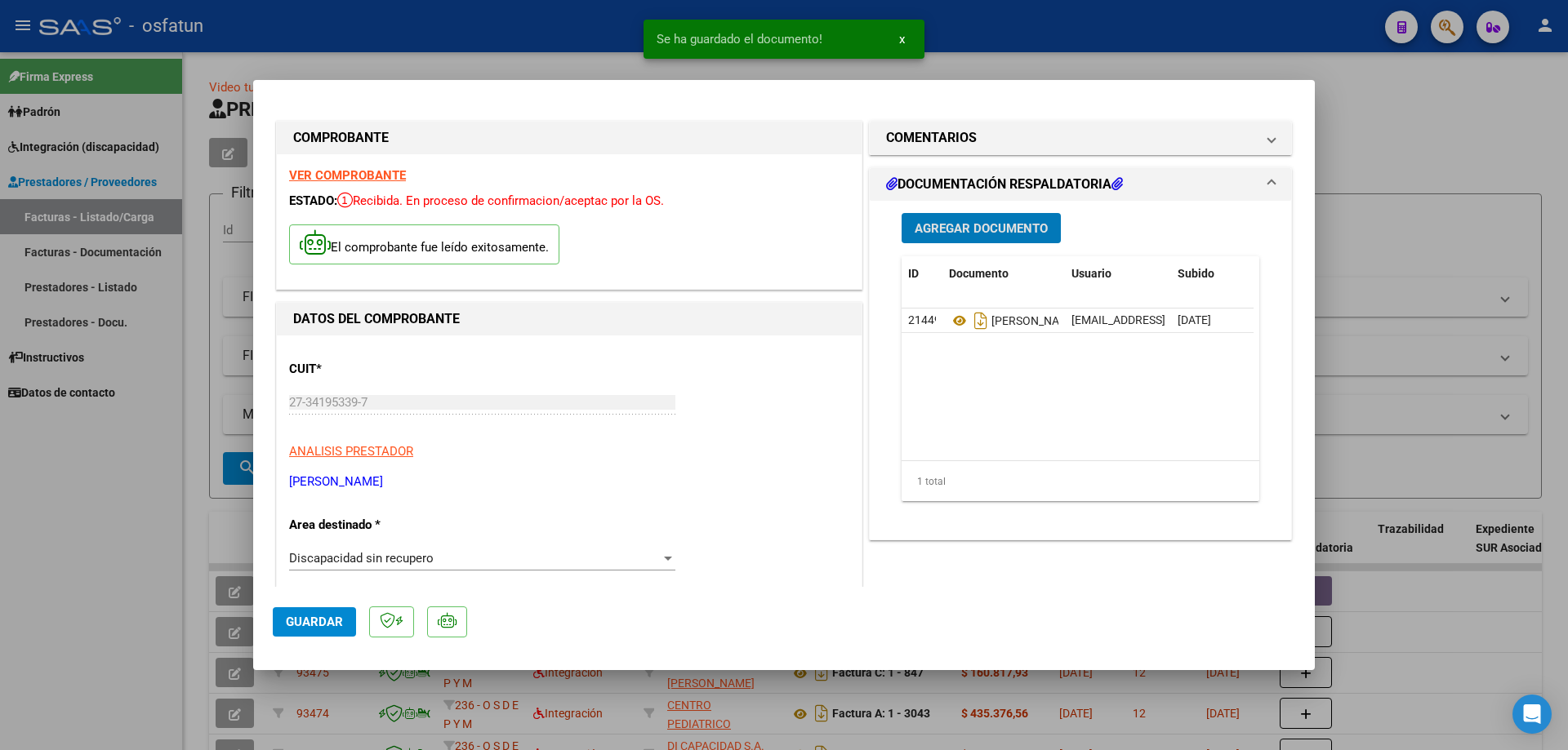
click at [316, 622] on span "Guardar" at bounding box center [315, 621] width 58 height 15
click at [317, 632] on button "Guardar" at bounding box center [315, 622] width 84 height 30
